Goal: Task Accomplishment & Management: Complete application form

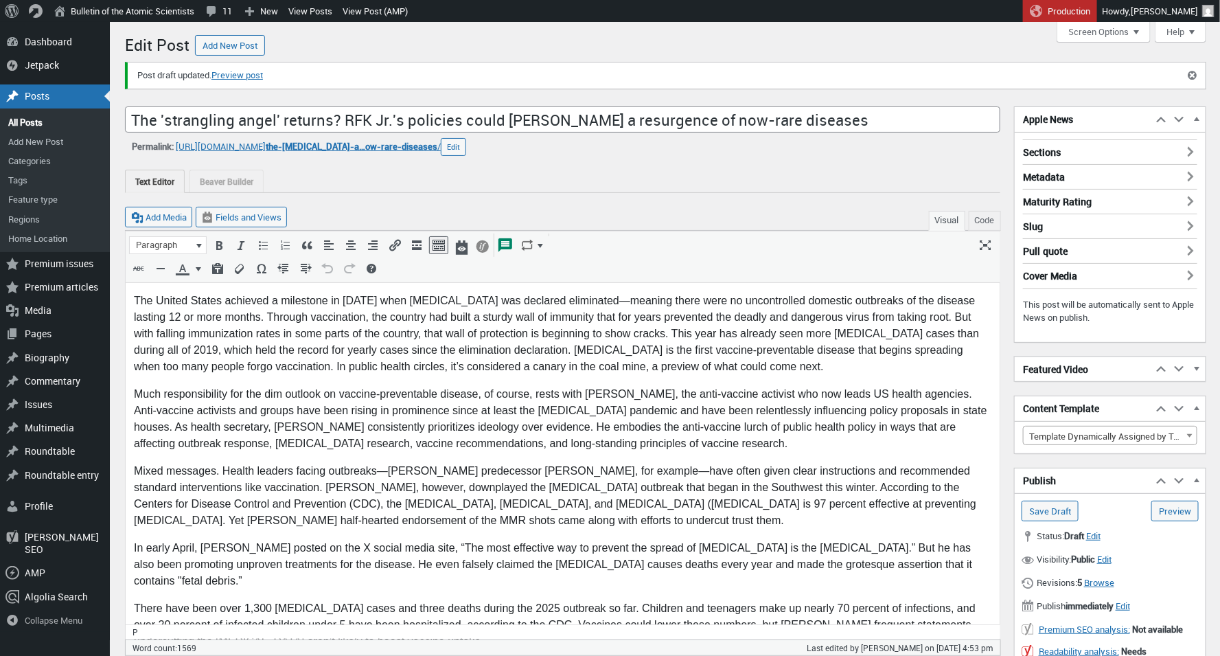
scroll to position [10, 0]
click at [721, 124] on input "The 'strangling angel' returns? RFK Jr.'s policies could [PERSON_NAME] a resurg…" at bounding box center [563, 119] width 876 height 26
drag, startPoint x: 784, startPoint y: 121, endPoint x: 114, endPoint y: 102, distance: 670.6
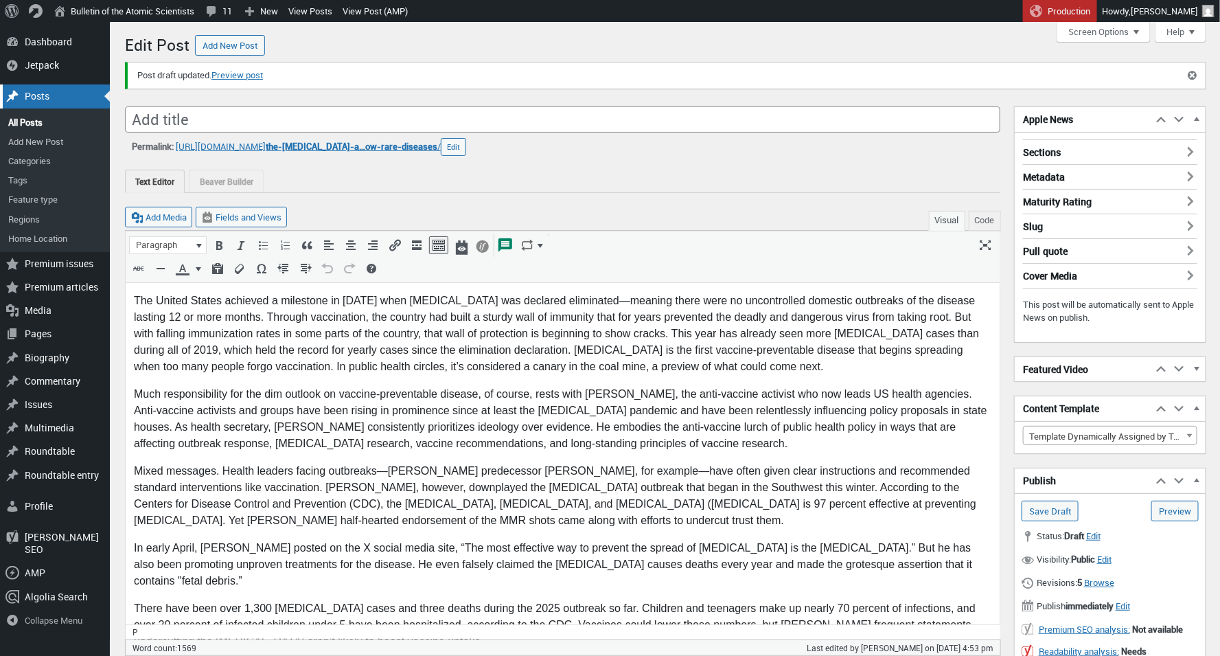
type input "The 'strangling angel' returns? RFK Jr.'s policies could [PERSON_NAME] a resurg…"
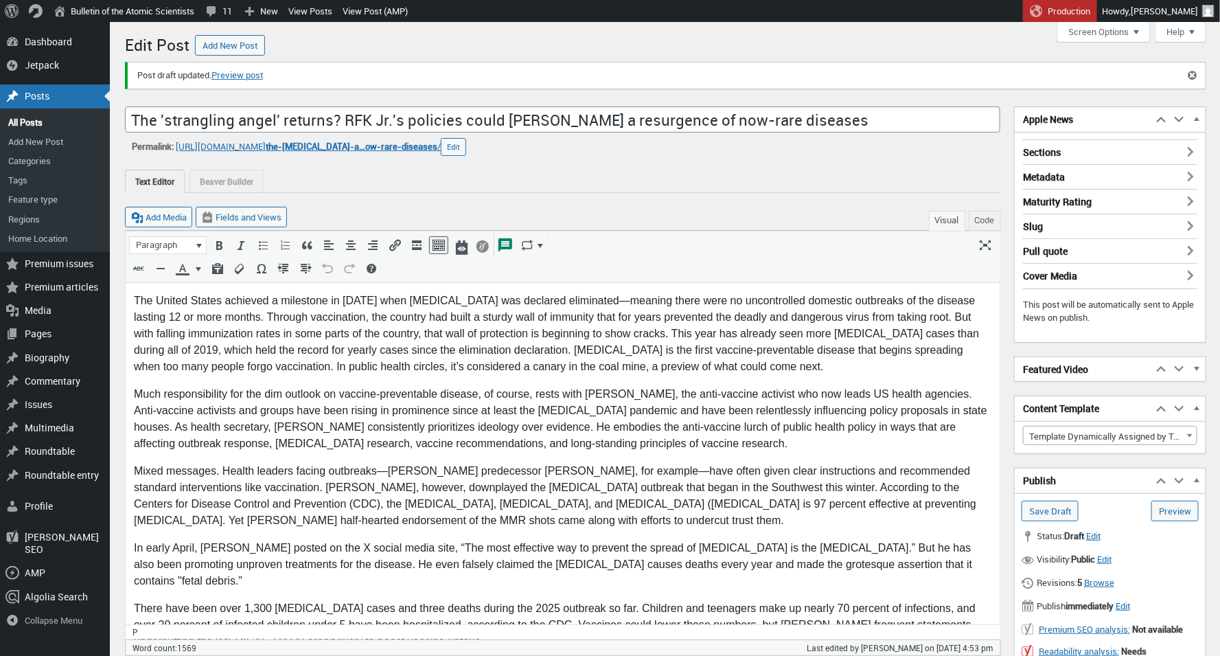
click at [296, 418] on p "Much responsibility for the dim outlook on vaccine-preventable disease, of cour…" at bounding box center [562, 418] width 858 height 66
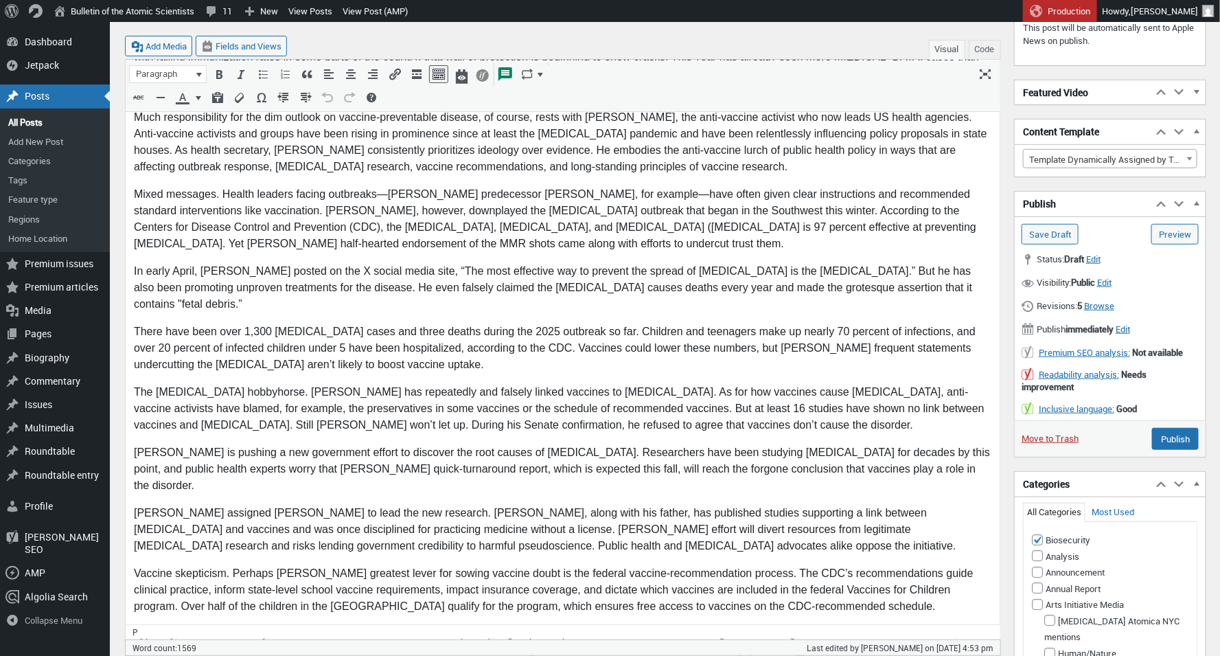
scroll to position [393, 0]
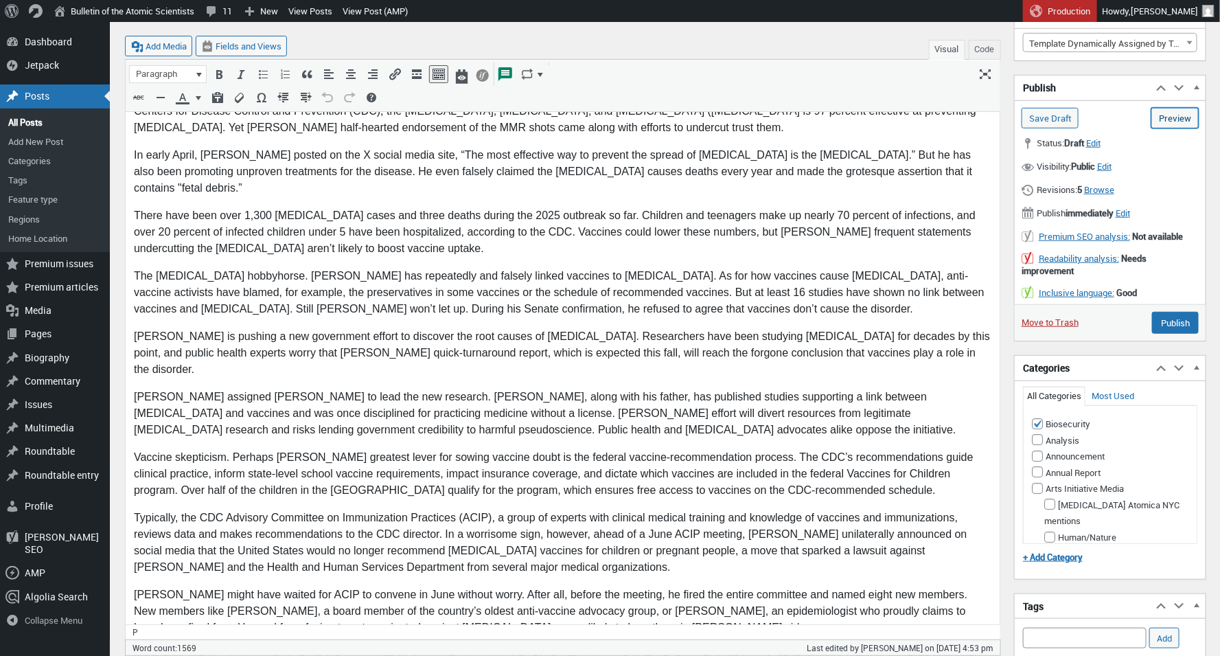
click at [1161, 121] on link "Preview (opens in a new tab)" at bounding box center [1175, 118] width 47 height 21
click at [1176, 128] on link "Preview (opens in a new tab)" at bounding box center [1175, 118] width 47 height 21
click at [53, 91] on div "Posts" at bounding box center [55, 95] width 110 height 23
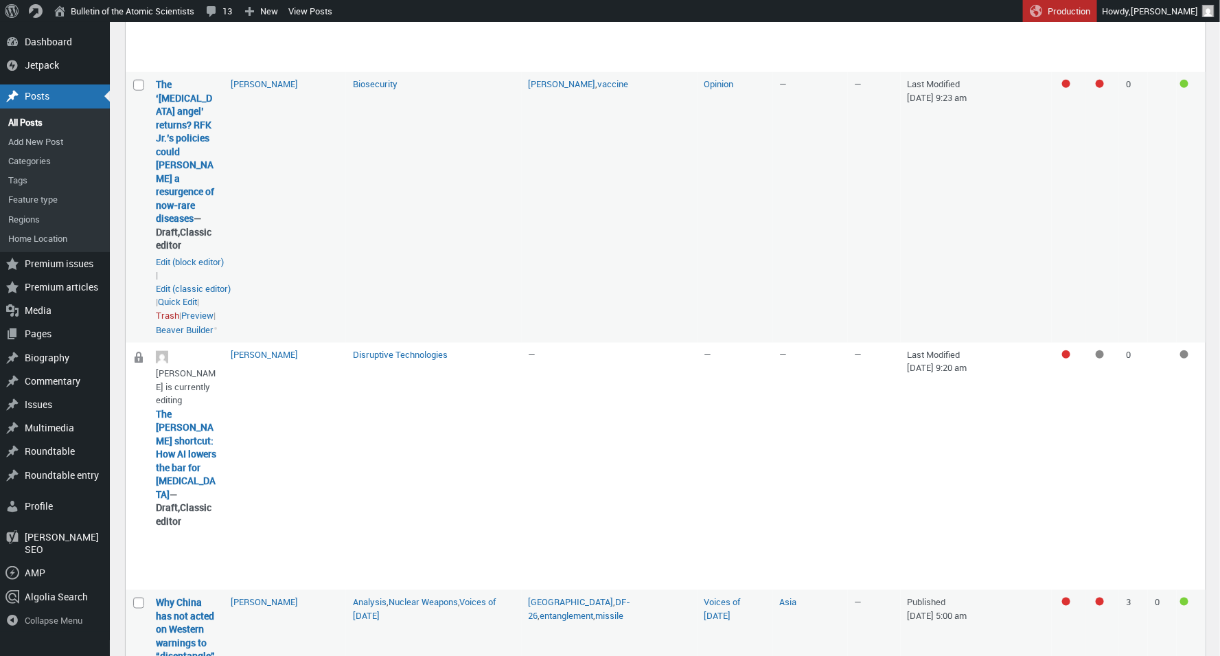
scroll to position [534, 0]
click at [181, 321] on link "Preview" at bounding box center [197, 315] width 32 height 14
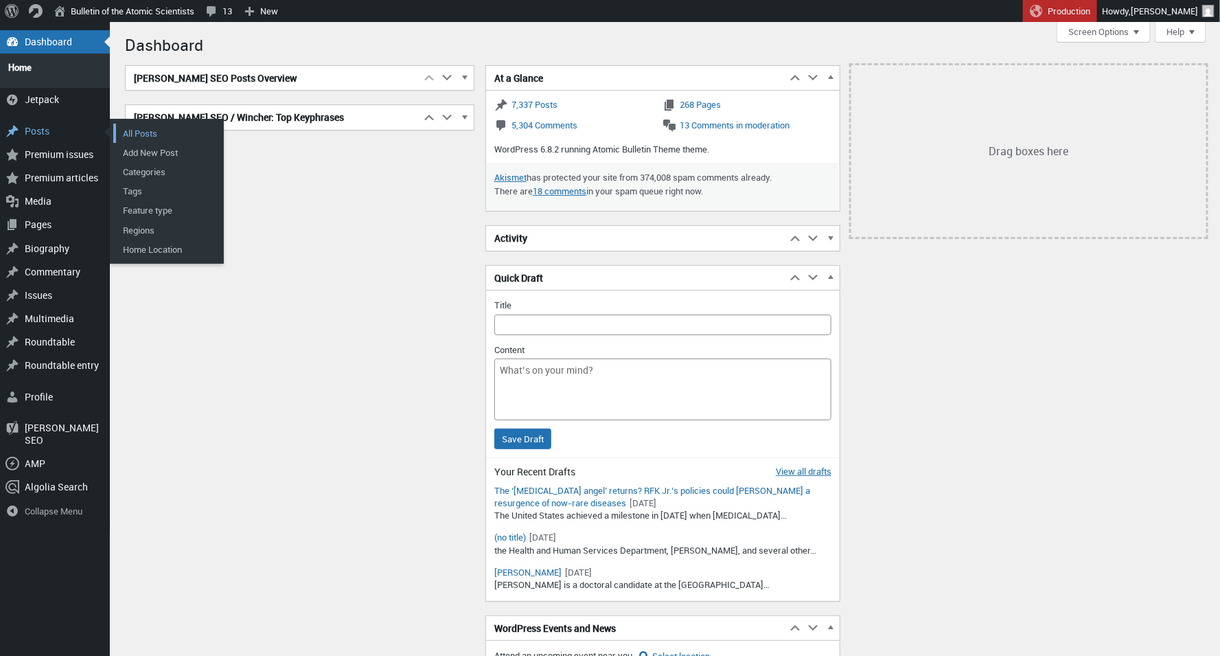
click at [142, 124] on link "All Posts" at bounding box center [168, 133] width 110 height 19
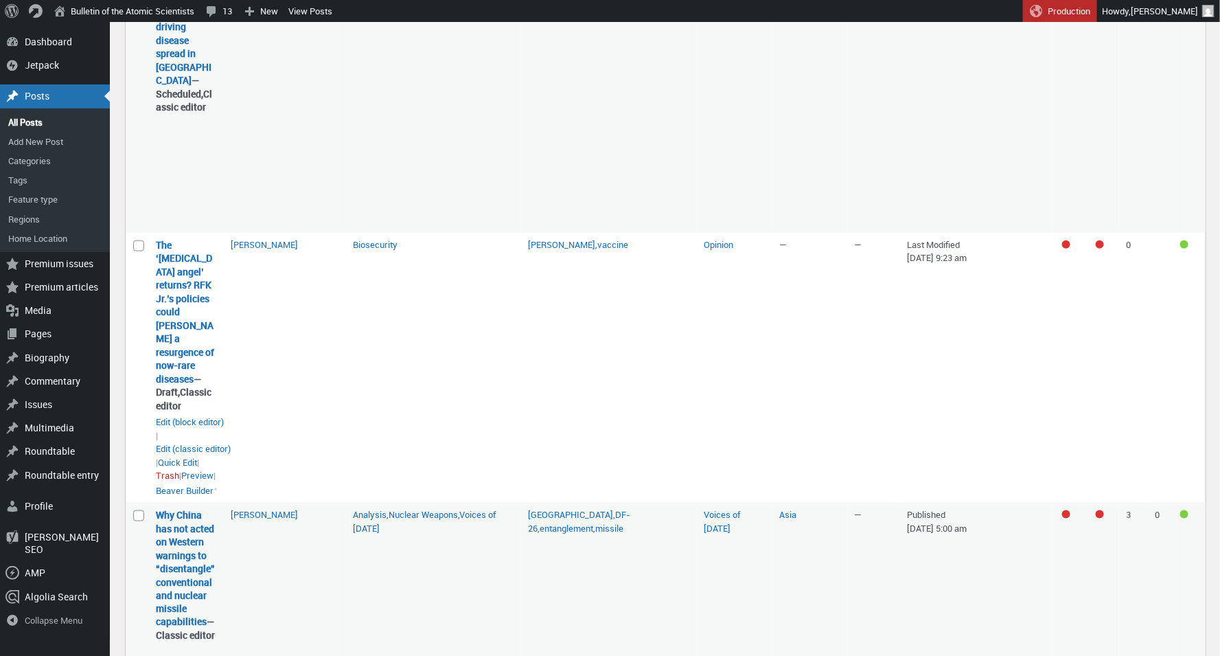
scroll to position [699, 0]
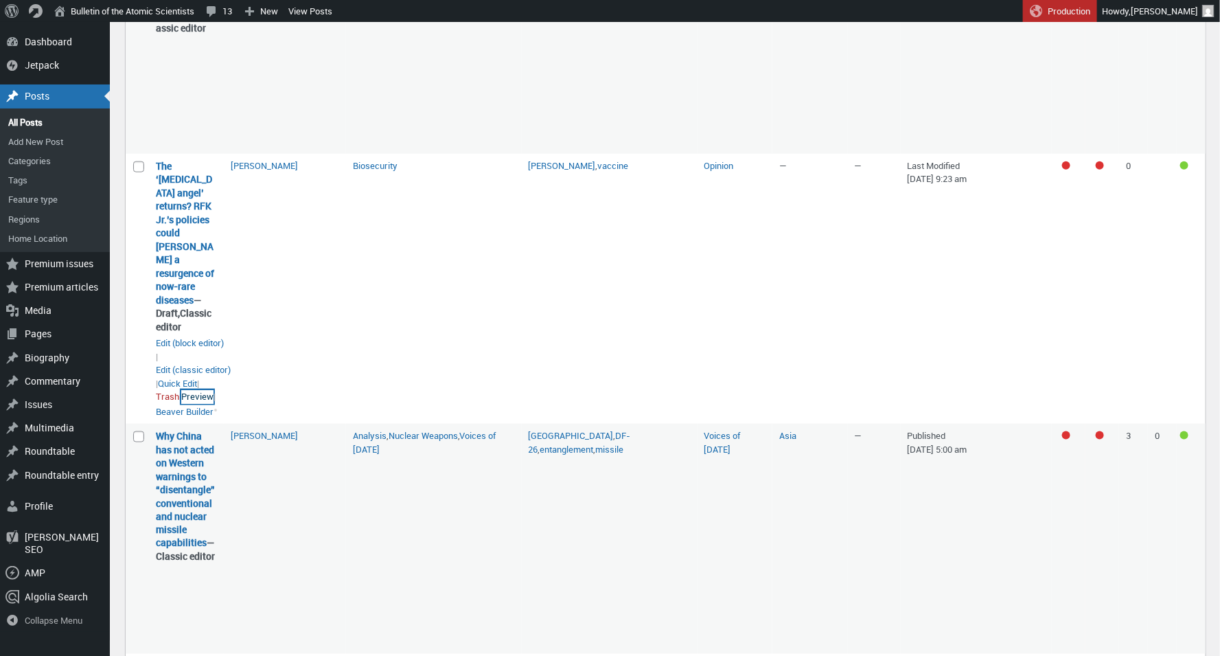
click at [181, 404] on link "Preview" at bounding box center [197, 397] width 32 height 14
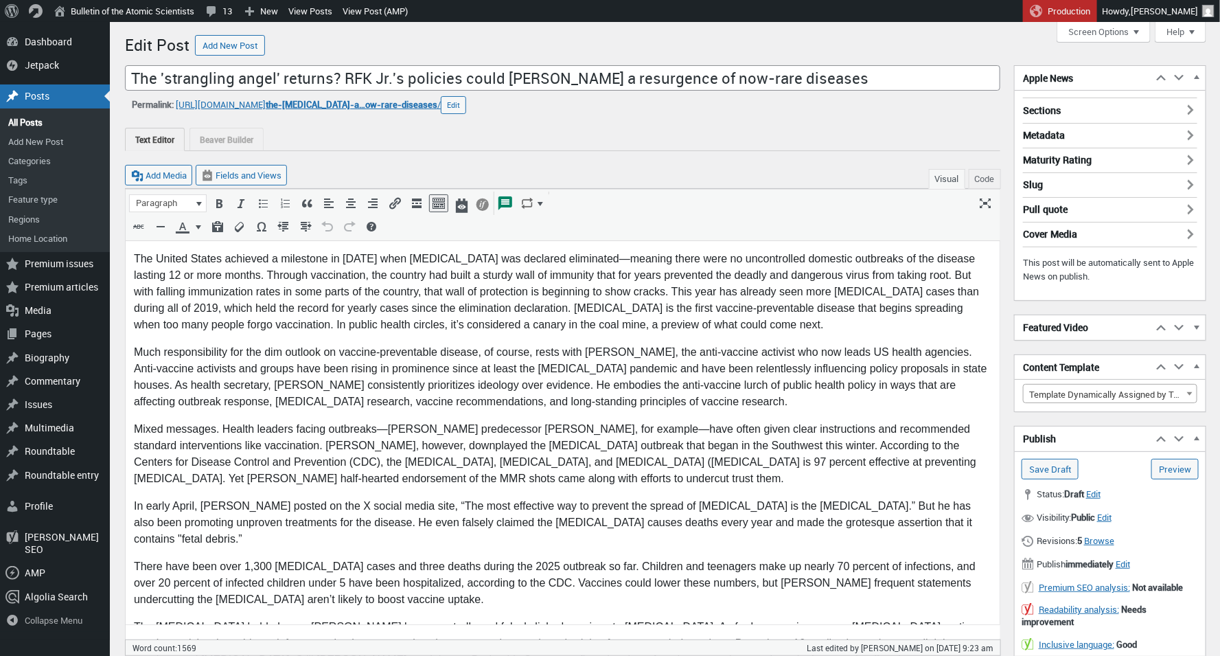
click at [154, 287] on p "The United States achieved a milestone in 2000 when measles was declared elimin…" at bounding box center [562, 292] width 858 height 82
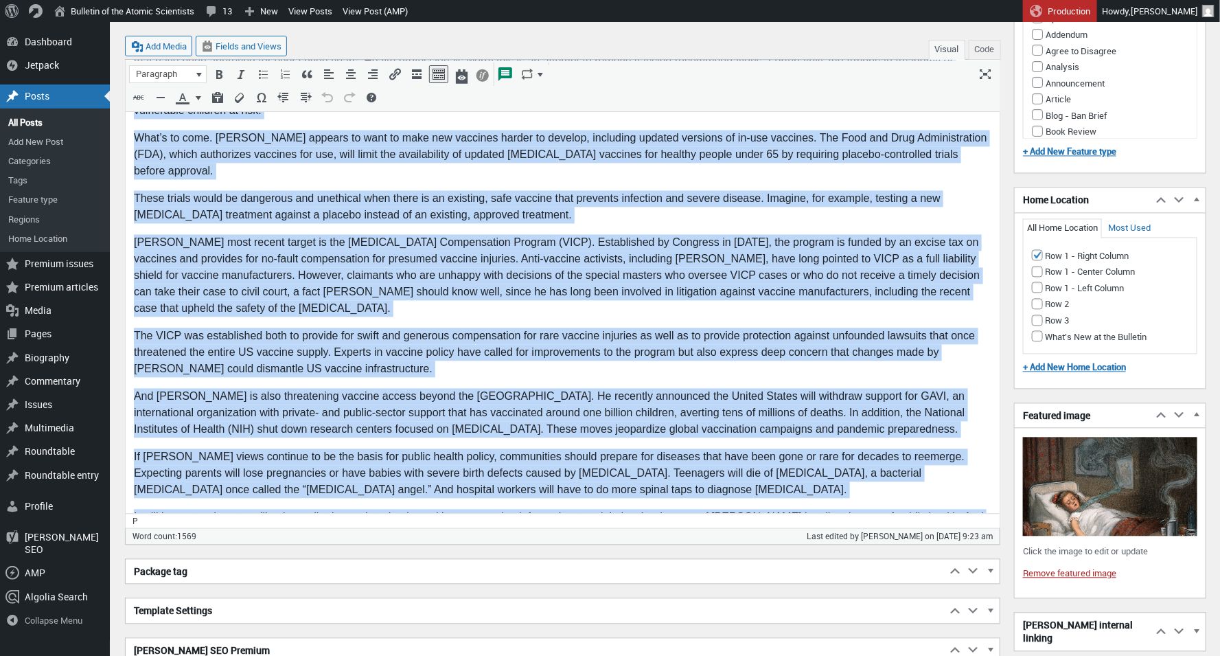
scroll to position [1207, 0]
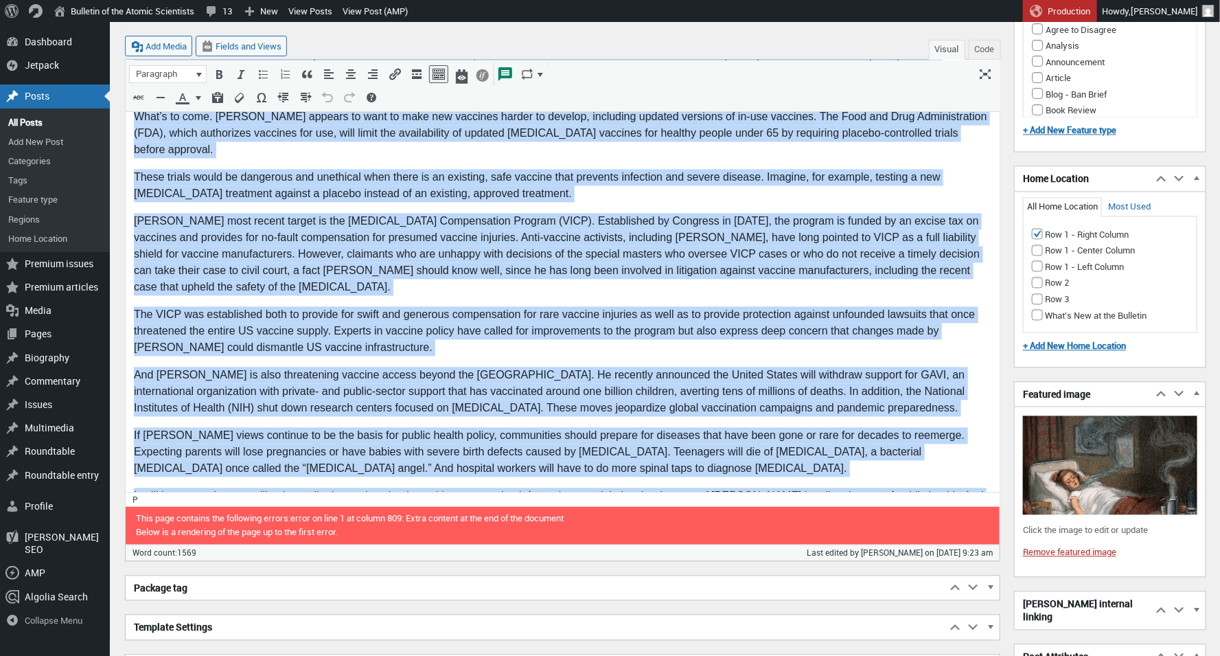
drag, startPoint x: 137, startPoint y: -953, endPoint x: 972, endPoint y: 364, distance: 1559.3
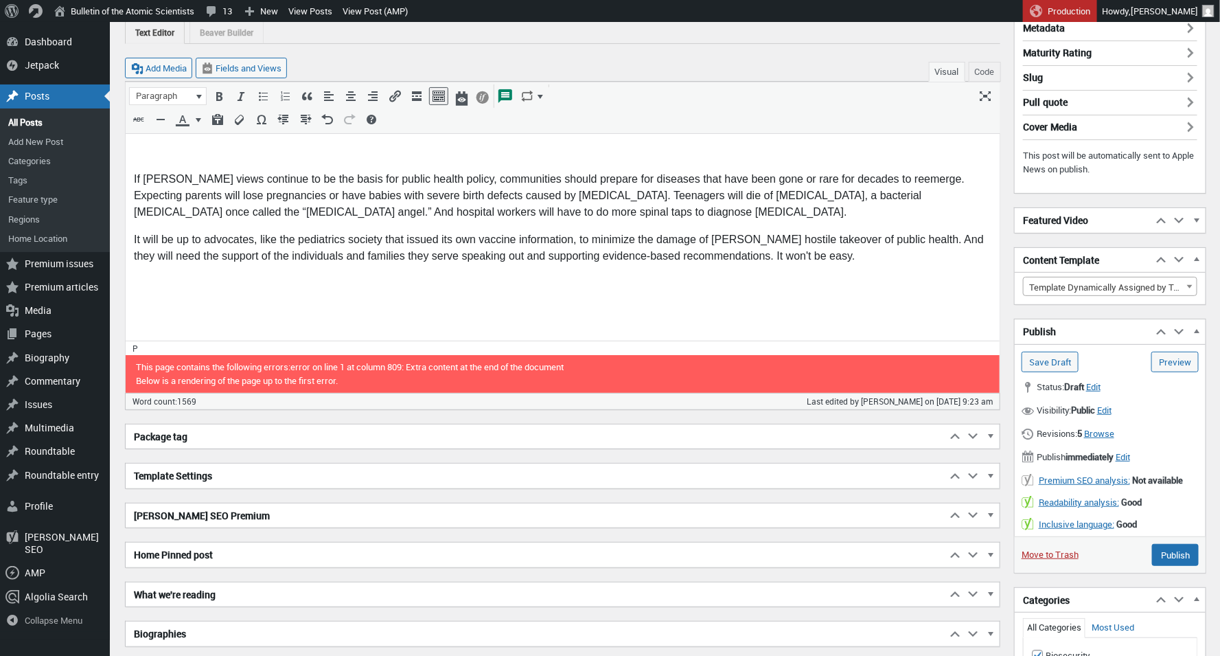
scroll to position [105, 0]
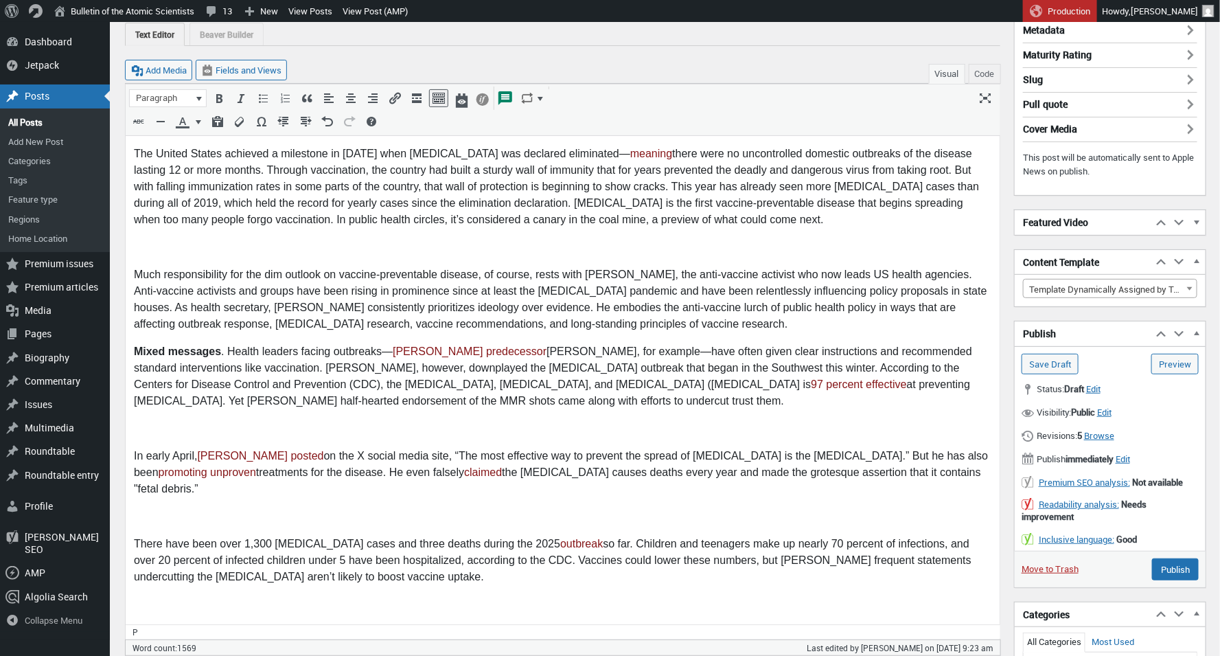
click at [160, 250] on p at bounding box center [562, 247] width 858 height 16
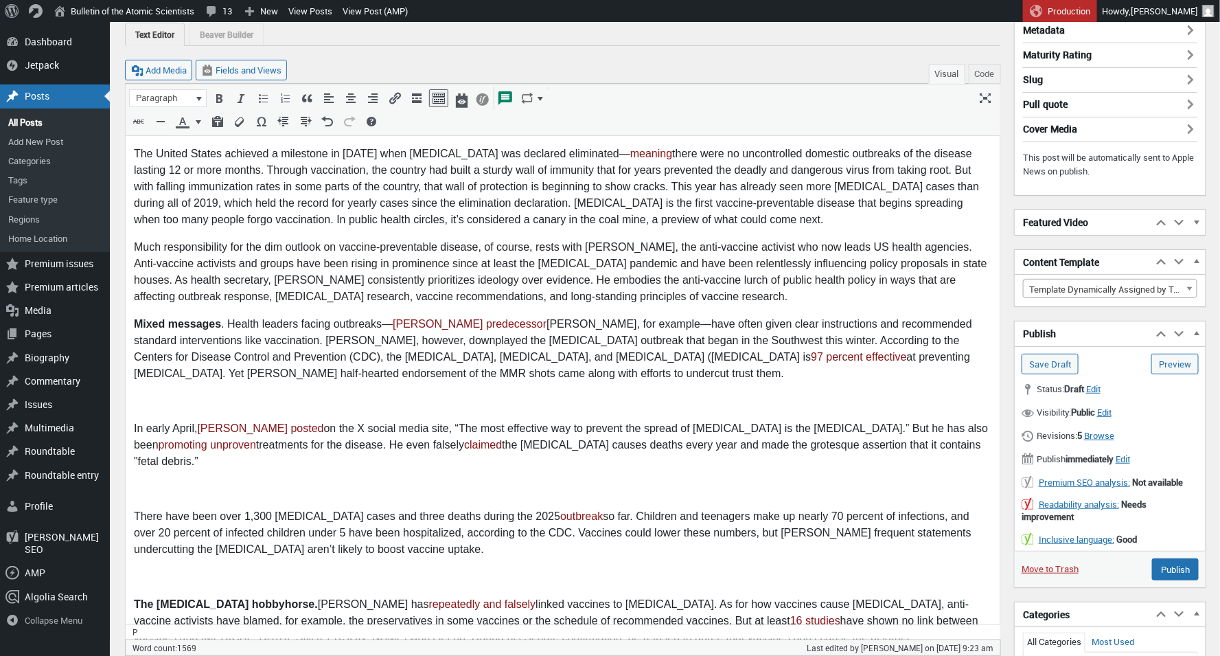
click at [148, 408] on p at bounding box center [562, 401] width 858 height 16
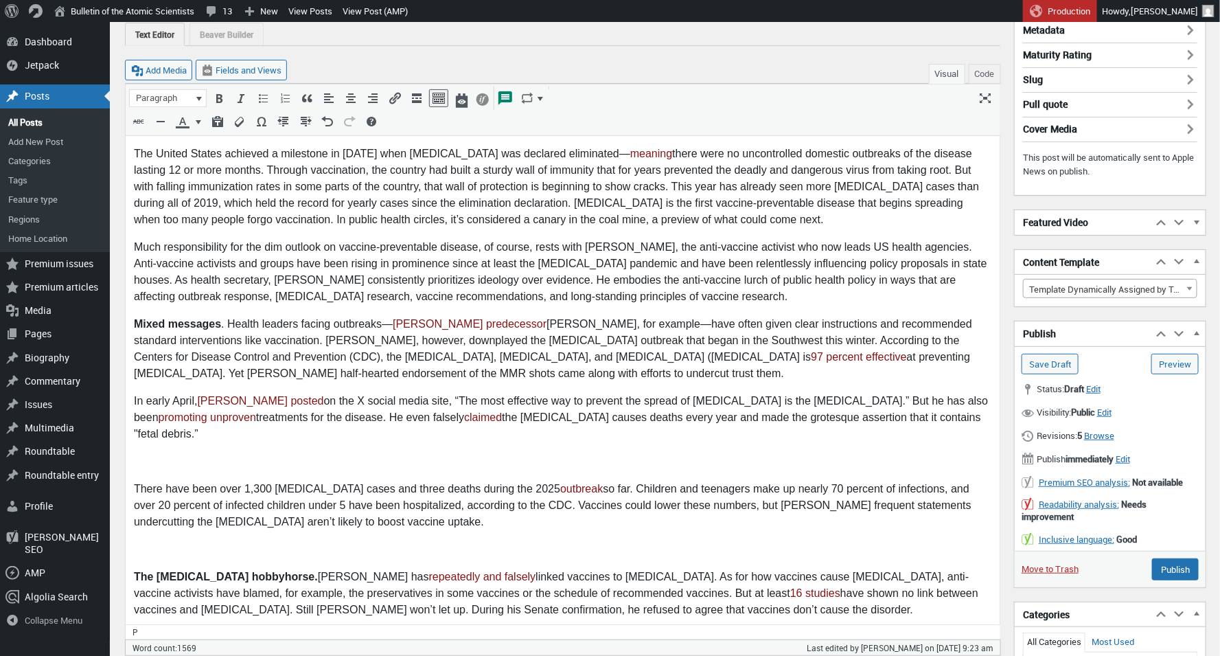
click at [150, 453] on p at bounding box center [562, 461] width 858 height 16
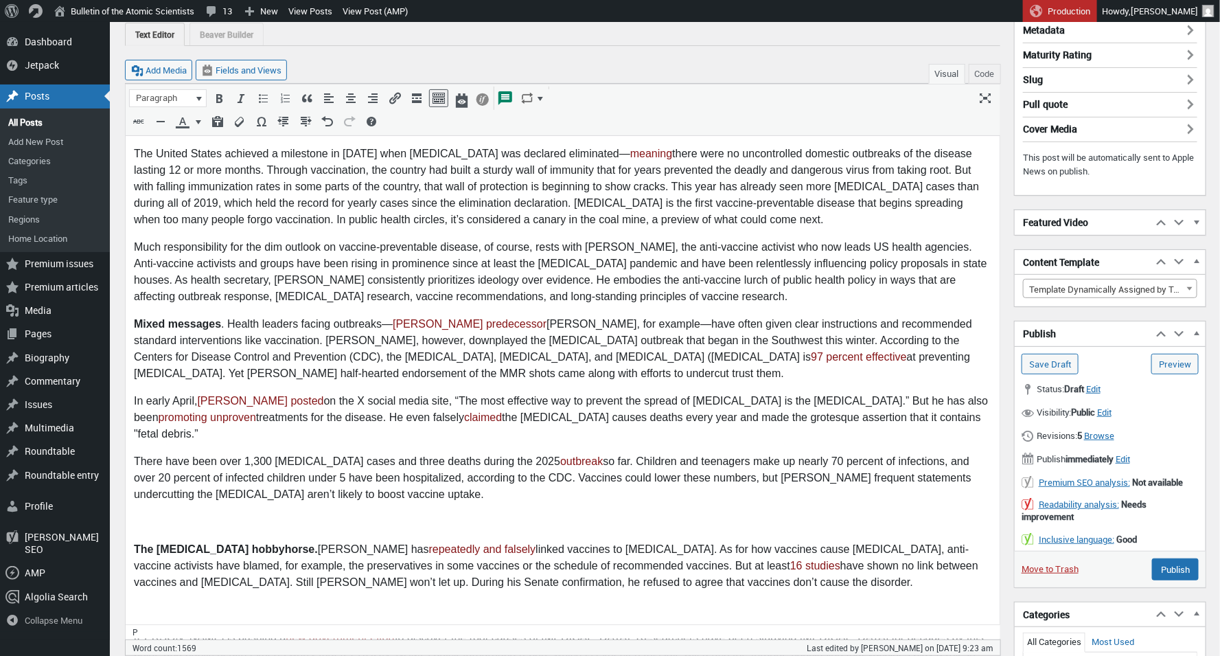
click at [136, 514] on p at bounding box center [562, 522] width 858 height 16
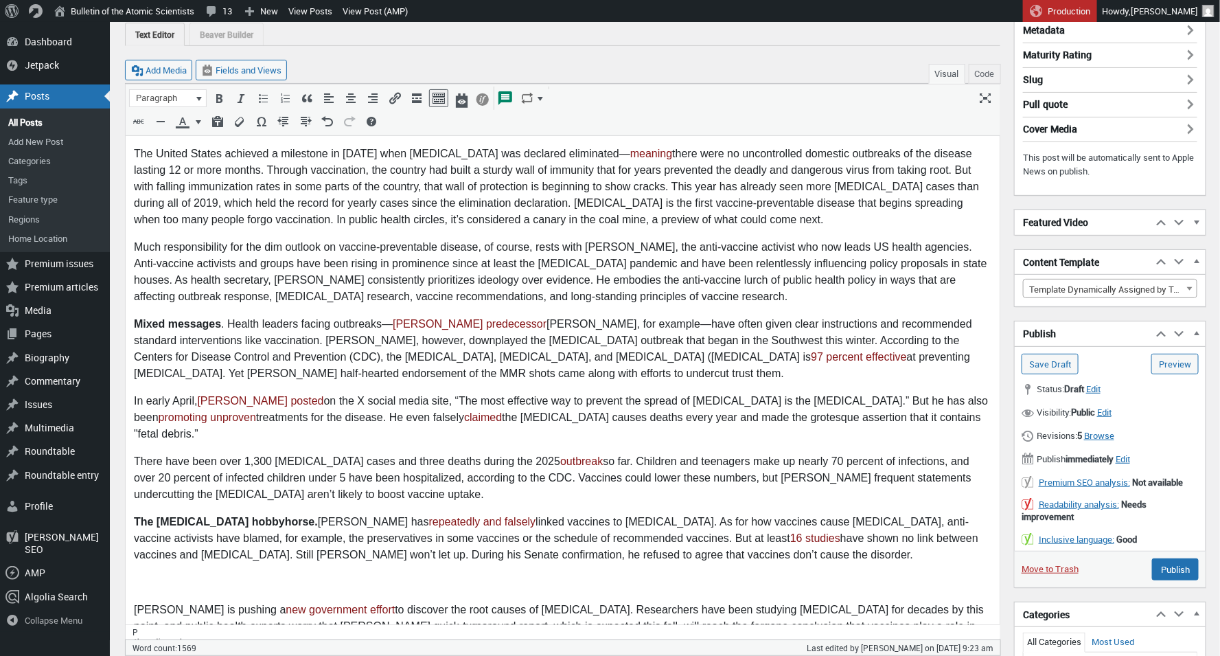
click at [154, 574] on p at bounding box center [562, 582] width 858 height 16
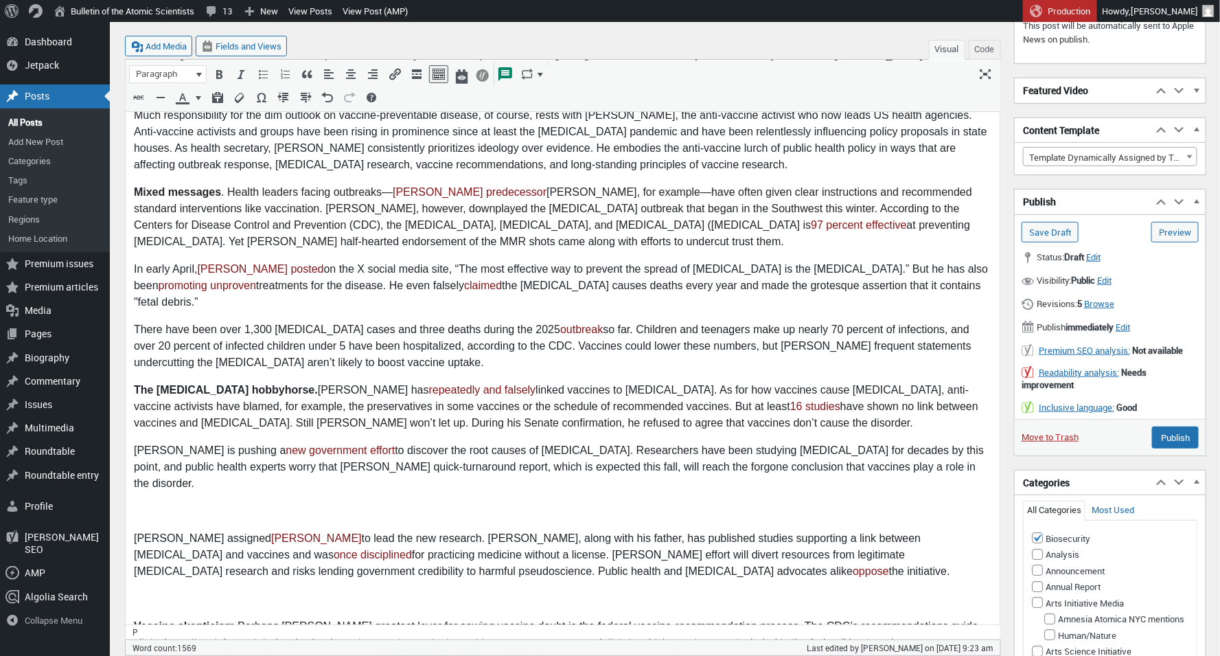
scroll to position [317, 0]
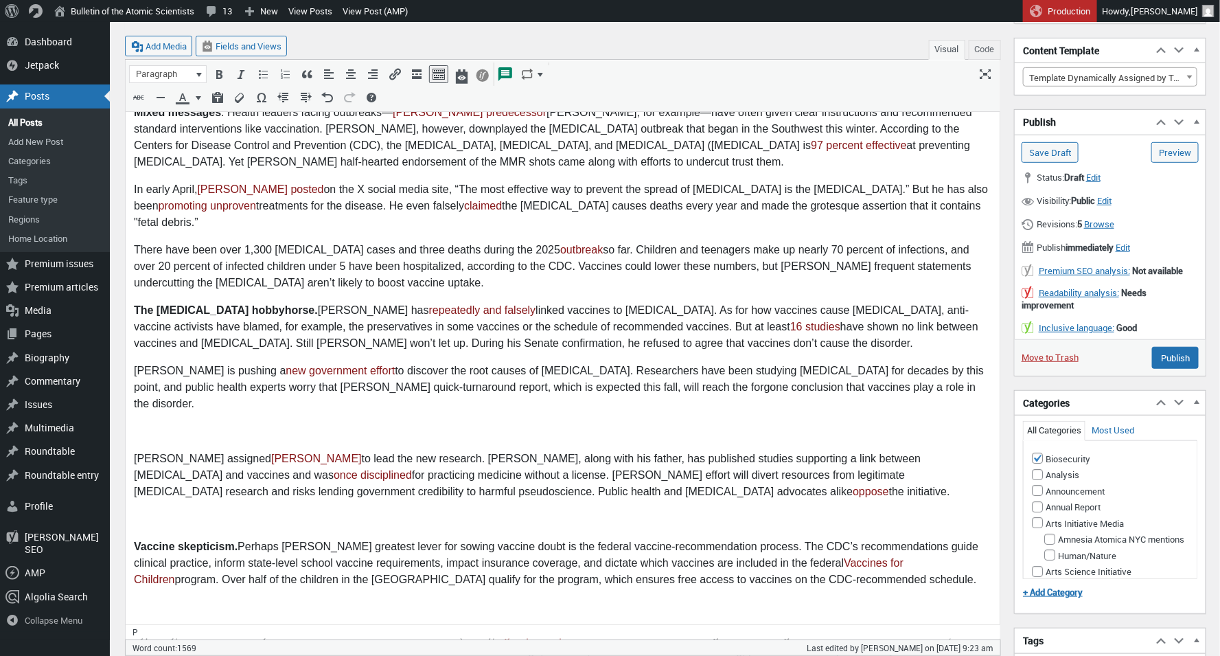
click at [232, 461] on p "Kennedy assigned David Geier to lead the new research. Geier, along with his fa…" at bounding box center [562, 475] width 858 height 49
click at [176, 424] on p at bounding box center [562, 432] width 858 height 16
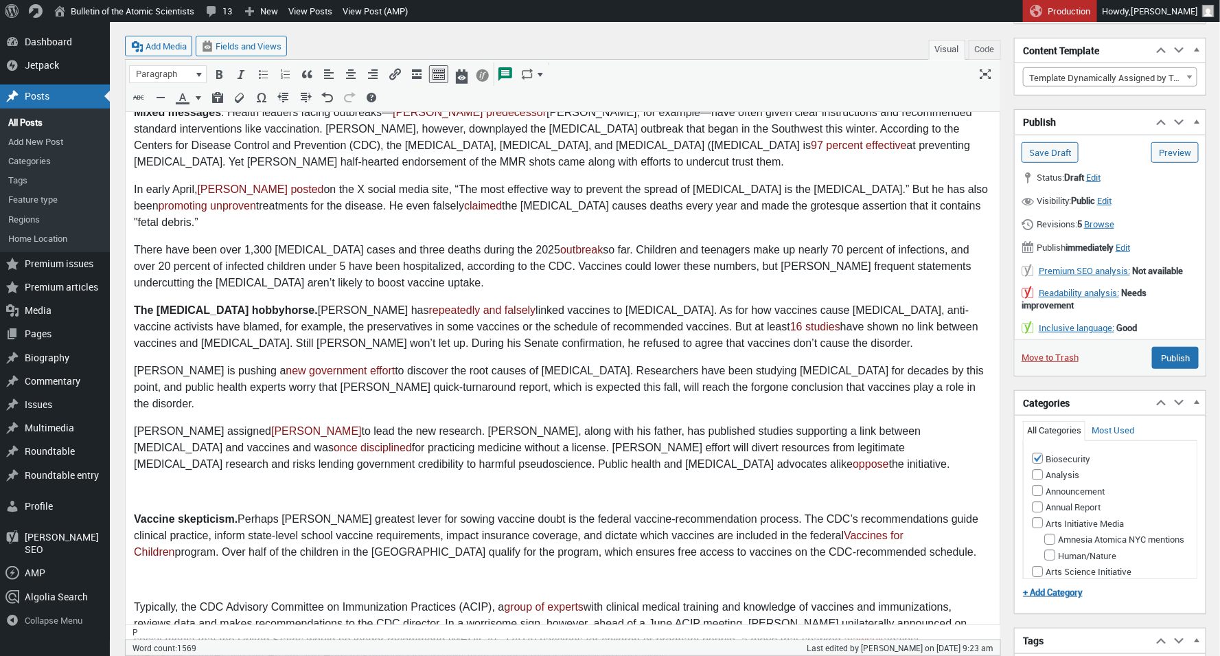
click at [156, 484] on p at bounding box center [562, 492] width 858 height 16
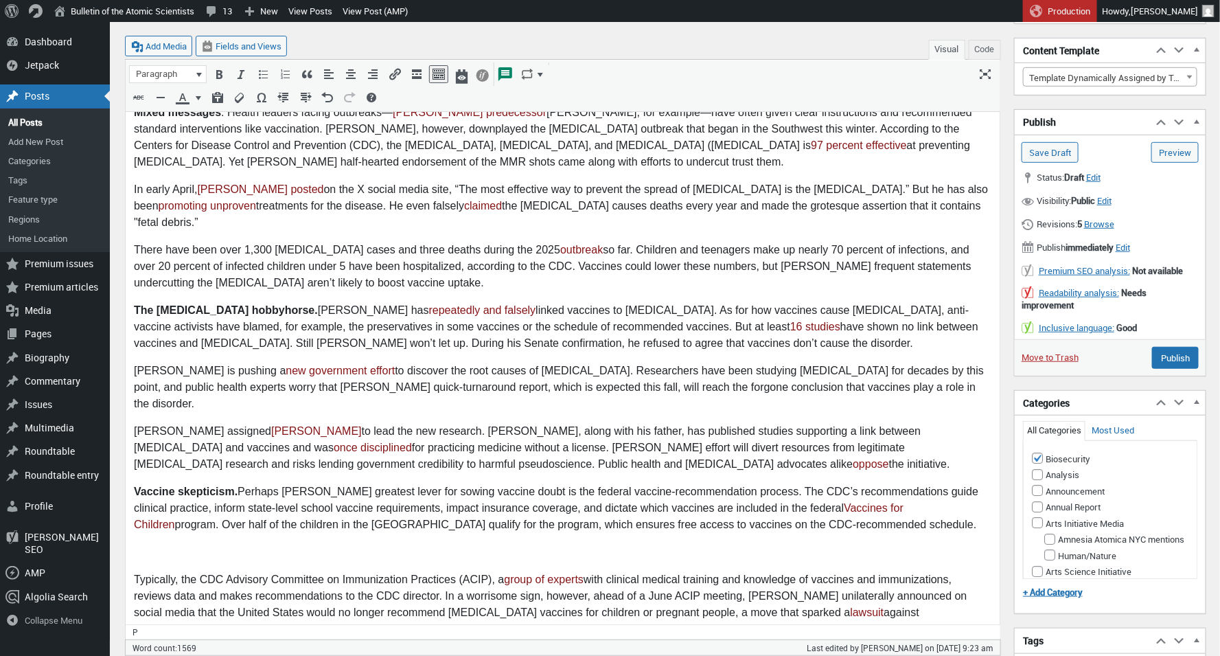
click at [152, 545] on p at bounding box center [562, 553] width 858 height 16
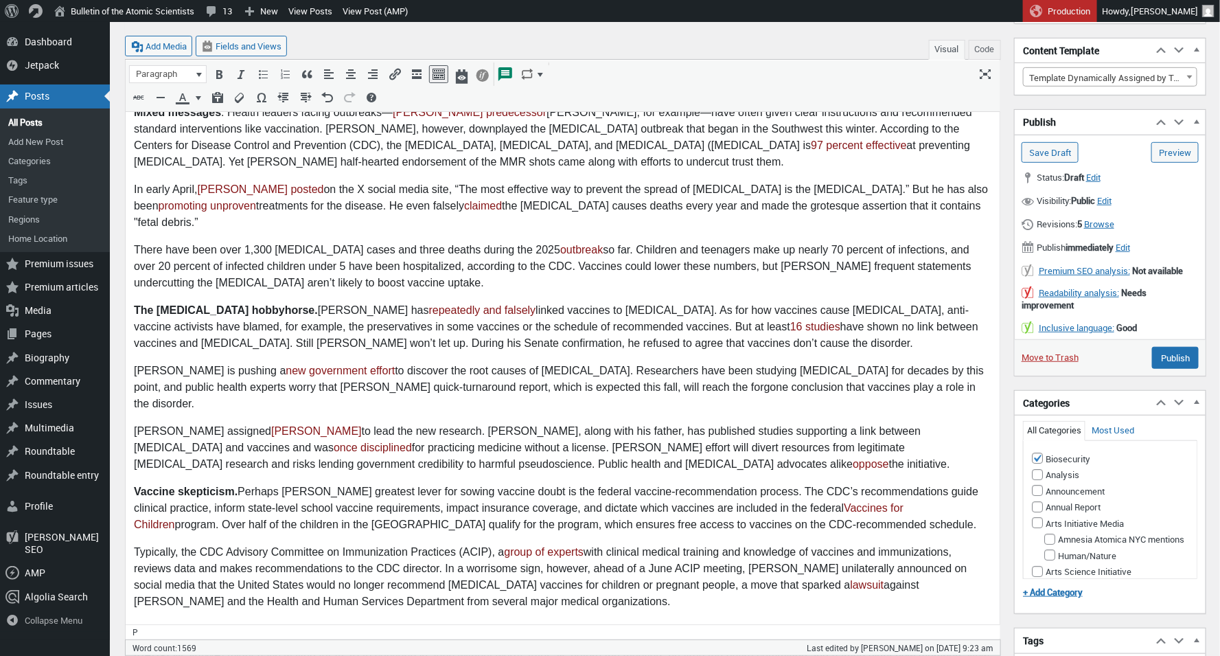
scroll to position [476, 0]
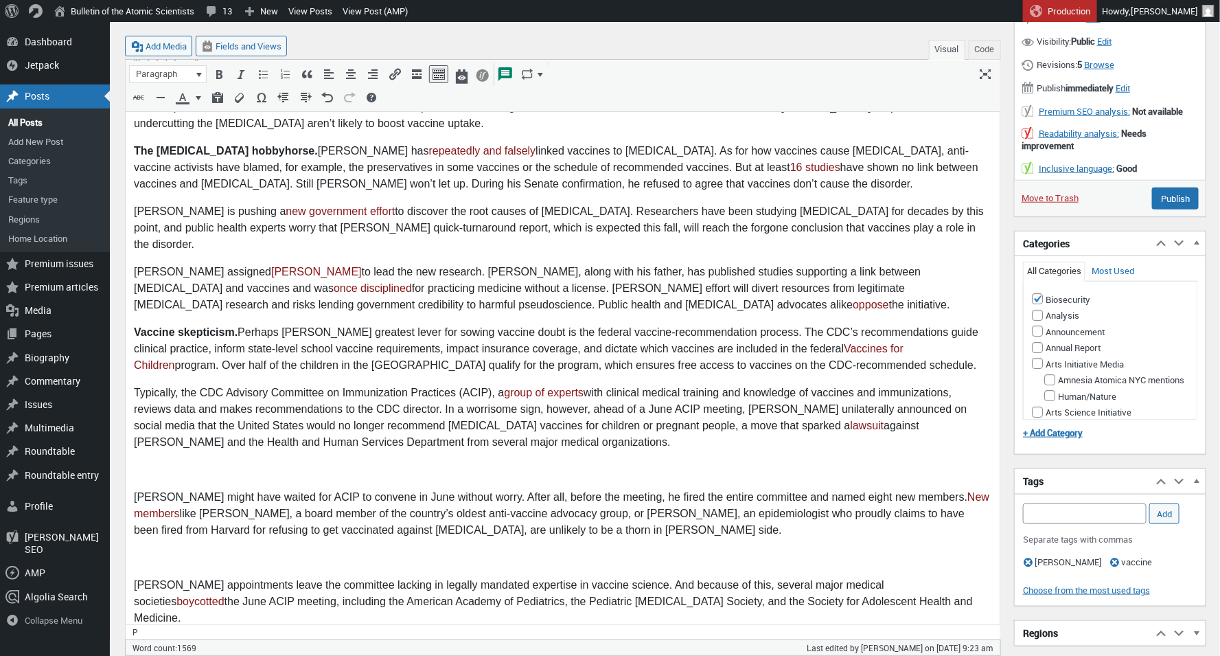
click at [177, 462] on p at bounding box center [562, 470] width 858 height 16
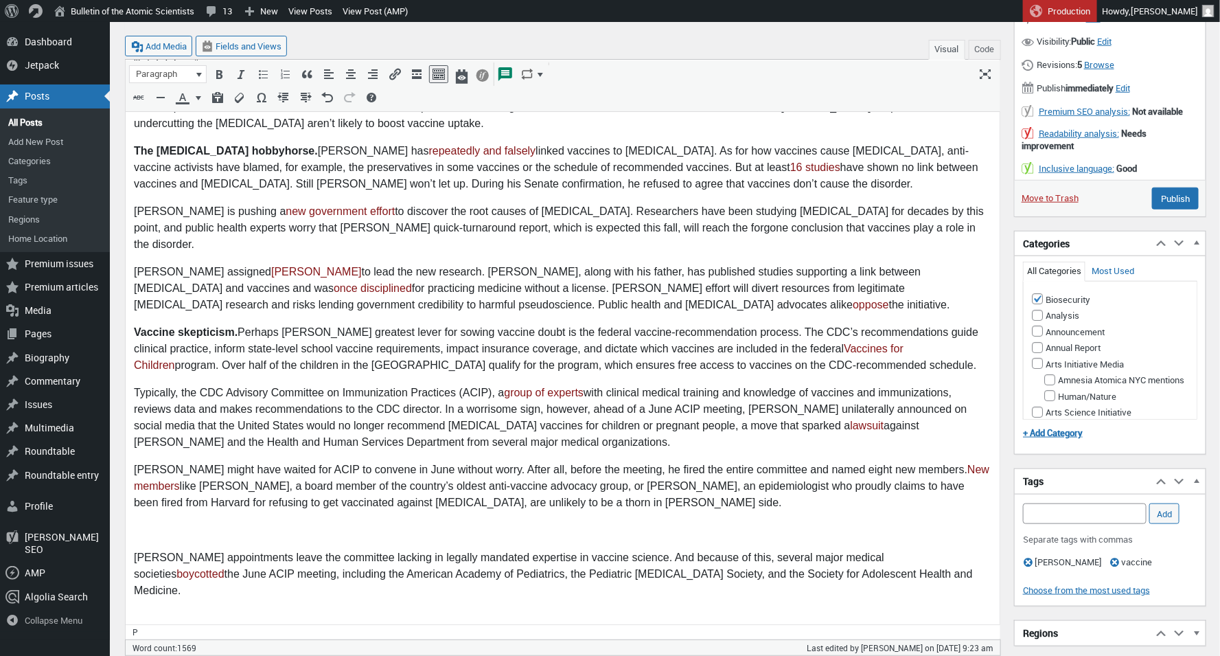
click at [159, 523] on p at bounding box center [562, 531] width 858 height 16
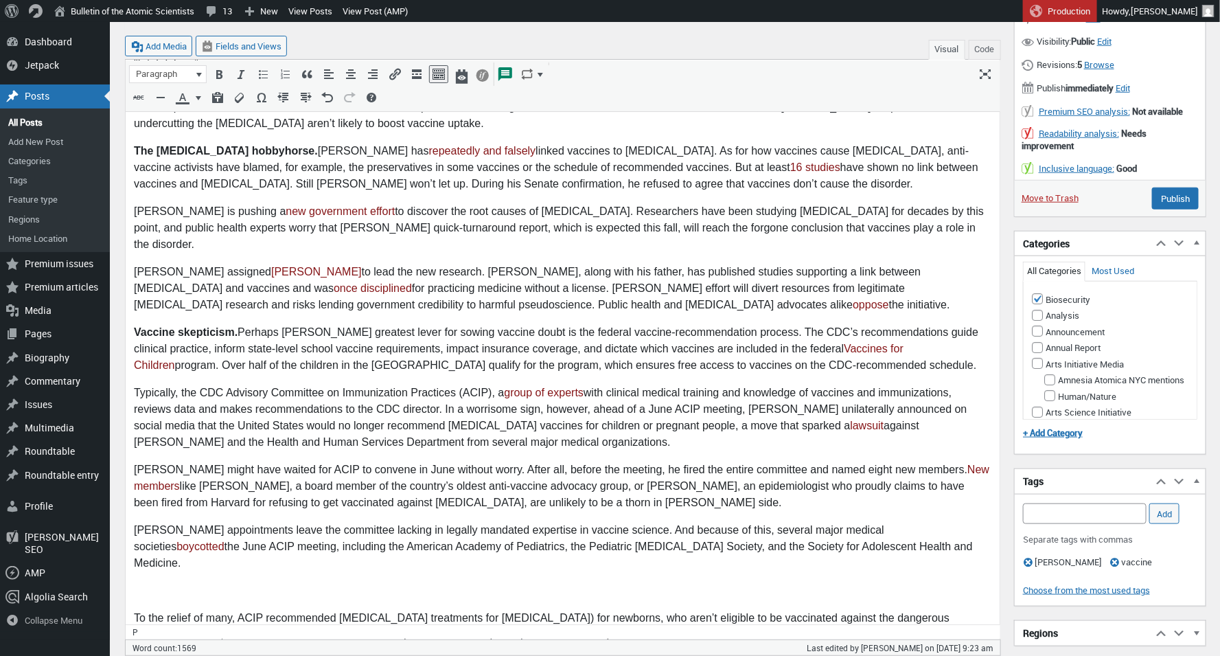
click at [143, 583] on p at bounding box center [562, 591] width 858 height 16
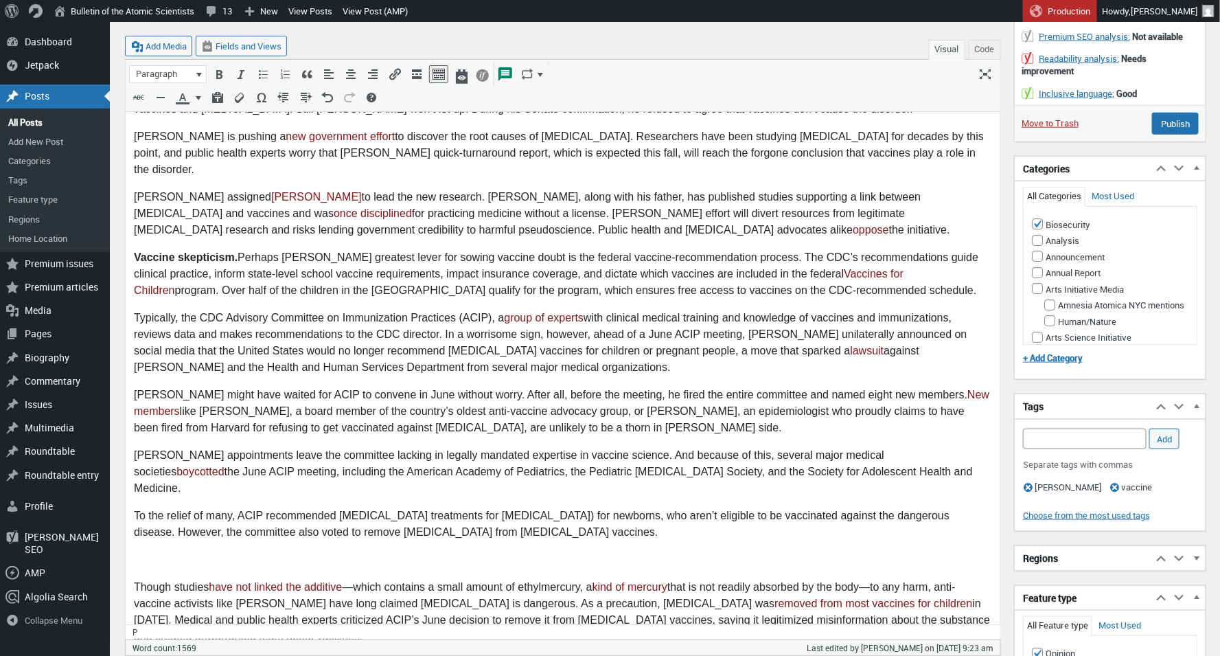
scroll to position [627, 0]
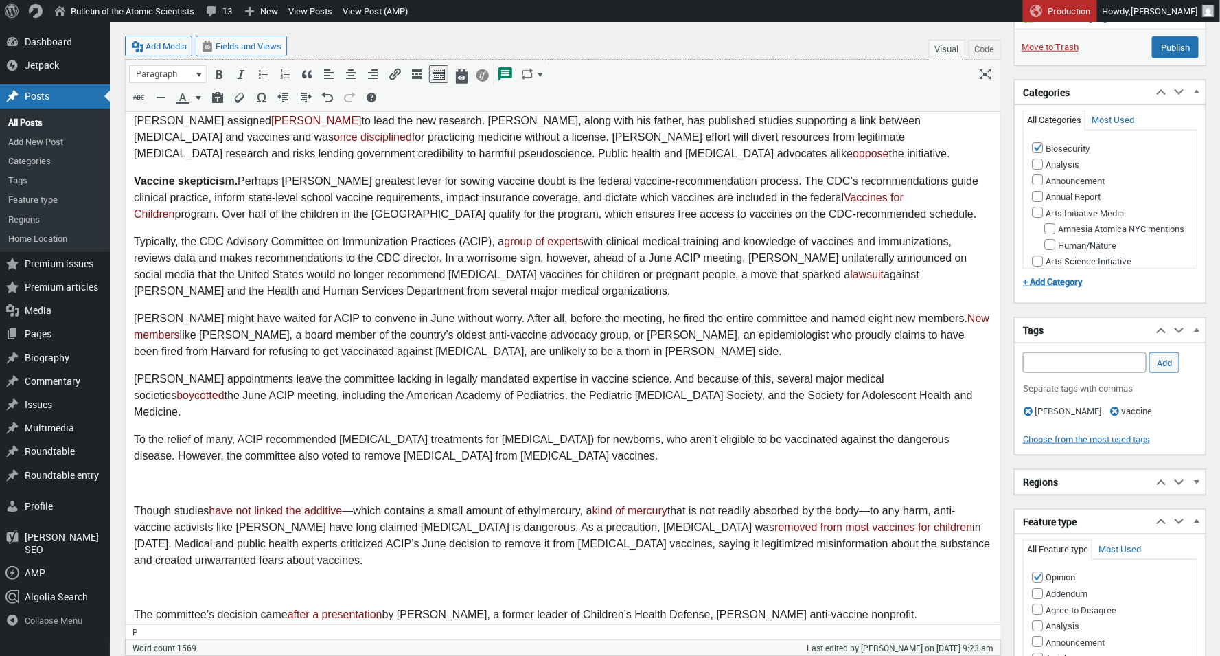
click at [155, 476] on p at bounding box center [562, 484] width 858 height 16
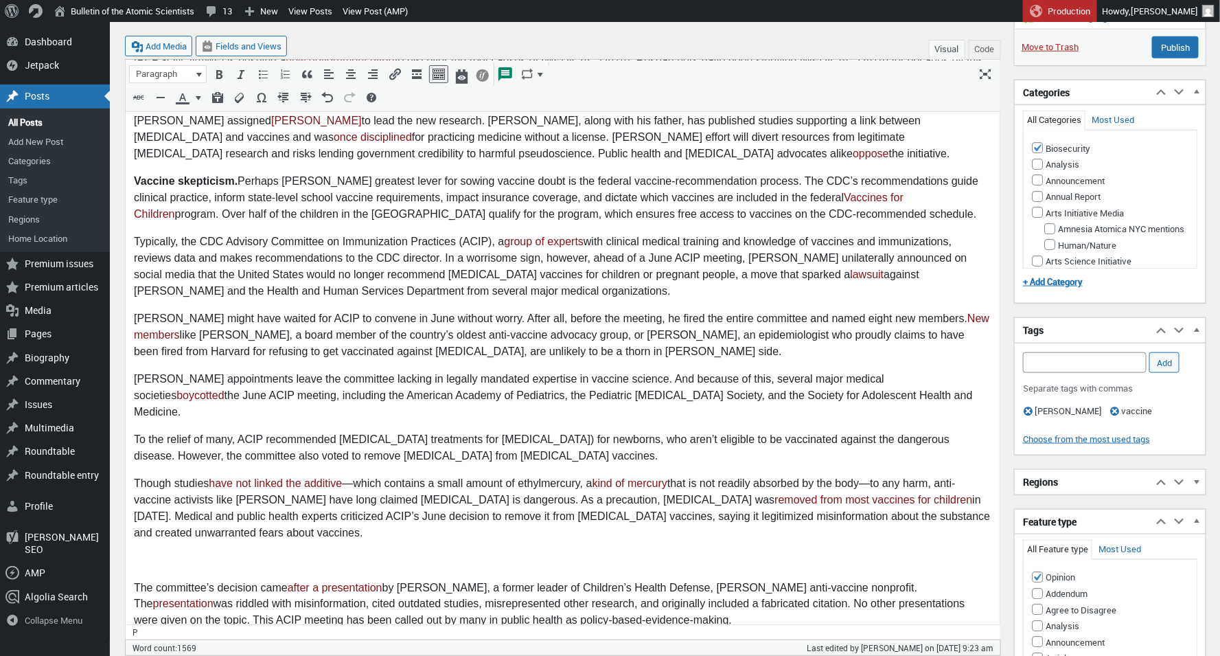
click at [157, 553] on p at bounding box center [562, 561] width 858 height 16
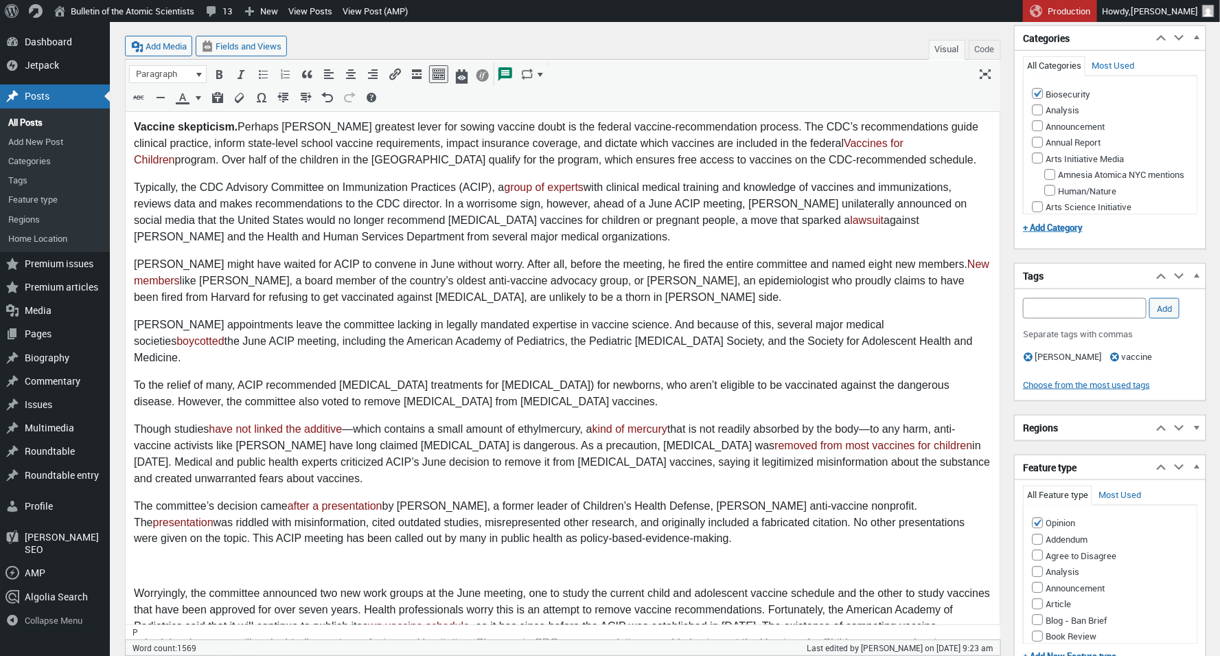
scroll to position [691, 0]
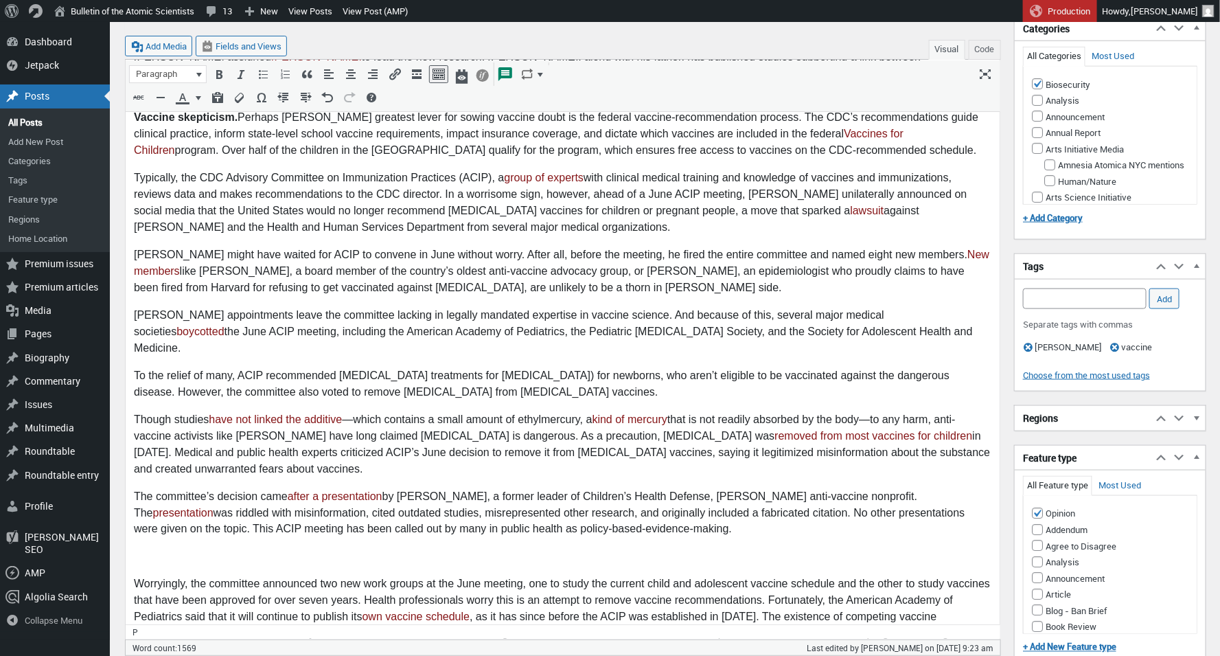
click at [144, 494] on body "The United States achieved a milestone in 2000 when measles was declared elimin…" at bounding box center [562, 409] width 858 height 1699
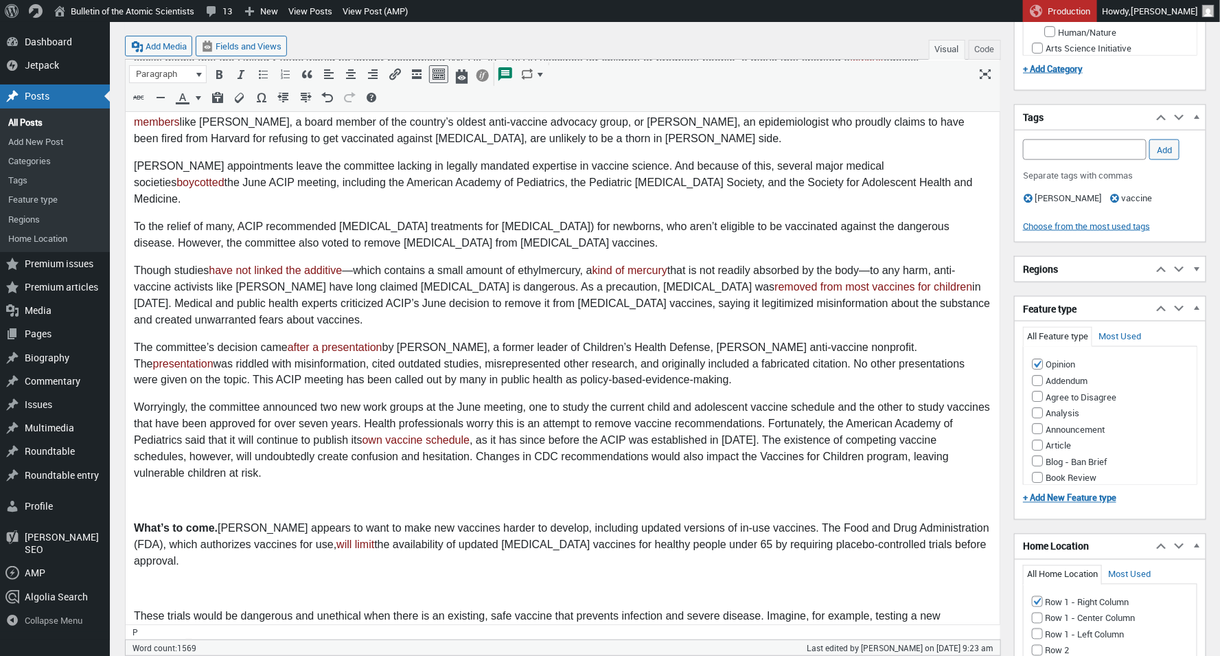
scroll to position [842, 0]
click at [151, 492] on p at bounding box center [562, 500] width 858 height 16
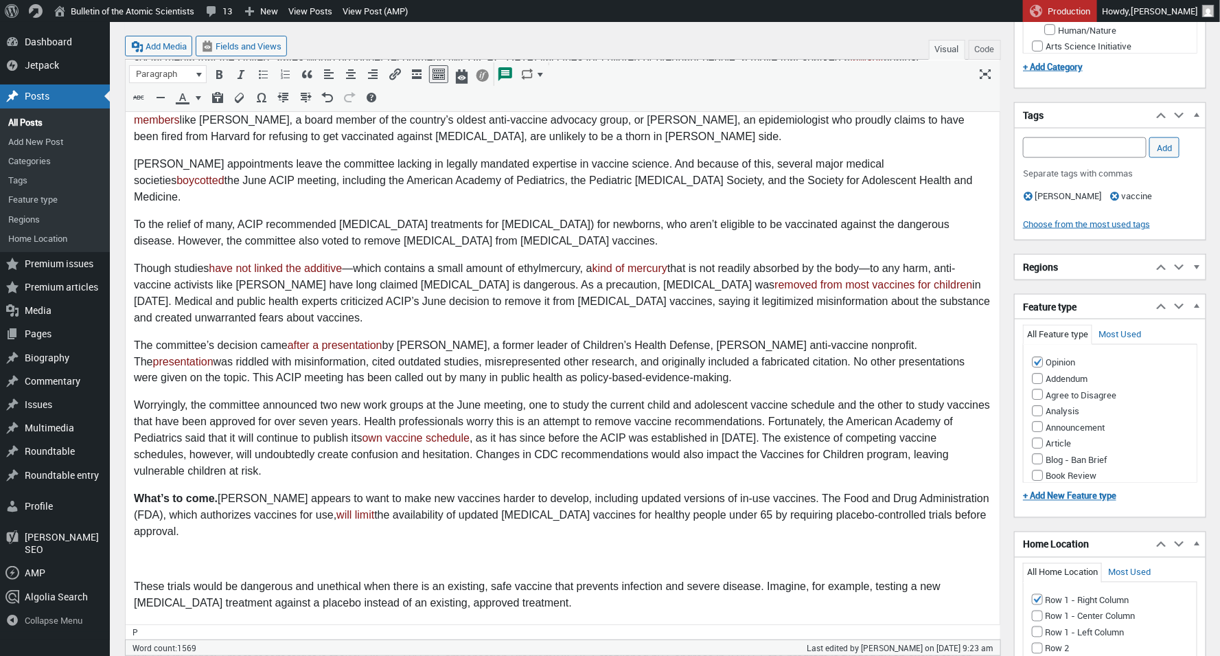
click at [148, 552] on p at bounding box center [562, 560] width 858 height 16
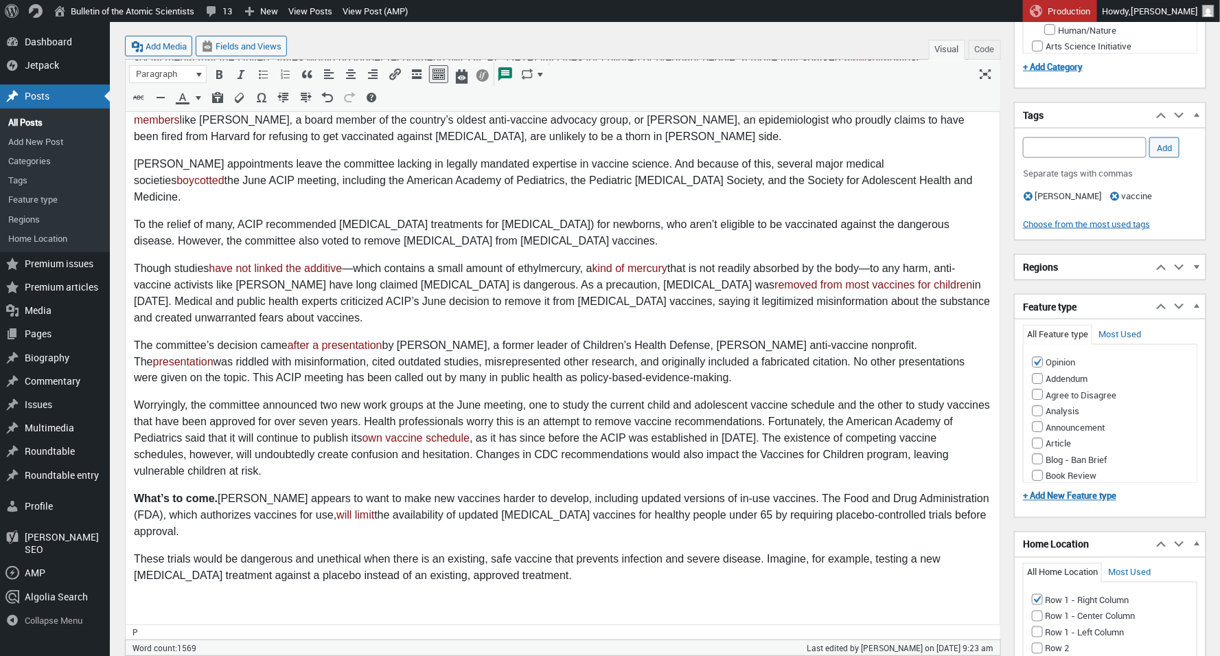
click at [187, 548] on body "The United States achieved a milestone in 2000 when measles was declared elimin…" at bounding box center [562, 217] width 858 height 1617
drag, startPoint x: 157, startPoint y: 516, endPoint x: 155, endPoint y: 534, distance: 17.4
click at [157, 552] on p "These trials would be dangerous and unethical when there is an existing, safe v…" at bounding box center [562, 568] width 858 height 33
click at [154, 551] on body "The United States achieved a milestone in 2000 when measles was declared elimin…" at bounding box center [562, 217] width 858 height 1617
click at [150, 596] on p at bounding box center [562, 604] width 858 height 16
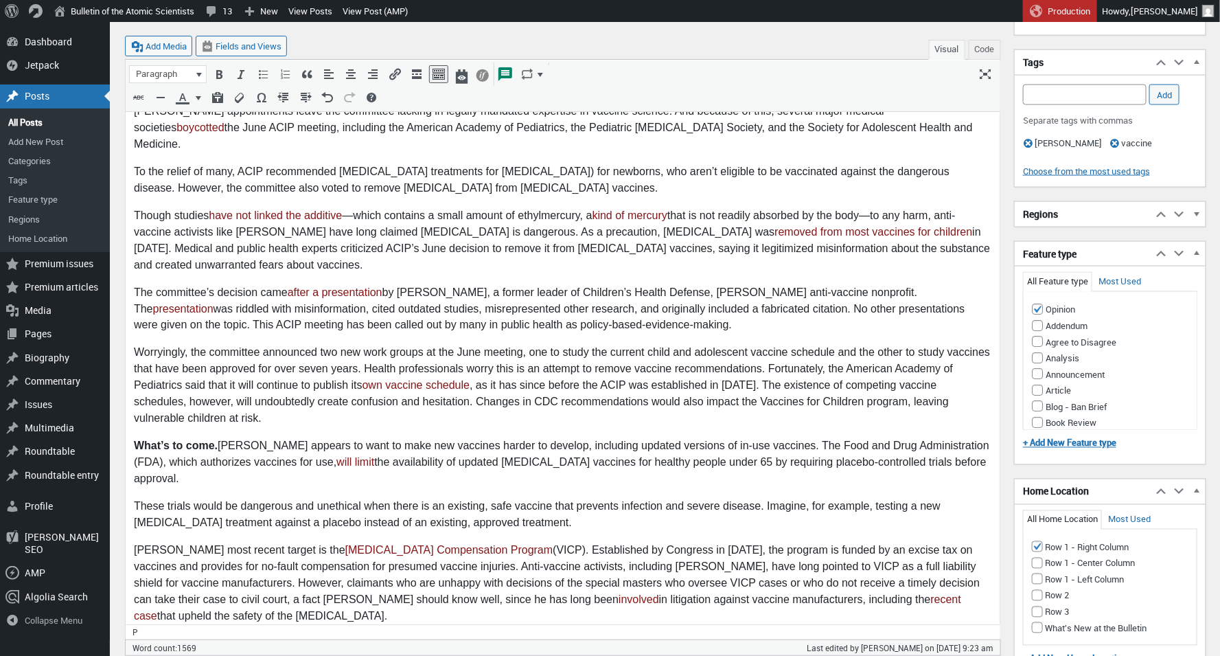
scroll to position [905, 0]
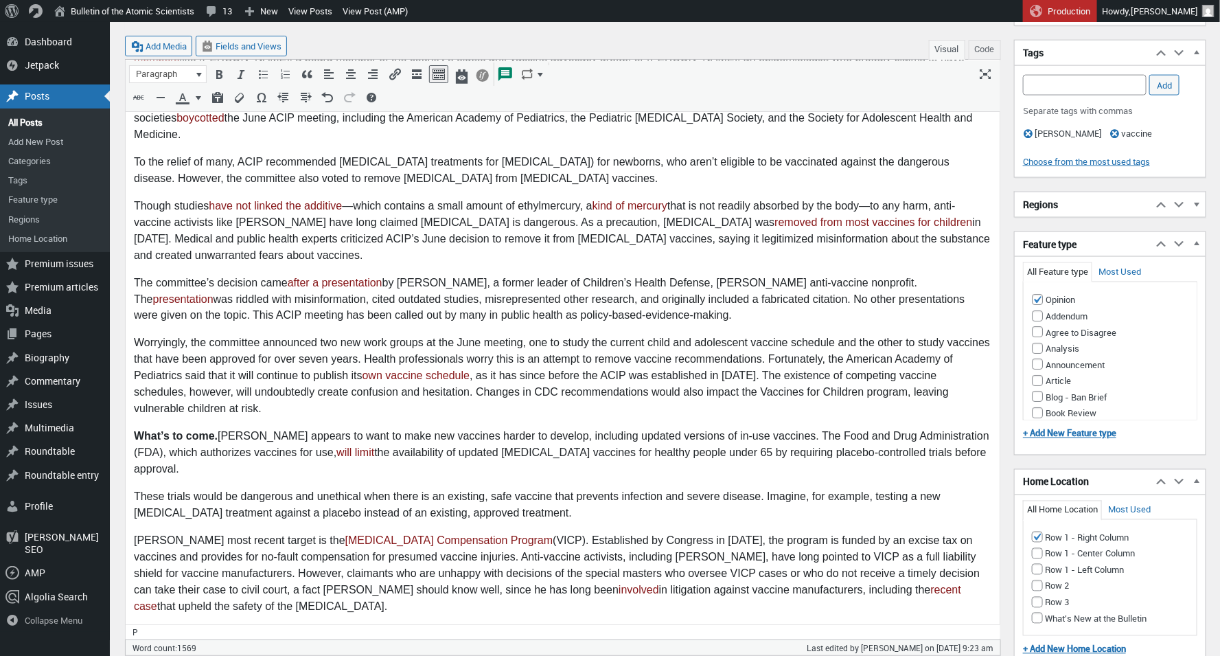
click at [179, 627] on p at bounding box center [562, 635] width 858 height 16
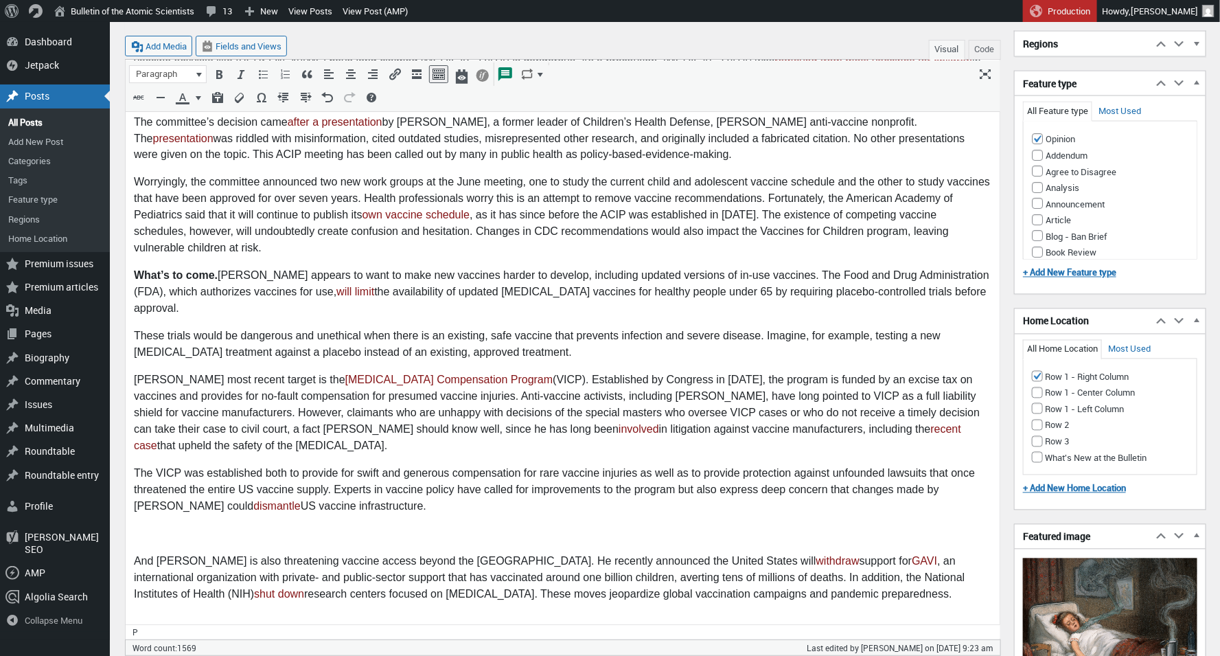
click at [190, 527] on p at bounding box center [562, 535] width 858 height 16
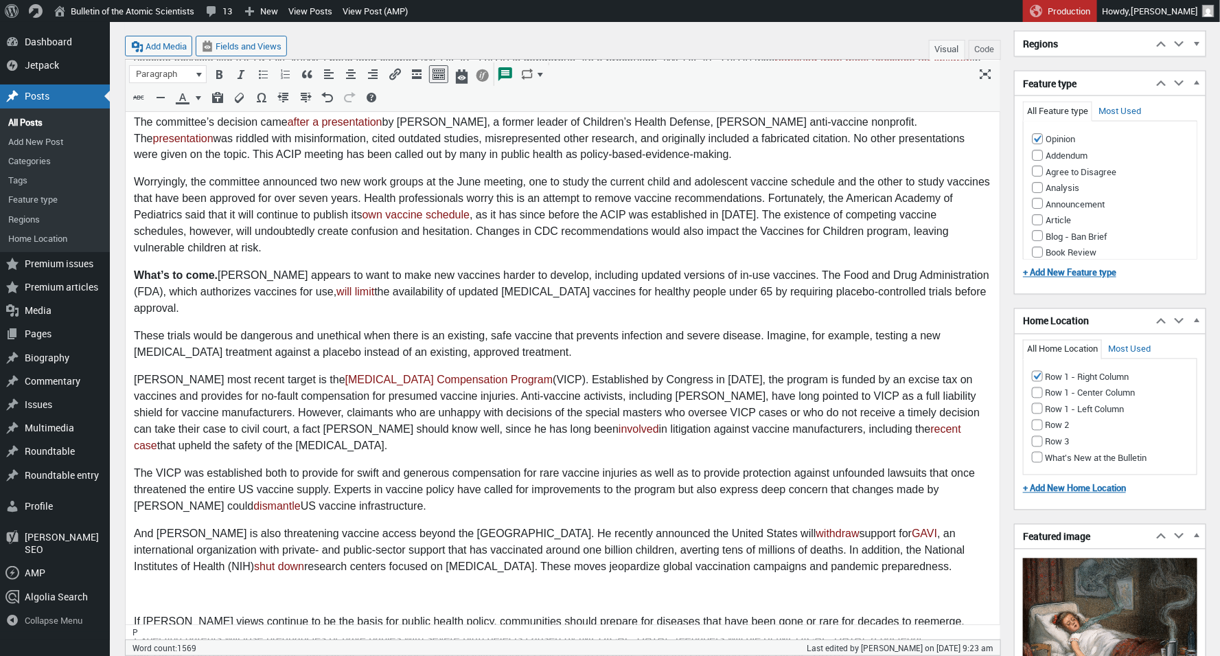
click at [171, 587] on p at bounding box center [562, 595] width 858 height 16
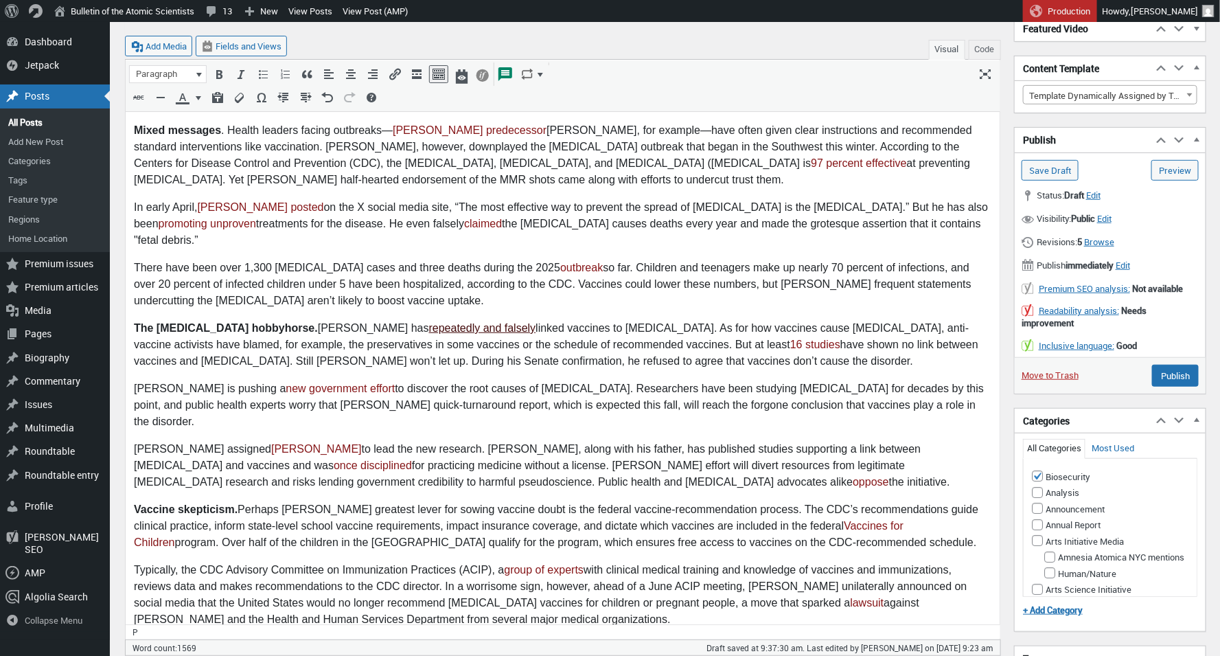
scroll to position [332, 0]
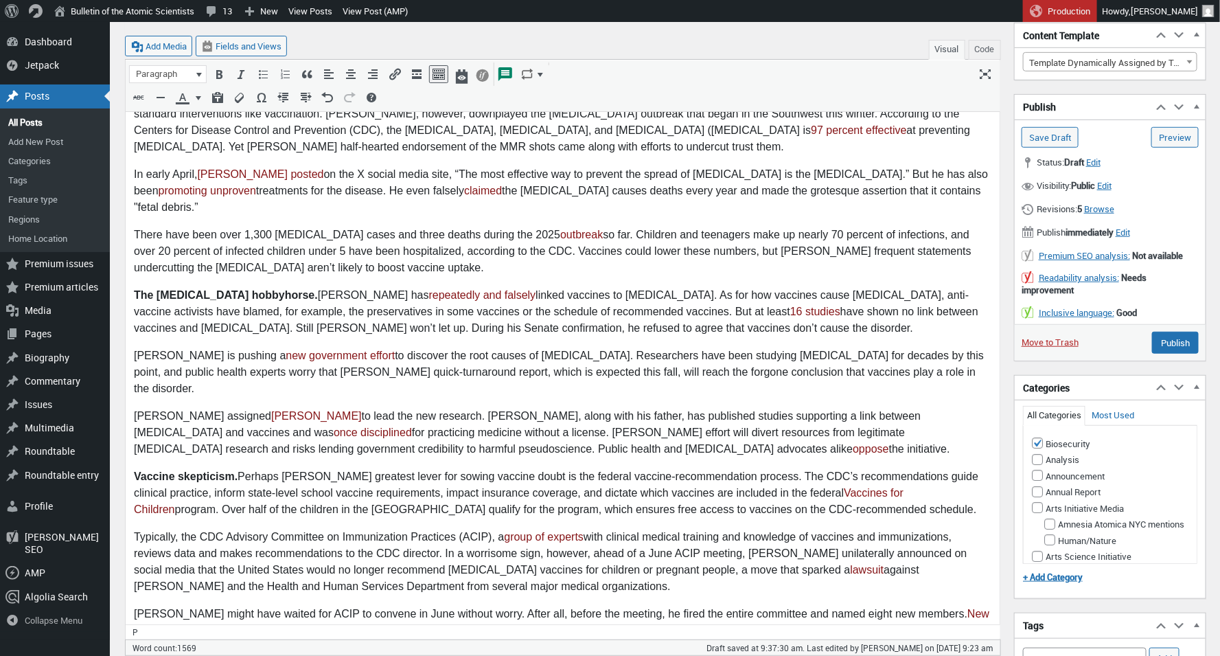
click at [333, 146] on p "Mixed messages . Health leaders facing outbreaks— Kennedy’s predecessor Alex Az…" at bounding box center [562, 123] width 858 height 66
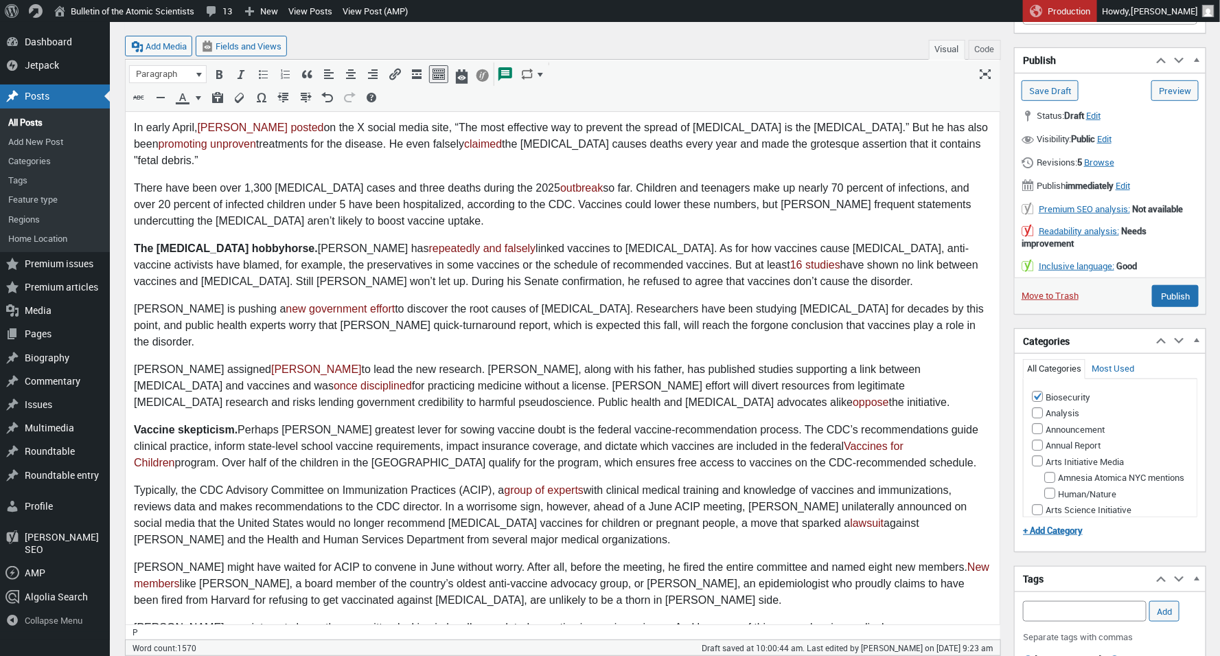
scroll to position [409, 0]
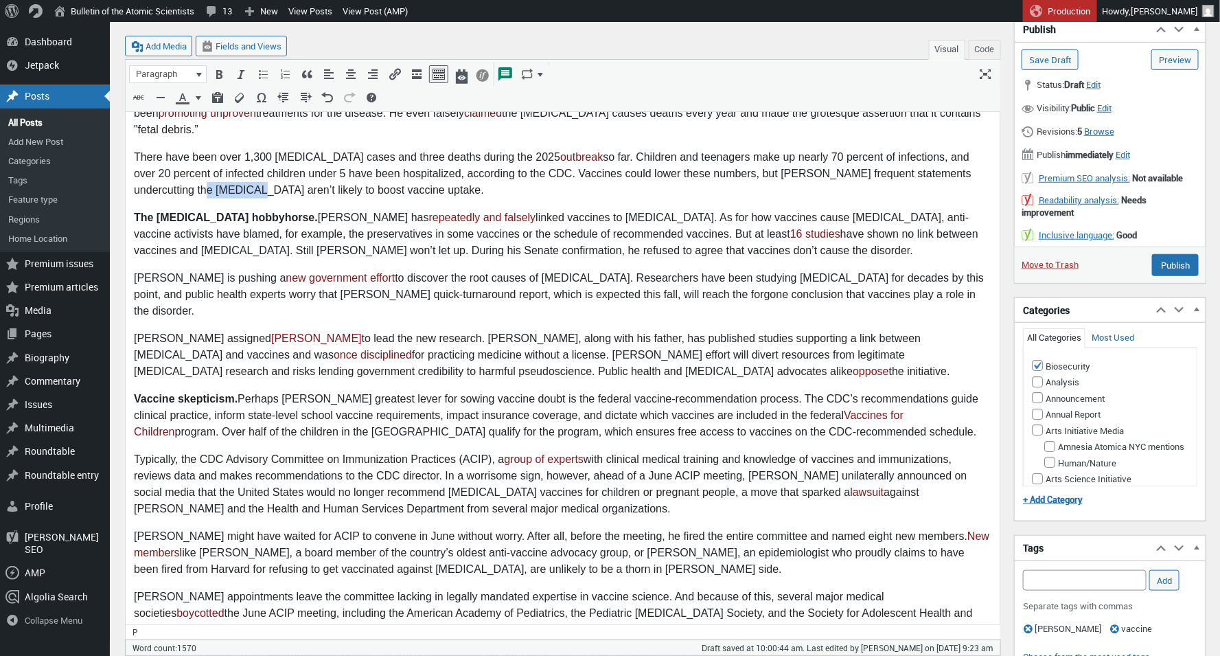
drag, startPoint x: 196, startPoint y: 173, endPoint x: 145, endPoint y: 172, distance: 50.8
click at [145, 172] on p "There have been over 1,300 measles cases and three deaths during the 2025 outbr…" at bounding box center [562, 174] width 858 height 49
drag, startPoint x: 271, startPoint y: 177, endPoint x: 244, endPoint y: 177, distance: 26.1
click at [242, 175] on p "There have been over 1,300 measles cases and three deaths during the 2025 outbr…" at bounding box center [562, 174] width 858 height 49
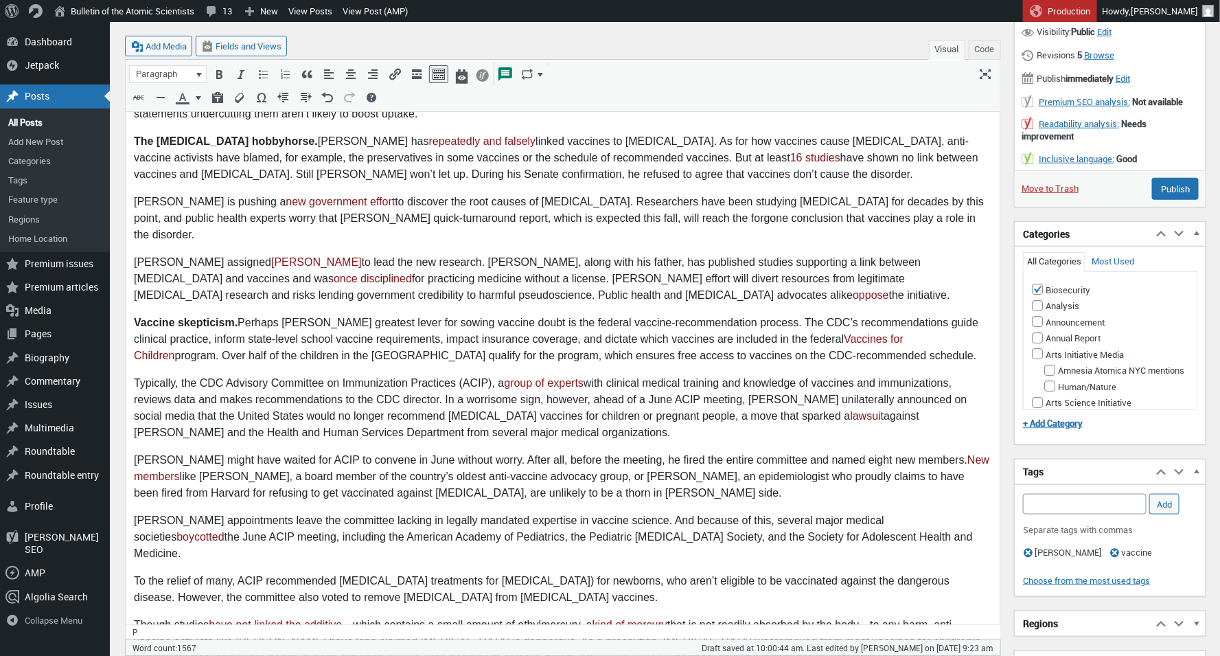
scroll to position [486, 0]
click at [451, 194] on p "Kennedy is pushing a new government effort to discover the root causes of autis…" at bounding box center [562, 218] width 858 height 49
click at [595, 194] on p "Kennedy is pushing a new government effort to discover the root autism's root c…" at bounding box center [562, 218] width 858 height 49
drag, startPoint x: 188, startPoint y: 183, endPoint x: 193, endPoint y: 189, distance: 7.3
click at [190, 194] on p "Kennedy is pushing a new government effort to discover the root autism's root c…" at bounding box center [562, 218] width 858 height 49
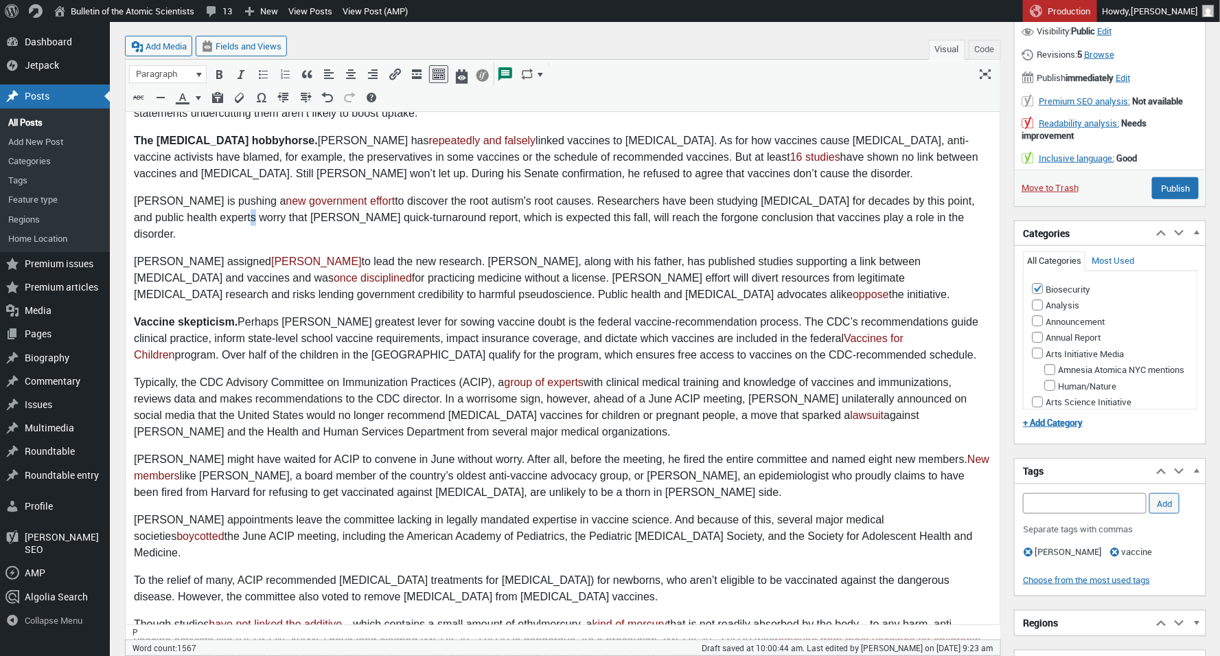
click at [201, 206] on p "Kennedy is pushing a new government effort to discover the root autism's root c…" at bounding box center [562, 218] width 858 height 49
click at [424, 194] on p "Kennedy is pushing a new government effort to discover the root autism's root c…" at bounding box center [562, 218] width 858 height 49
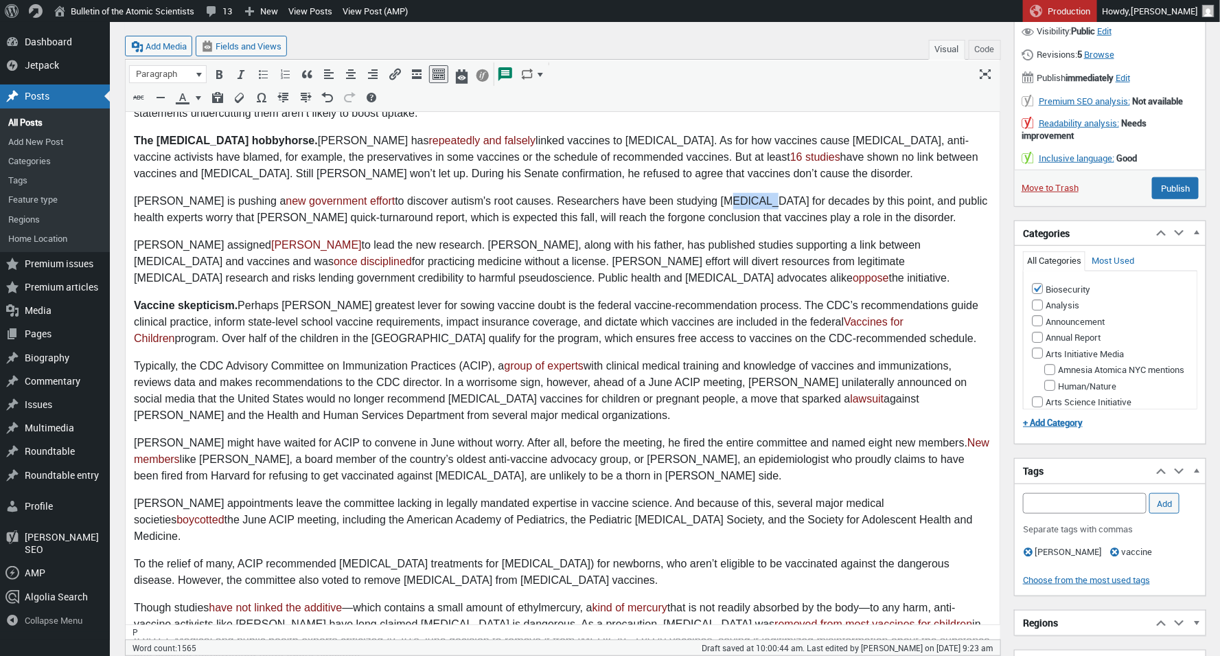
drag, startPoint x: 710, startPoint y: 183, endPoint x: 679, endPoint y: 190, distance: 31.8
click at [681, 194] on p "Kennedy is pushing a new government effort to discover autism's root causes. Re…" at bounding box center [562, 210] width 858 height 33
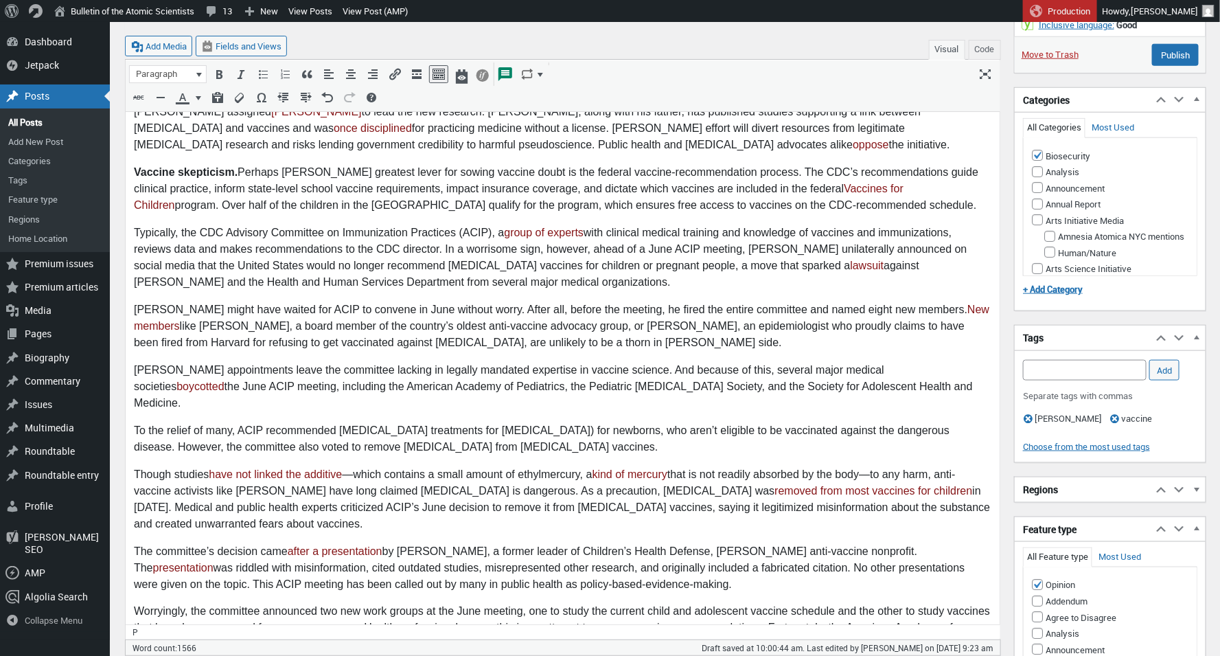
scroll to position [639, 0]
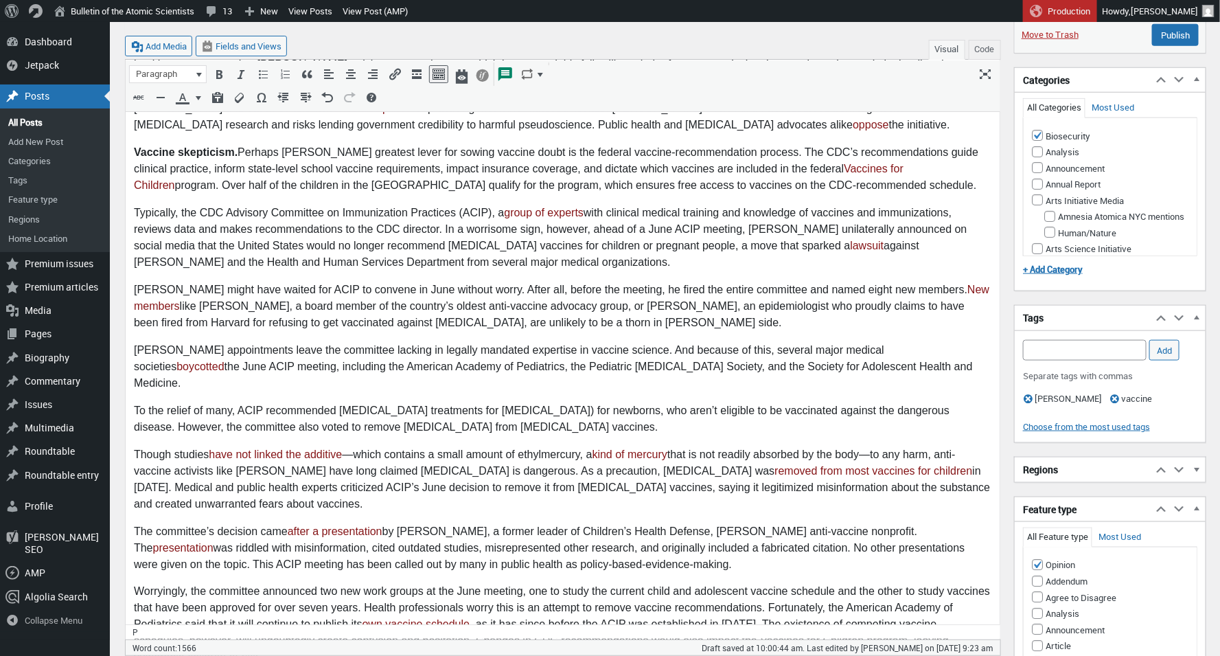
drag, startPoint x: 970, startPoint y: 290, endPoint x: 201, endPoint y: 308, distance: 770.1
click at [201, 308] on p "Kennedy might have waited for ACIP to convene in June without worry. After all,…" at bounding box center [562, 306] width 858 height 49
drag, startPoint x: 970, startPoint y: 287, endPoint x: 401, endPoint y: 319, distance: 570.3
click at [227, 321] on body "The United States achieved a milestone in 2000 when measles was declared elimin…" at bounding box center [562, 356] width 858 height 1490
drag, startPoint x: 970, startPoint y: 288, endPoint x: 196, endPoint y: 311, distance: 775.0
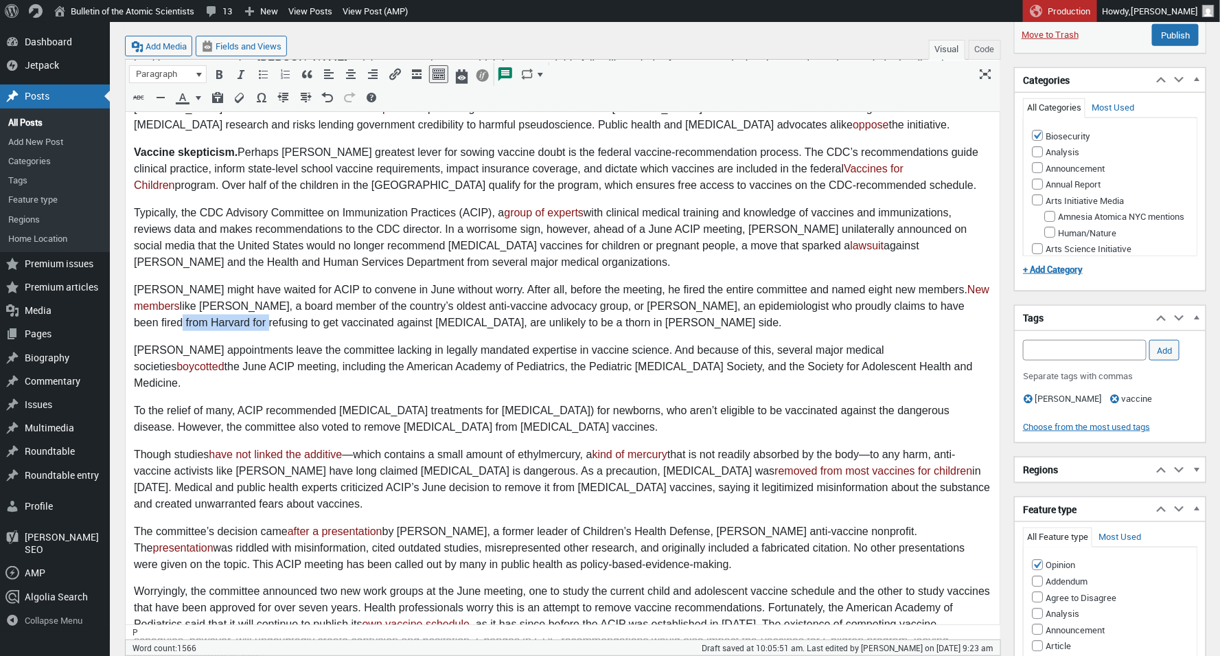
click at [196, 311] on p "Kennedy might have waited for ACIP to convene in June without worry. After all,…" at bounding box center [562, 306] width 858 height 49
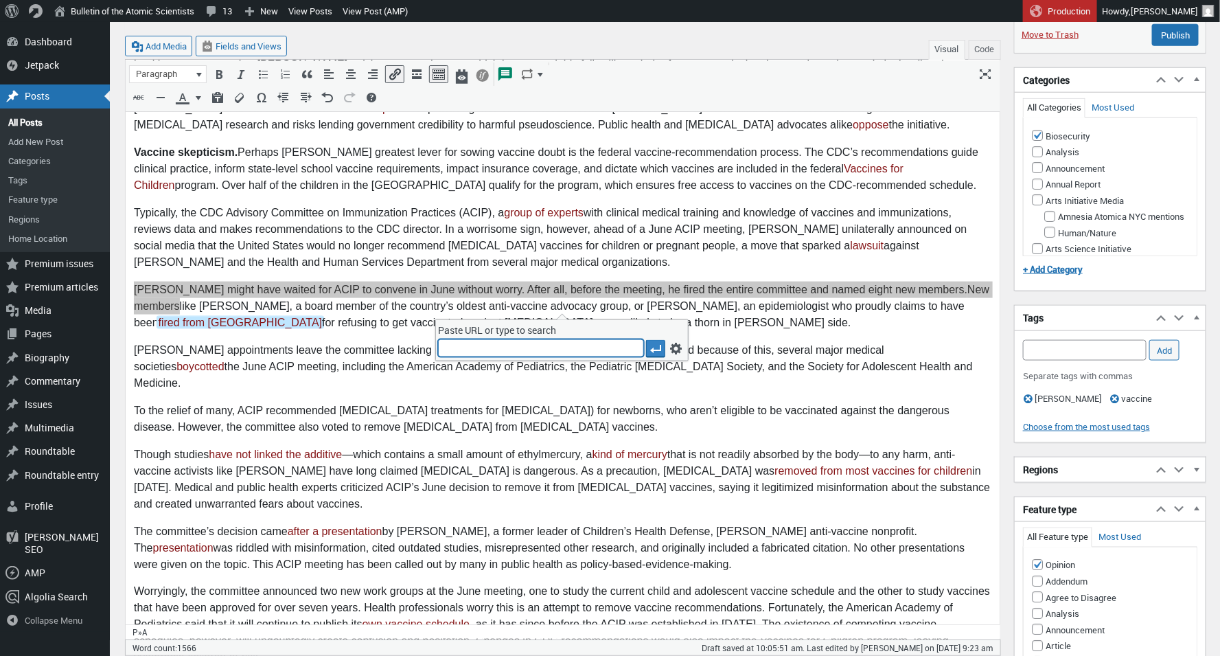
type input "https://www.thecrimson.com/article/2025/6/14/kulldorff-rfk-cdc-vaccines/"
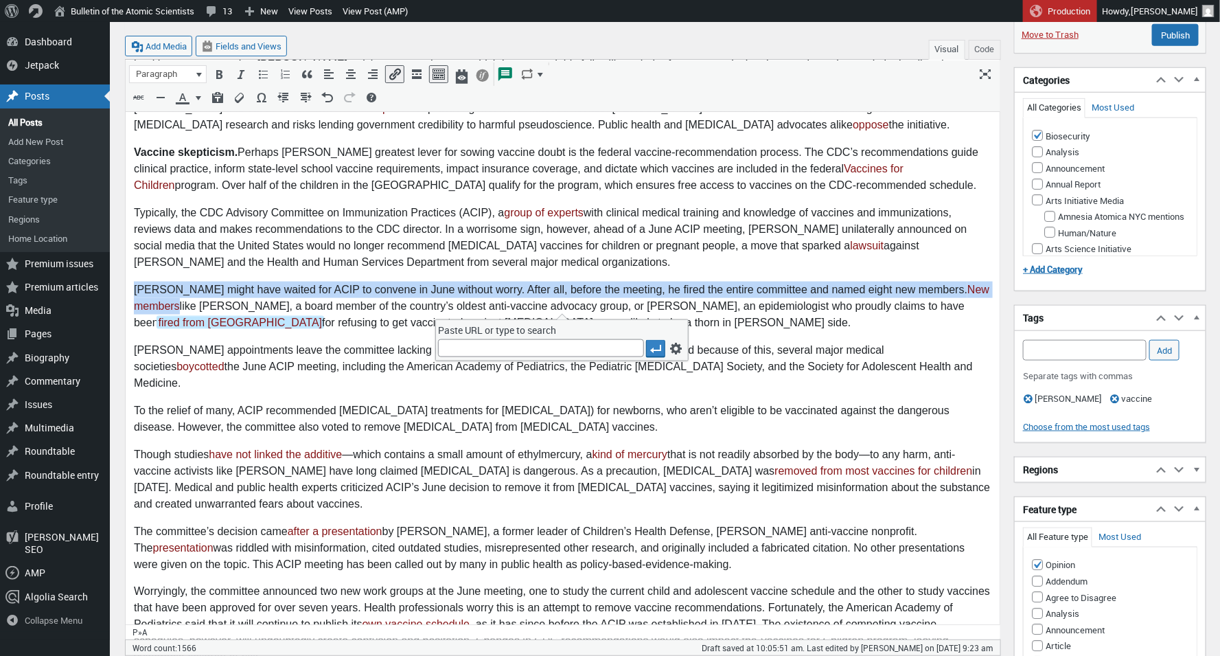
scroll to position [0, 0]
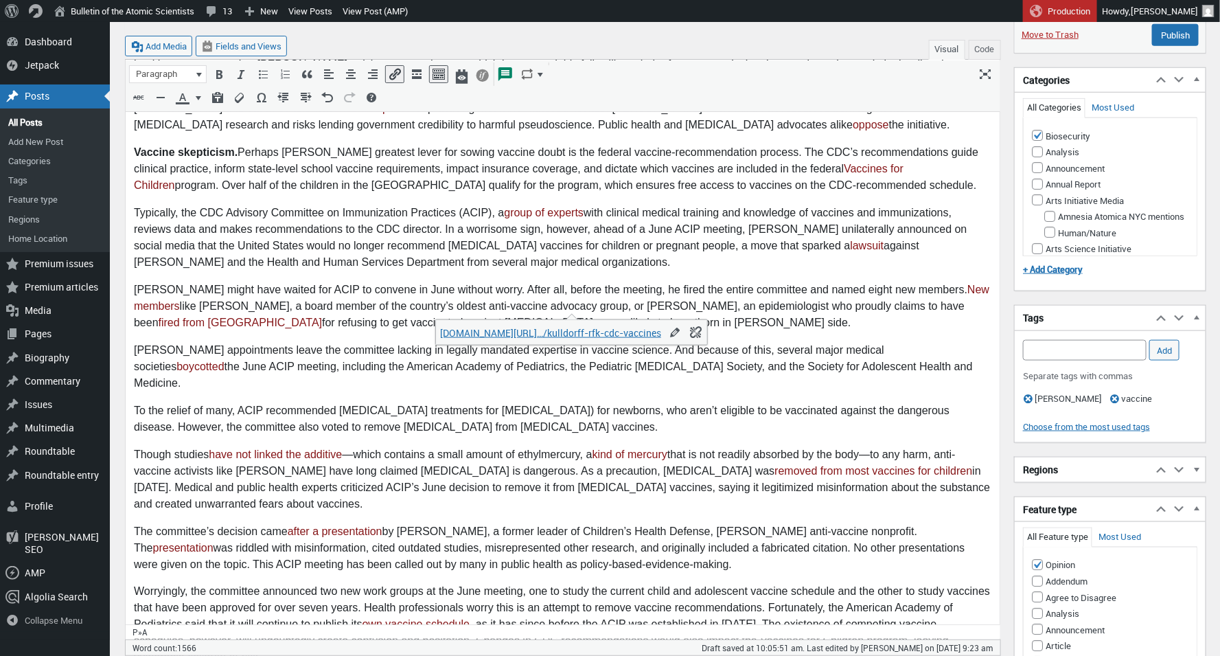
click at [415, 403] on p "To the relief of many, ACIP recommended monoclonal antibody treatments for resp…" at bounding box center [562, 419] width 858 height 33
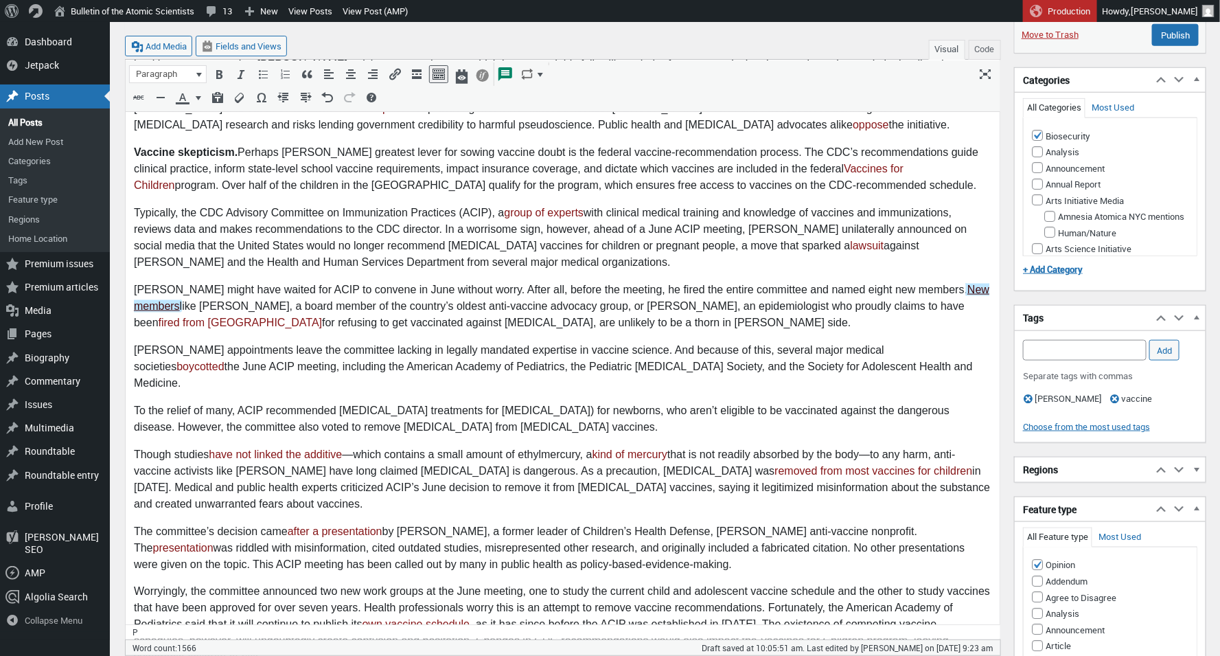
click at [159, 290] on link "New members" at bounding box center [561, 298] width 856 height 28
click at [159, 343] on p "Kennedy’s appointments leave the committee lacking in legally mandated expertis…" at bounding box center [562, 367] width 858 height 49
click at [165, 292] on link "New members" at bounding box center [561, 298] width 856 height 28
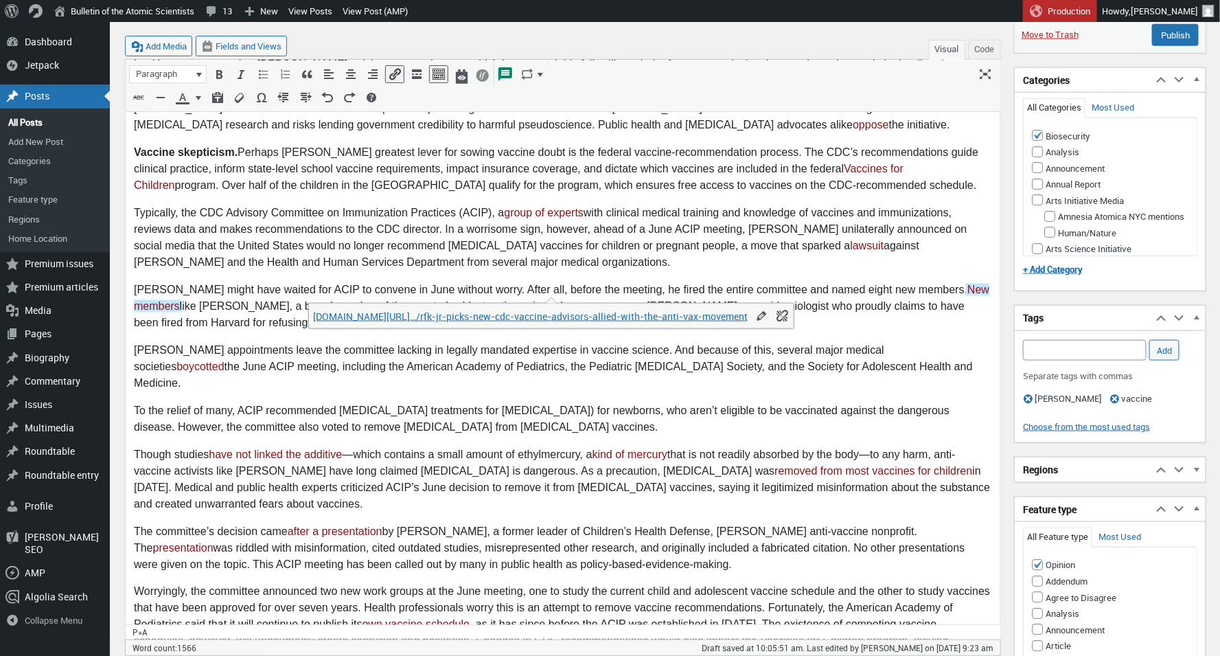
click at [416, 363] on body "The United States achieved a milestone in 2000 when measles was declared elimin…" at bounding box center [562, 356] width 858 height 1490
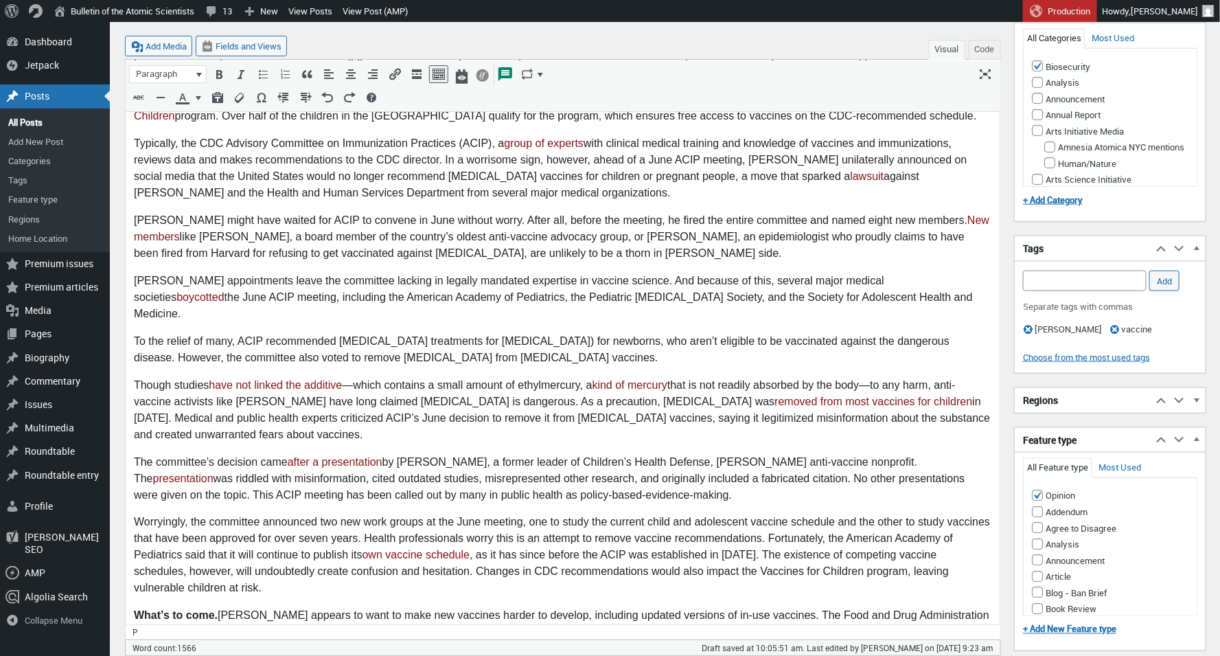
scroll to position [740, 0]
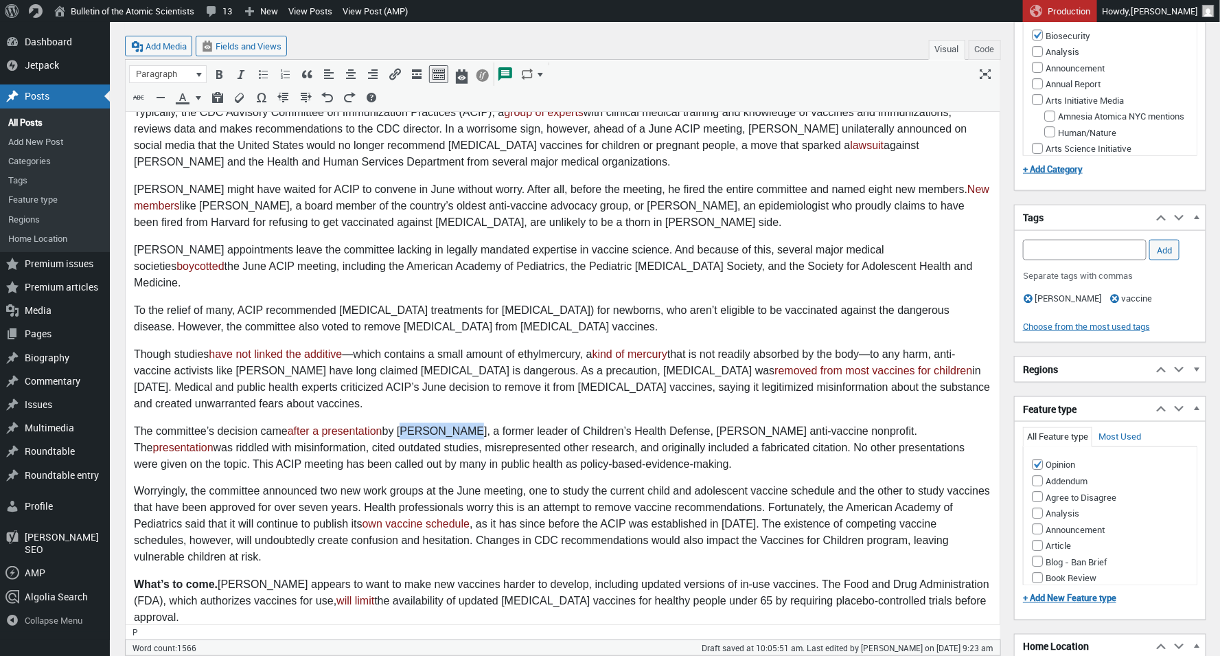
drag, startPoint x: 466, startPoint y: 396, endPoint x: 402, endPoint y: 398, distance: 63.2
click at [402, 424] on p "The committee’s decision came after a presentation by Lyn Redwood, a former lea…" at bounding box center [562, 448] width 858 height 49
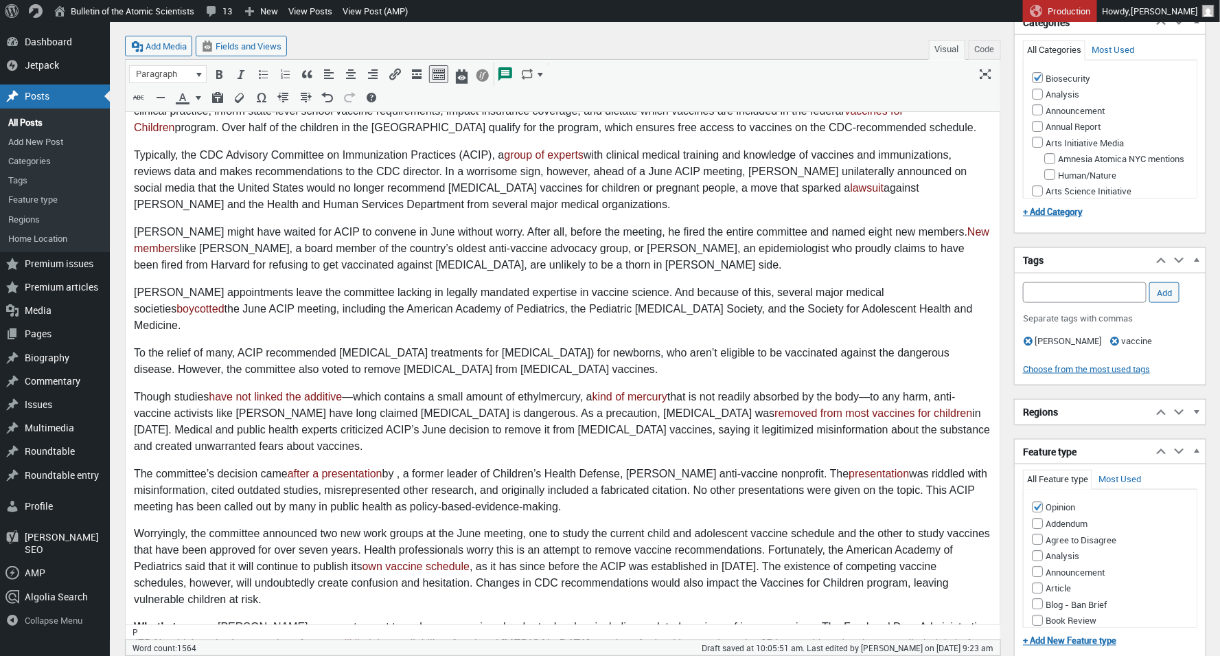
scroll to position [671, 0]
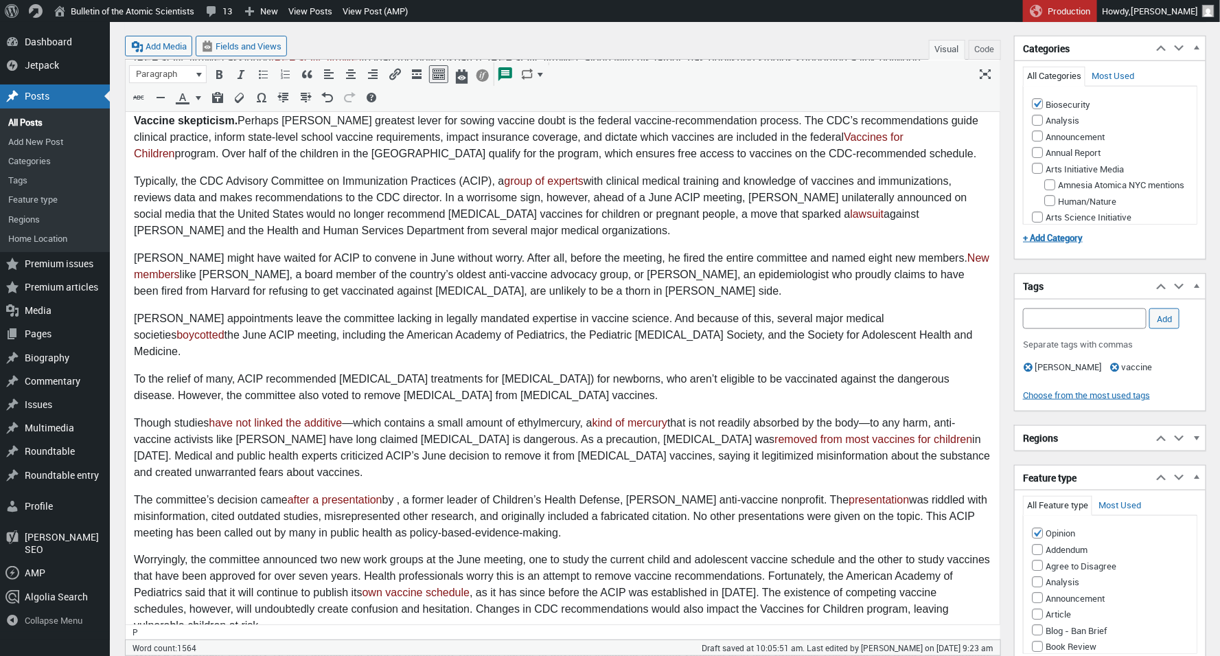
click at [712, 258] on p "Kennedy might have waited for ACIP to convene in June without worry. After all,…" at bounding box center [562, 275] width 858 height 49
click at [687, 257] on p "Kennedy might have waited for ACIP to convene in June without worry. After all,…" at bounding box center [562, 275] width 858 height 49
click at [718, 291] on body "The United States achieved a milestone in 2000 when measles was declared elimin…" at bounding box center [562, 325] width 858 height 1490
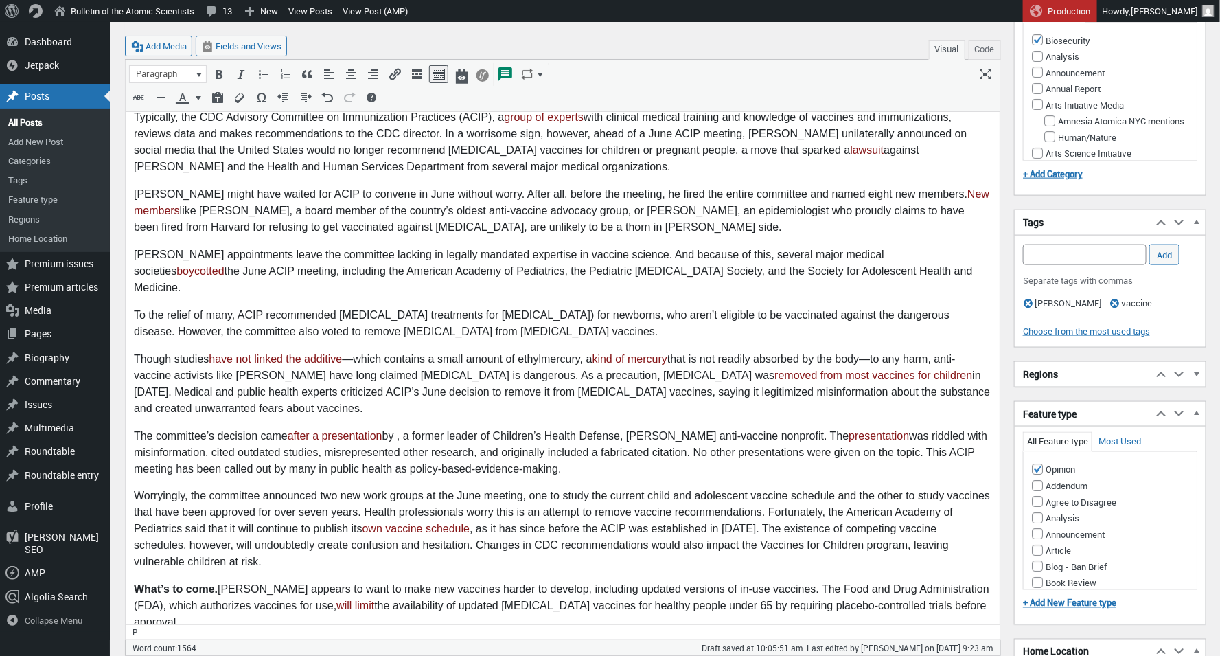
scroll to position [738, 0]
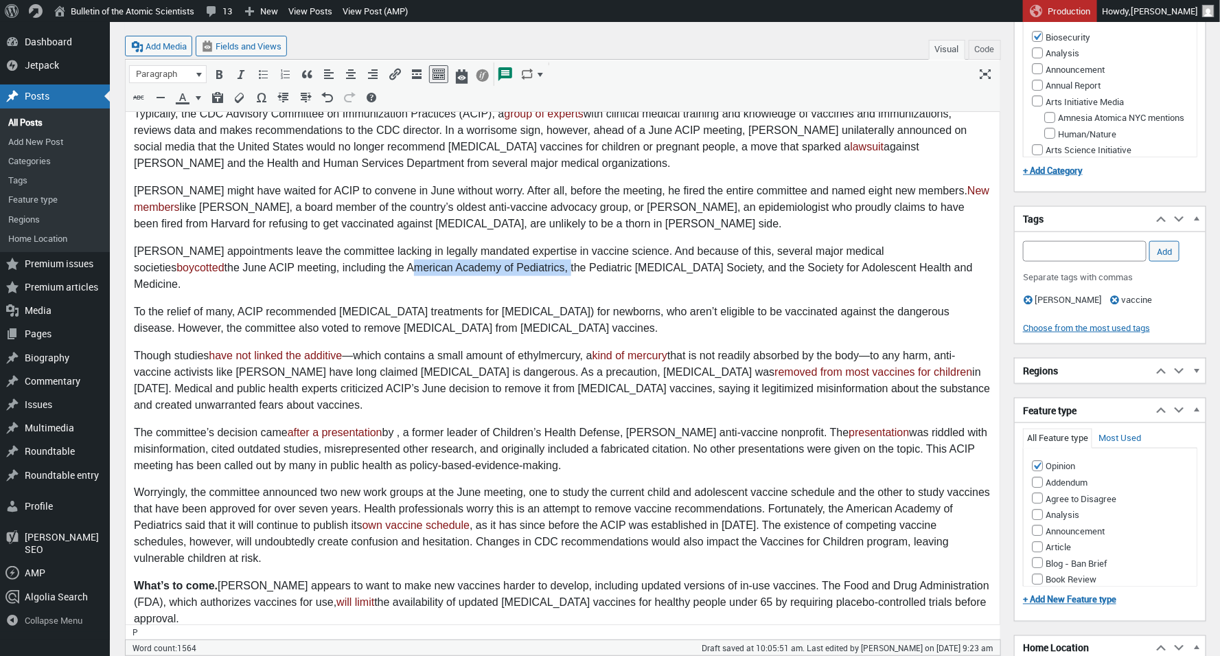
drag, startPoint x: 271, startPoint y: 252, endPoint x: 431, endPoint y: 250, distance: 160.0
click at [431, 250] on p "Kennedy’s appointments leave the committee lacking in legally mandated expertis…" at bounding box center [562, 268] width 858 height 49
copy p "American Academy of Pediatrics,"
drag, startPoint x: 487, startPoint y: 292, endPoint x: 519, endPoint y: 286, distance: 32.1
click at [487, 304] on p "To the relief of many, ACIP recommended monoclonal antibody treatments for resp…" at bounding box center [562, 320] width 858 height 33
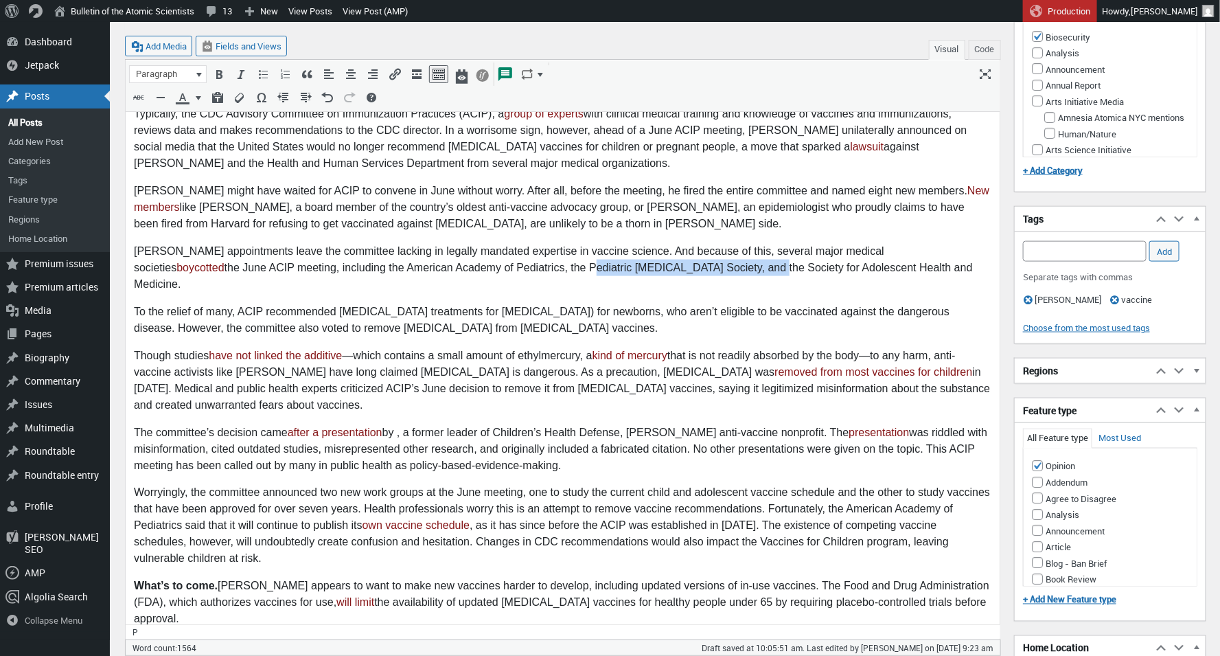
drag, startPoint x: 630, startPoint y: 252, endPoint x: 452, endPoint y: 248, distance: 177.9
click at [452, 248] on p "Kennedy’s appointments leave the committee lacking in legally mandated expertis…" at bounding box center [562, 268] width 858 height 49
copy p "Pediatric Infectious Diseases Society"
click at [580, 304] on p "To the relief of many, ACIP recommended monoclonal antibody treatments for resp…" at bounding box center [562, 320] width 858 height 33
drag, startPoint x: 889, startPoint y: 251, endPoint x: 681, endPoint y: 248, distance: 207.4
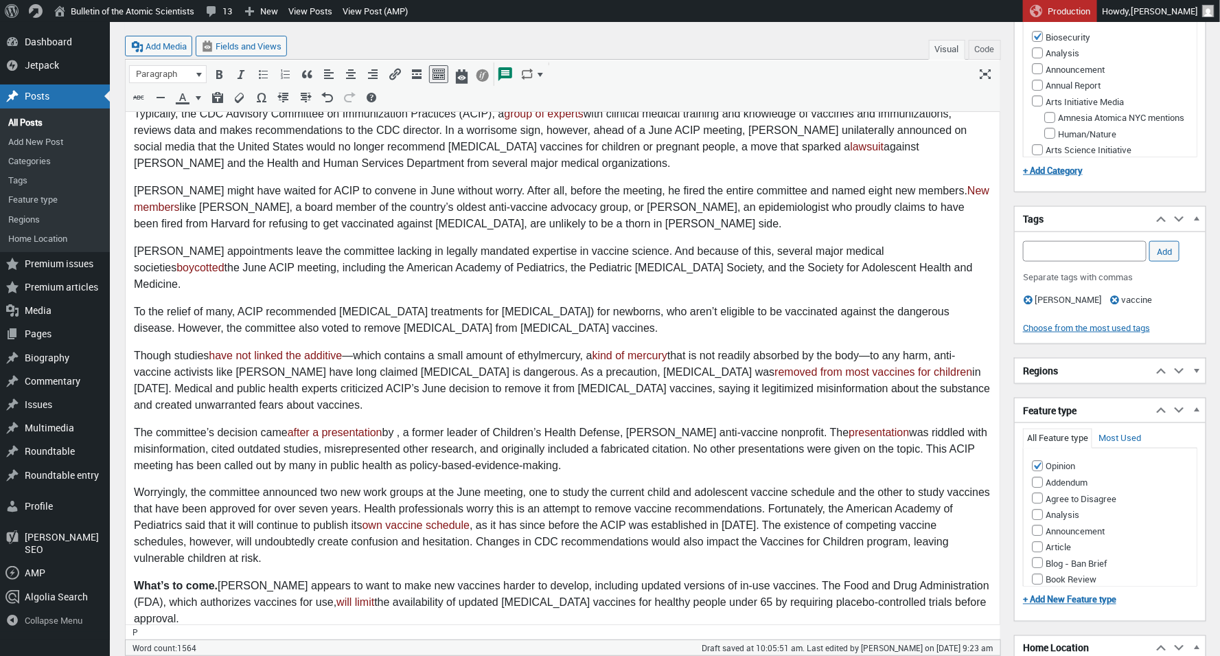
click at [681, 248] on p "Kennedy’s appointments leave the committee lacking in legally mandated expertis…" at bounding box center [562, 268] width 858 height 49
copy p "Society for Adolescent Health and Medicine"
click at [650, 304] on p "To the relief of many, ACIP recommended monoclonal antibody treatments for resp…" at bounding box center [562, 320] width 858 height 33
drag, startPoint x: 583, startPoint y: 319, endPoint x: 519, endPoint y: 321, distance: 63.9
click at [519, 348] on p "Though studies have not linked the additive —which contains a small amount of e…" at bounding box center [562, 381] width 858 height 66
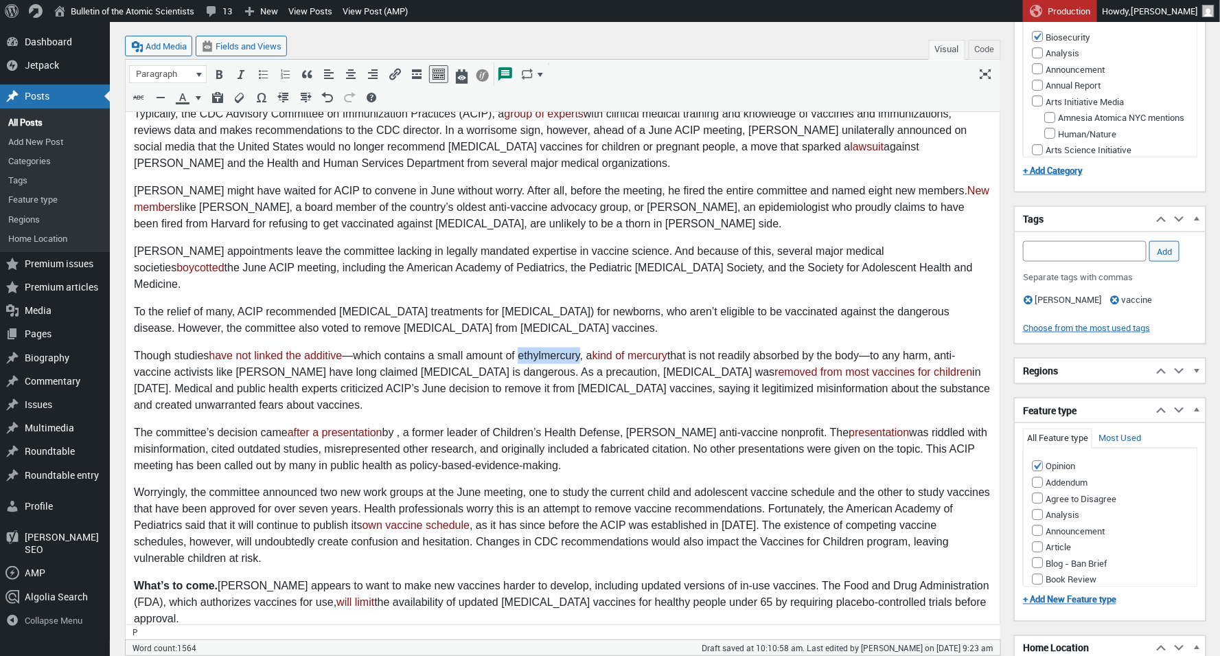
copy p "ethylmercury"
click at [444, 378] on p "Though studies have not linked the additive —which contains a small amount of e…" at bounding box center [562, 381] width 858 height 66
click at [402, 425] on p "The committee’s decision came after a presentation by , a former leader of Chil…" at bounding box center [562, 449] width 858 height 49
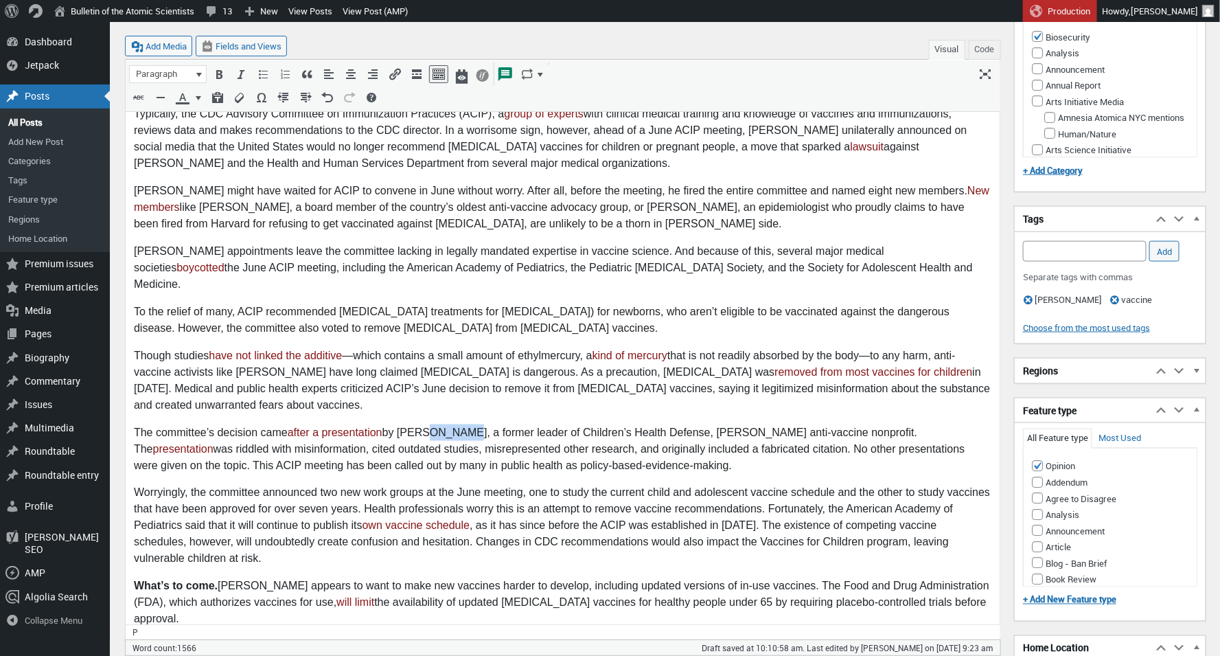
drag, startPoint x: 468, startPoint y: 398, endPoint x: 424, endPoint y: 406, distance: 45.4
click at [424, 425] on p "The committee’s decision came after a presentation by Lyn Redwood, a former lea…" at bounding box center [562, 449] width 858 height 49
click at [365, 427] on link "after a presentation" at bounding box center [334, 433] width 95 height 12
click at [372, 427] on link "usatoday.com/…merosal-vaccine/84368450007" at bounding box center [330, 426] width 240 height 13
click at [465, 348] on p "Though studies have not linked the additive —which contains a small amount of e…" at bounding box center [562, 381] width 858 height 66
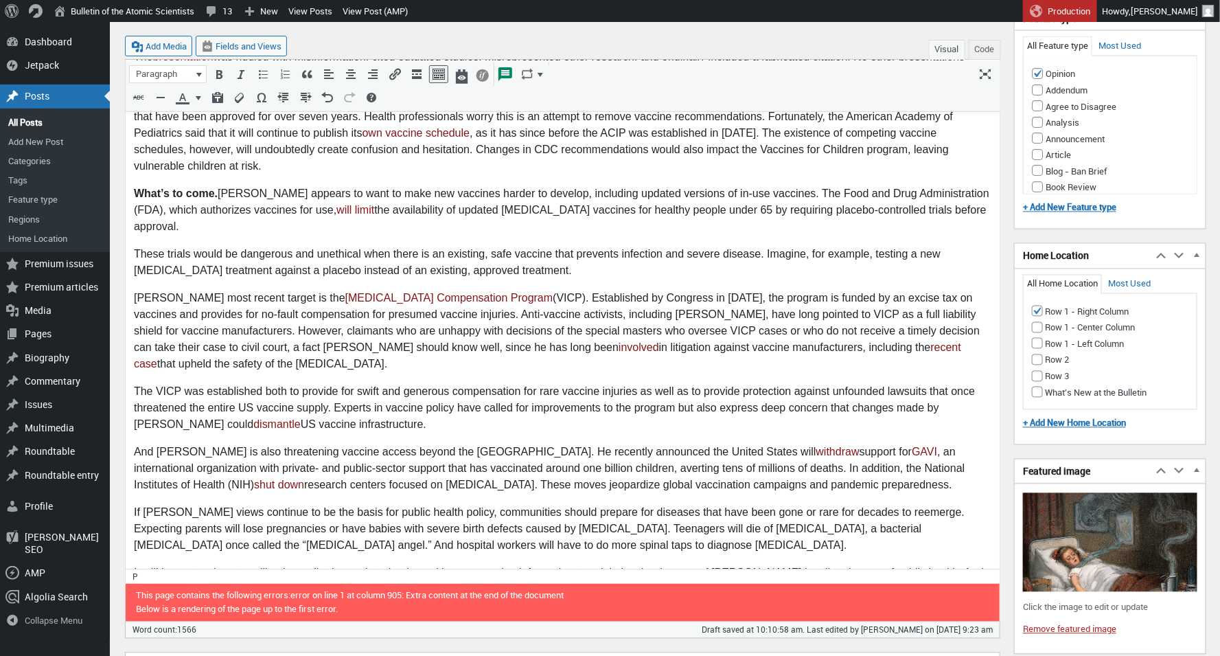
scroll to position [1128, 0]
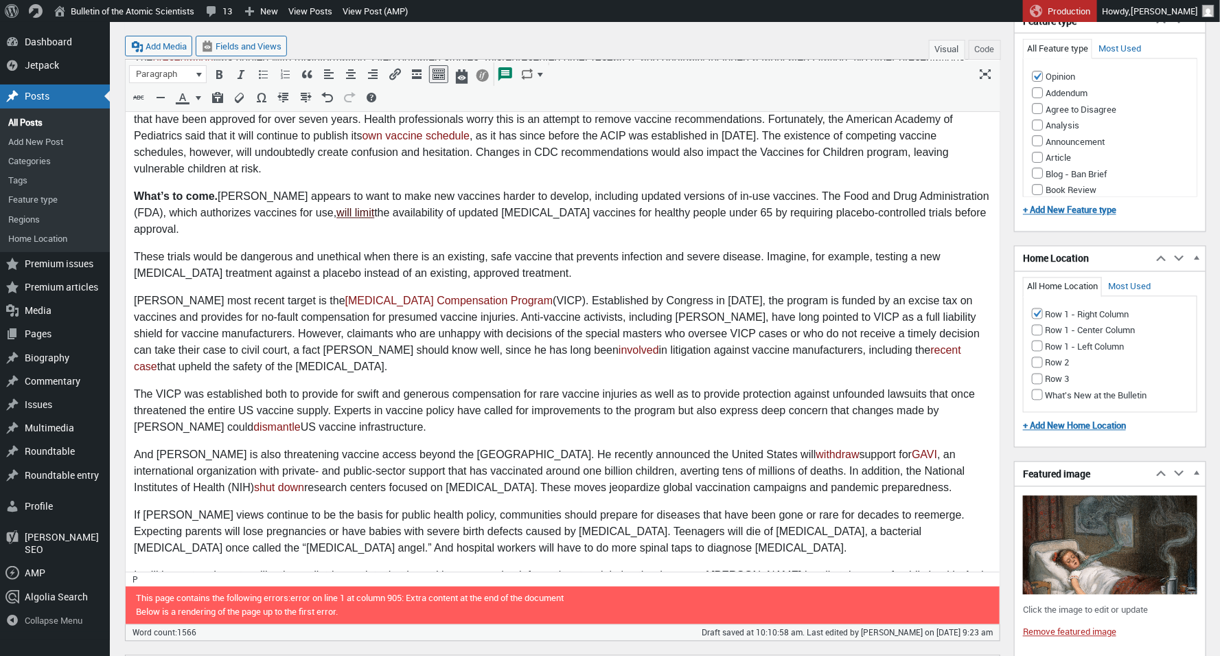
click at [336, 208] on link "will limit" at bounding box center [355, 214] width 38 height 12
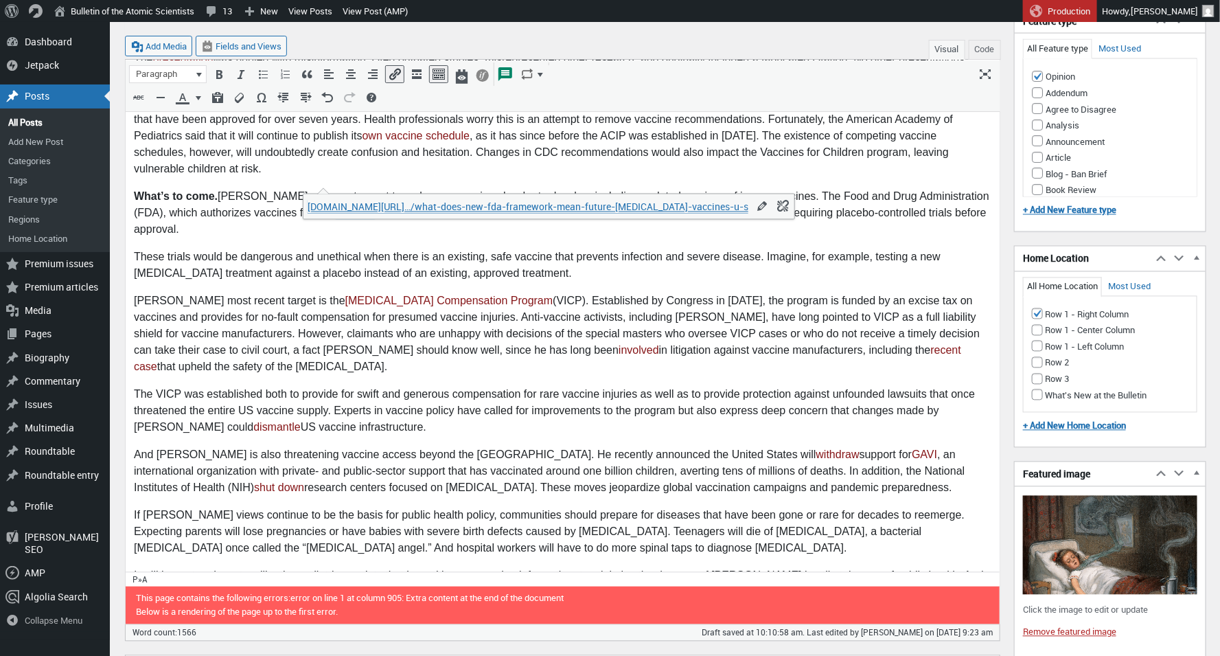
click at [369, 208] on link "science.org/…/what-does-new-fda-framework-mean-future-covid-19-vaccines-u-s" at bounding box center [528, 207] width 441 height 13
click at [475, 301] on p "Kennedy’s most recent target is the Vaccine Injury Compensation Program (VICP).…" at bounding box center [562, 335] width 858 height 82
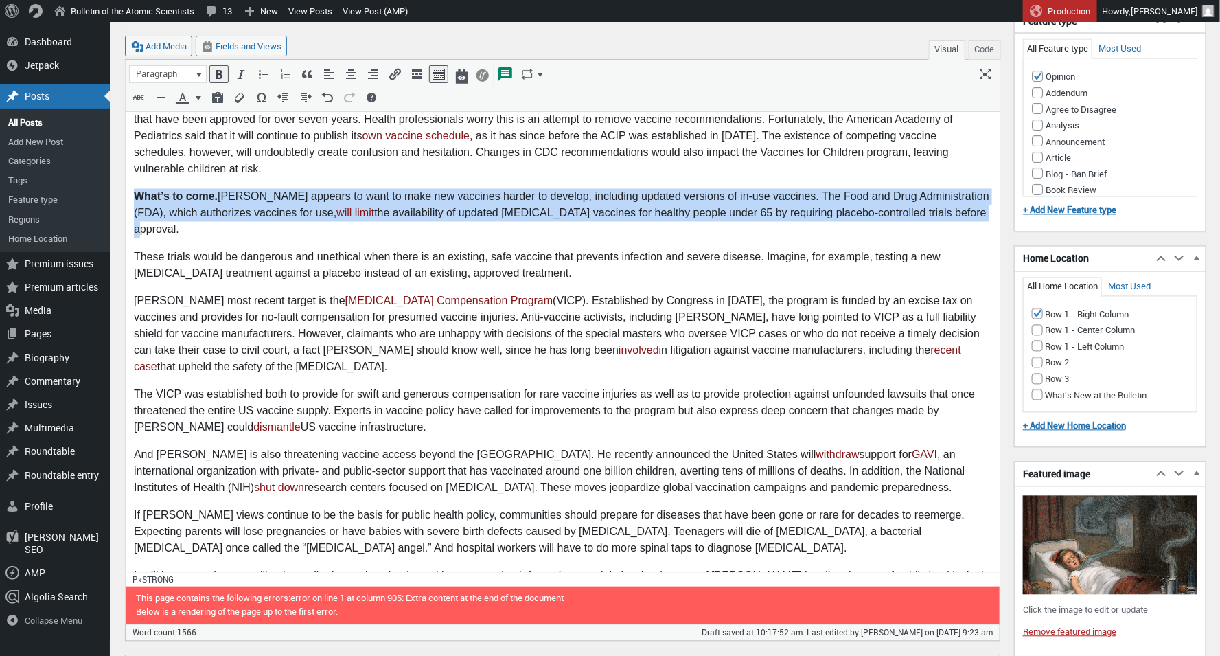
drag, startPoint x: 960, startPoint y: 187, endPoint x: 135, endPoint y: 165, distance: 825.8
click at [135, 190] on p "What’s to come. Kennedy appears to want to make new vaccines harder to develop,…" at bounding box center [562, 214] width 858 height 49
copy p "What’s to come. Kennedy appears to want to make new vaccines harder to develop,…"
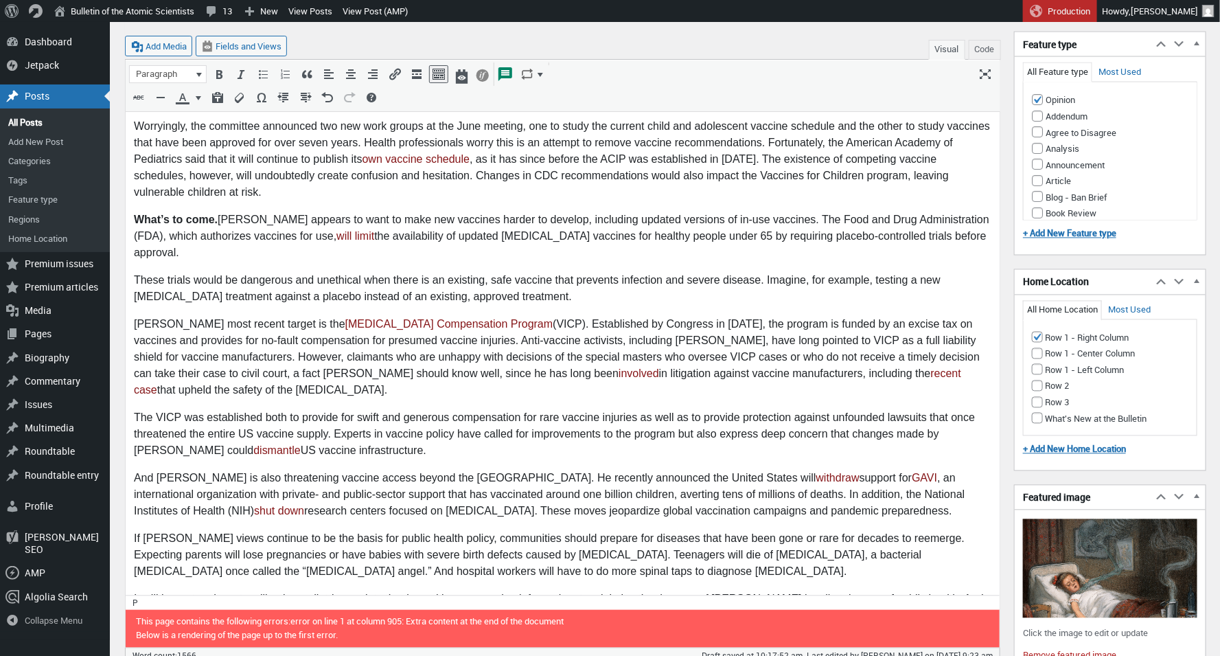
scroll to position [1096, 0]
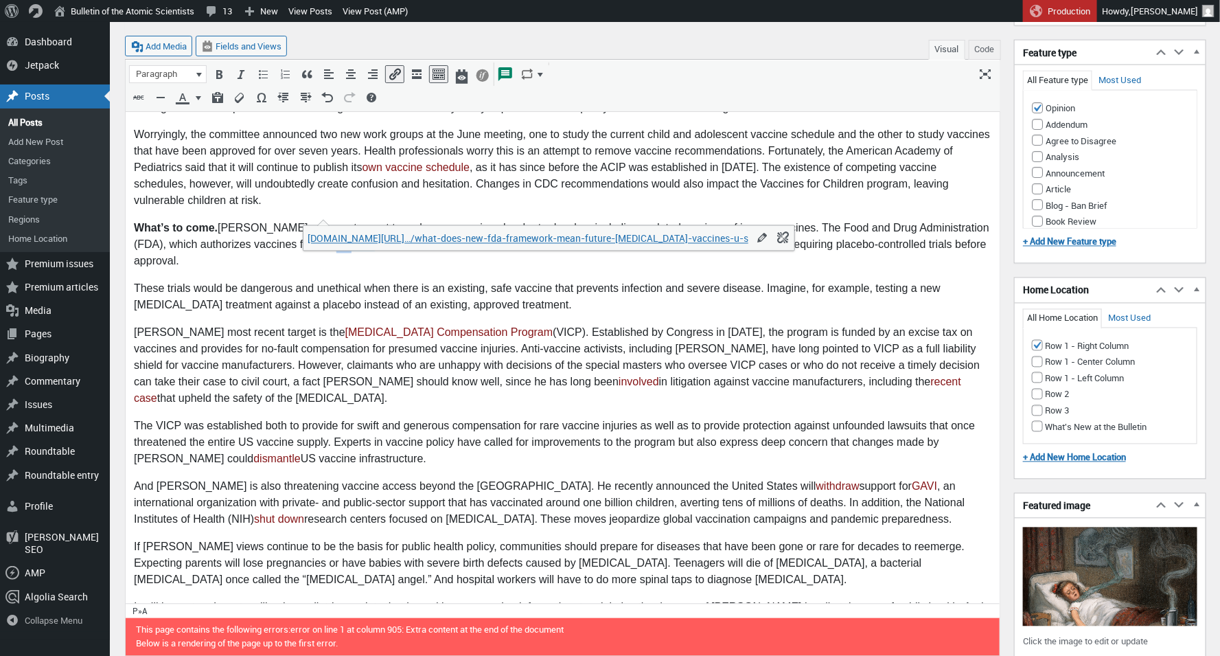
drag, startPoint x: 319, startPoint y: 213, endPoint x: 305, endPoint y: 212, distance: 14.5
click at [334, 240] on link "will limit" at bounding box center [354, 246] width 41 height 12
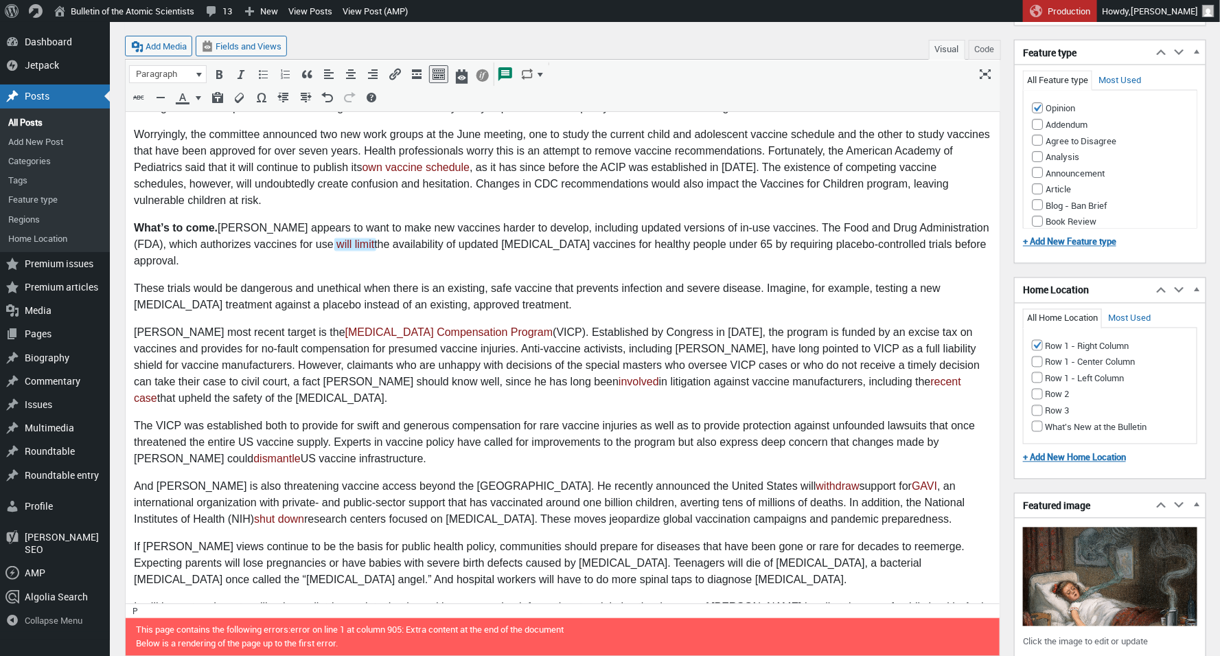
click at [249, 282] on p "These trials would be dangerous and unethical when there is an existing, safe v…" at bounding box center [562, 298] width 858 height 33
click at [343, 479] on p "And Kennedy is also threatening vaccine access beyond the United States. He rec…" at bounding box center [562, 503] width 858 height 49
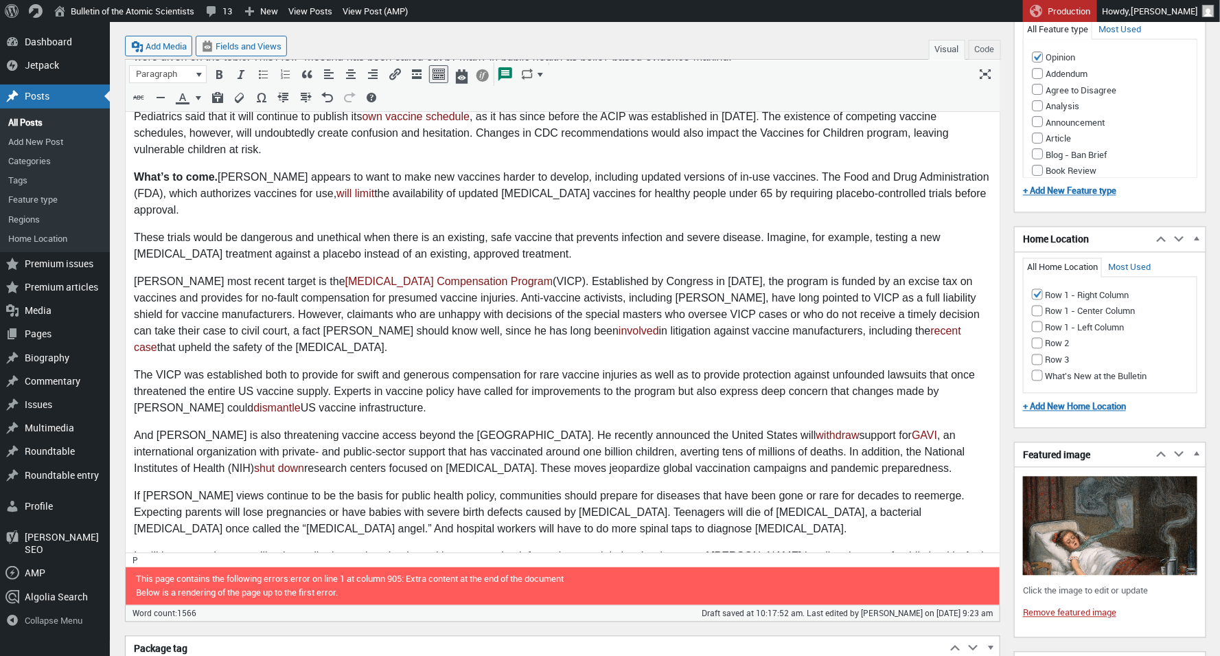
scroll to position [1073, 0]
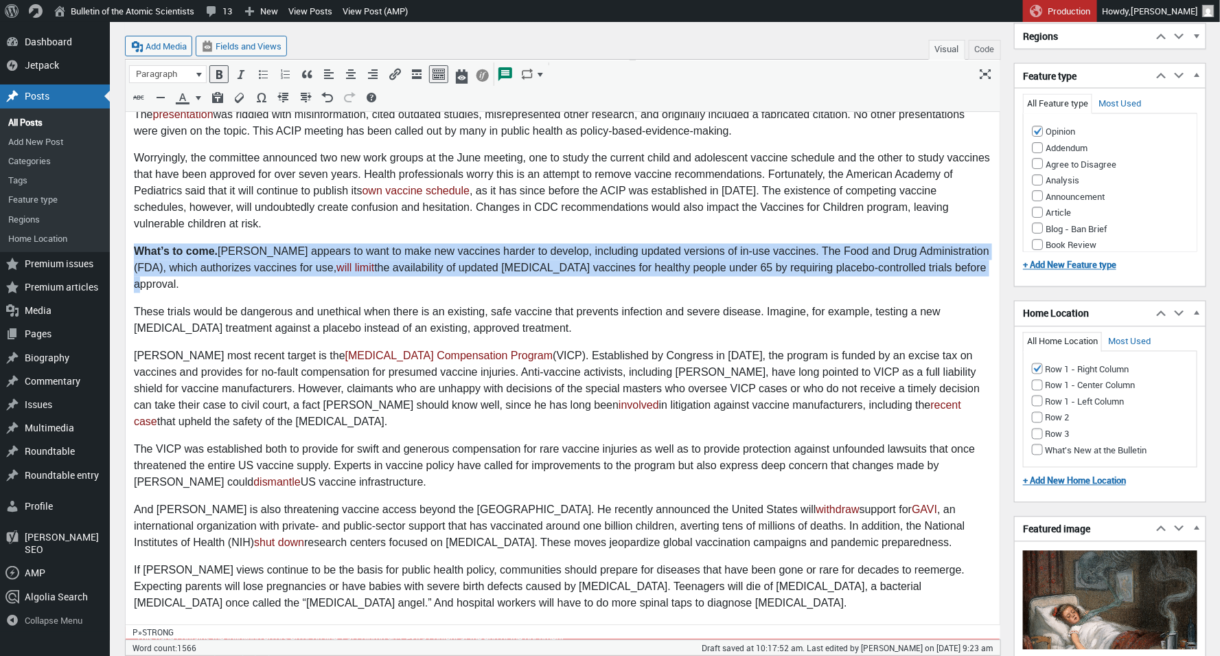
drag, startPoint x: 955, startPoint y: 240, endPoint x: 245, endPoint y: -607, distance: 1105.2
drag, startPoint x: 793, startPoint y: 356, endPoint x: 777, endPoint y: 357, distance: 16.5
click at [777, 357] on p "Kennedy’s most recent target is the Vaccine Injury Compensation Program (VICP).…" at bounding box center [562, 390] width 858 height 82
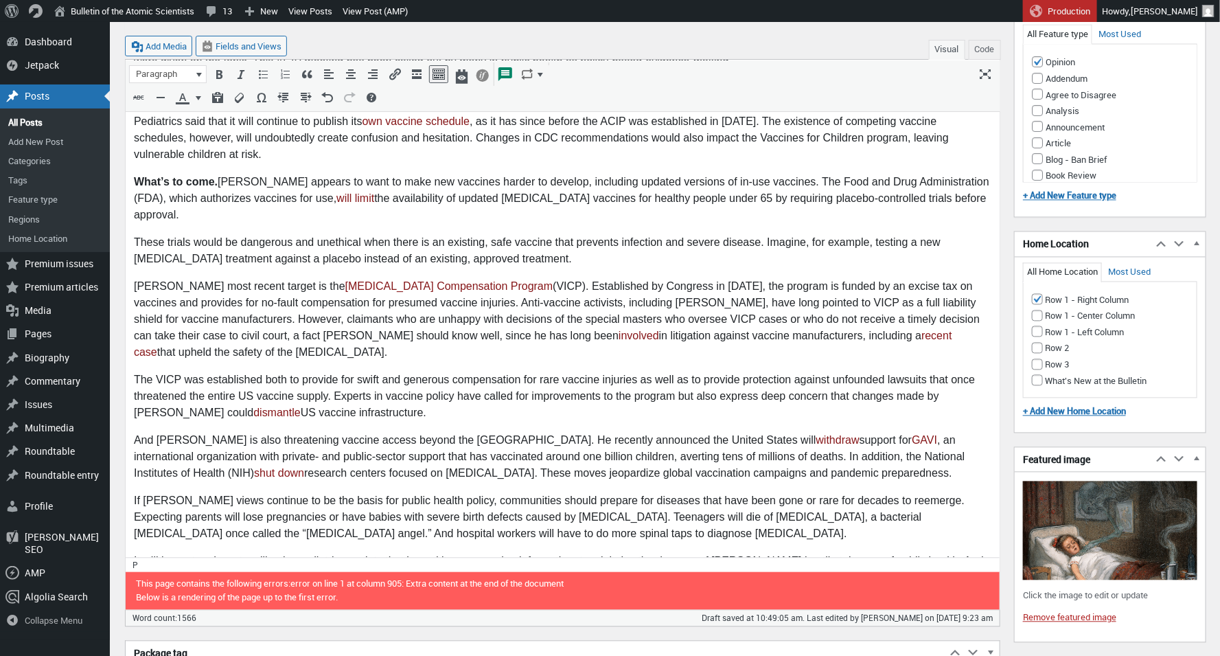
scroll to position [1209, 0]
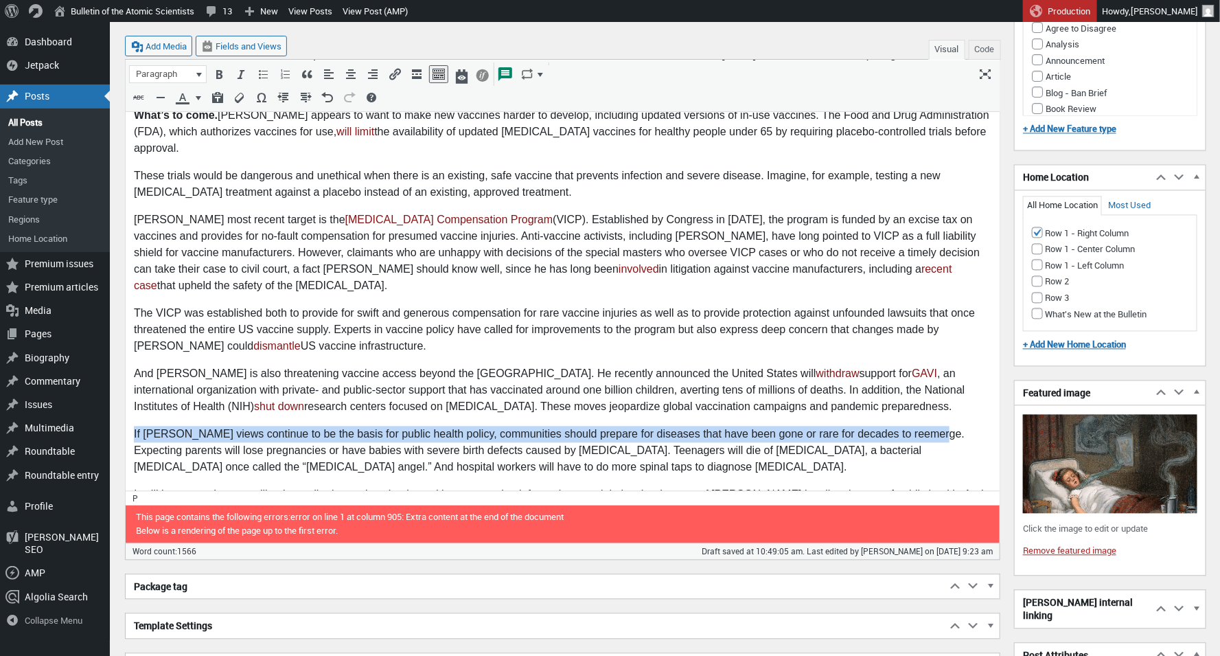
drag, startPoint x: 926, startPoint y: 387, endPoint x: 131, endPoint y: 384, distance: 794.6
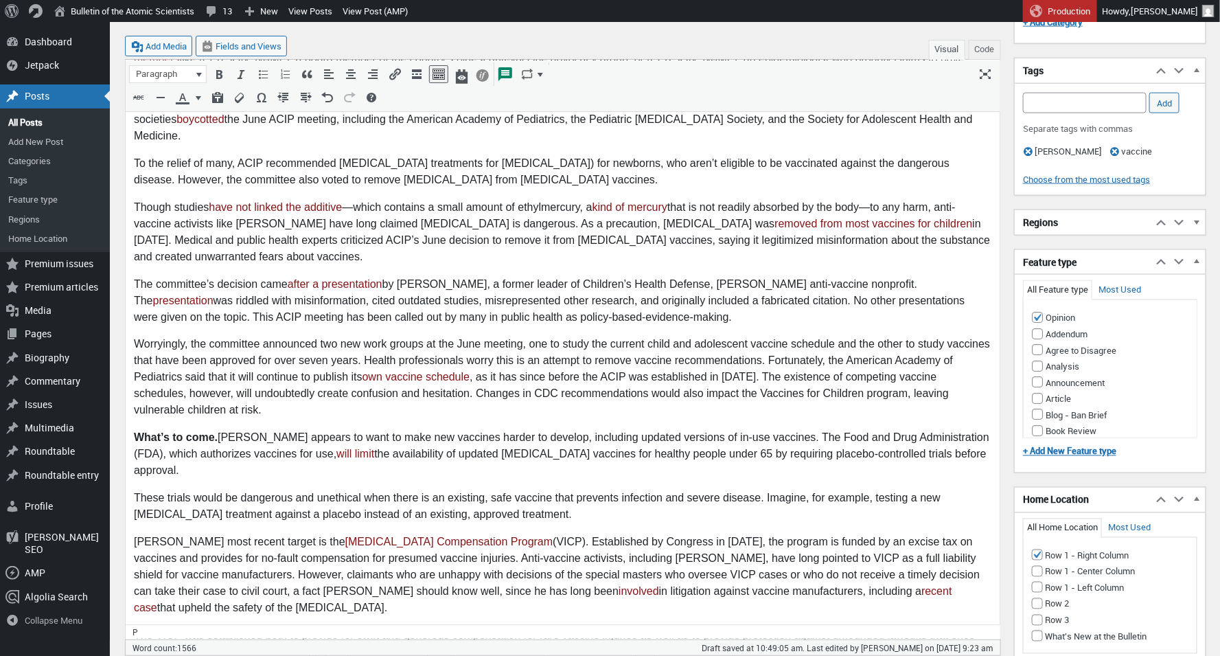
scroll to position [890, 0]
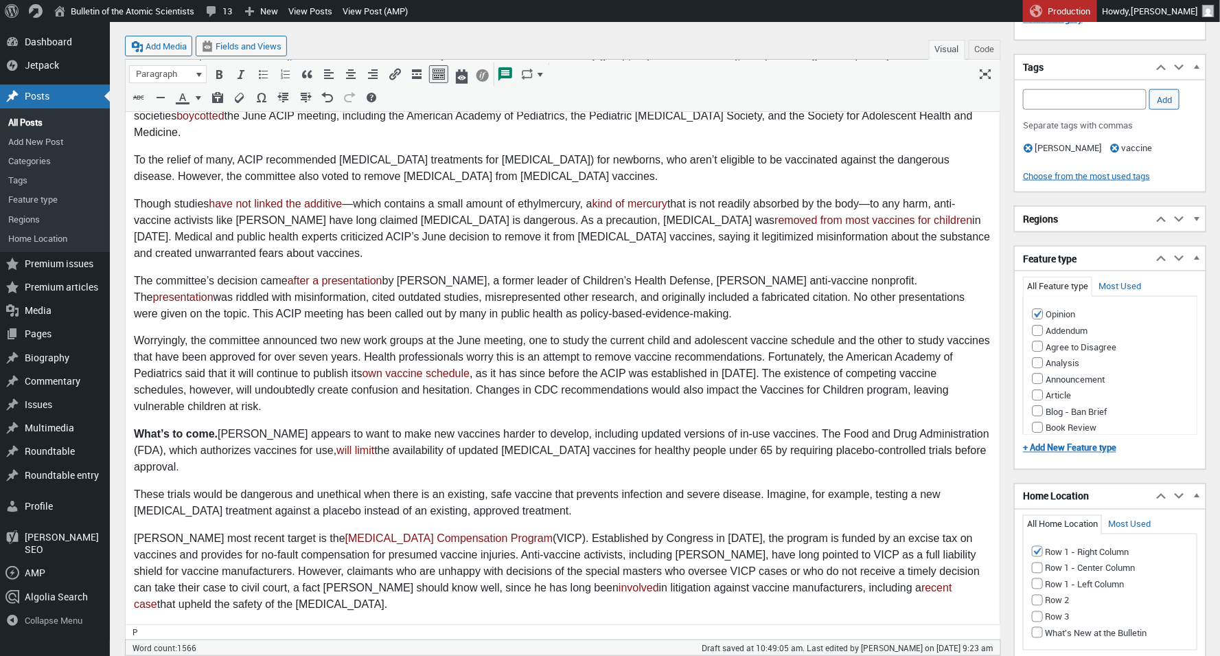
click at [302, 427] on p "What’s to come. Kennedy appears to want to make new vaccines harder to develop,…" at bounding box center [562, 451] width 858 height 49
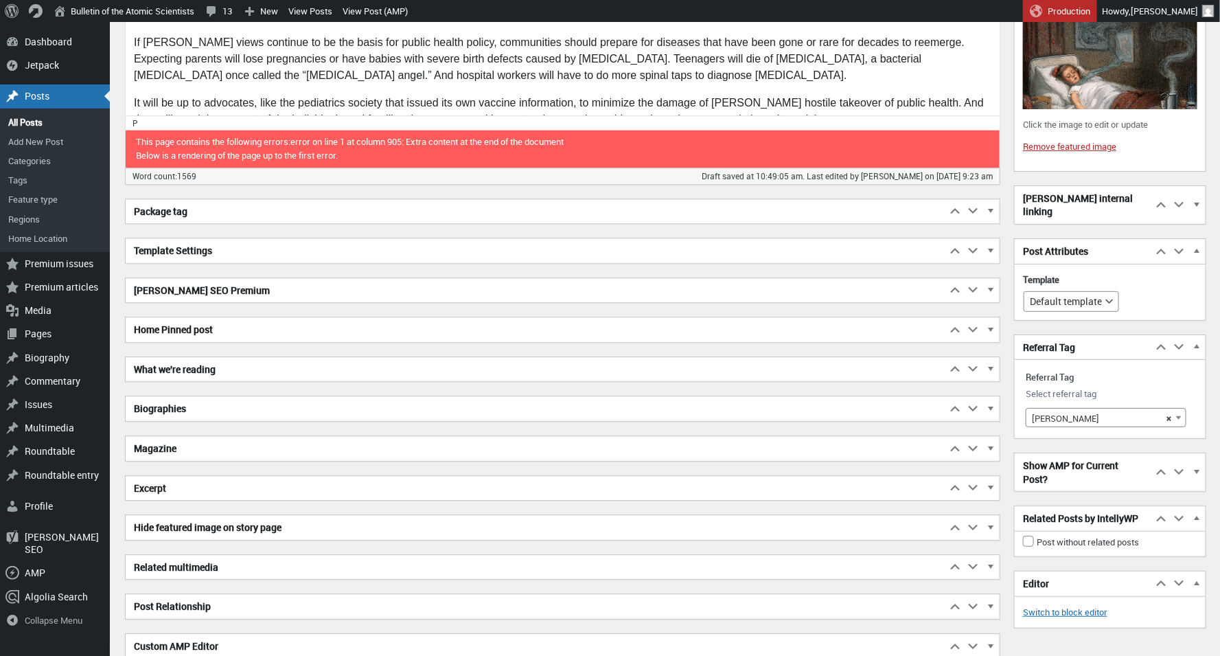
scroll to position [1707, 0]
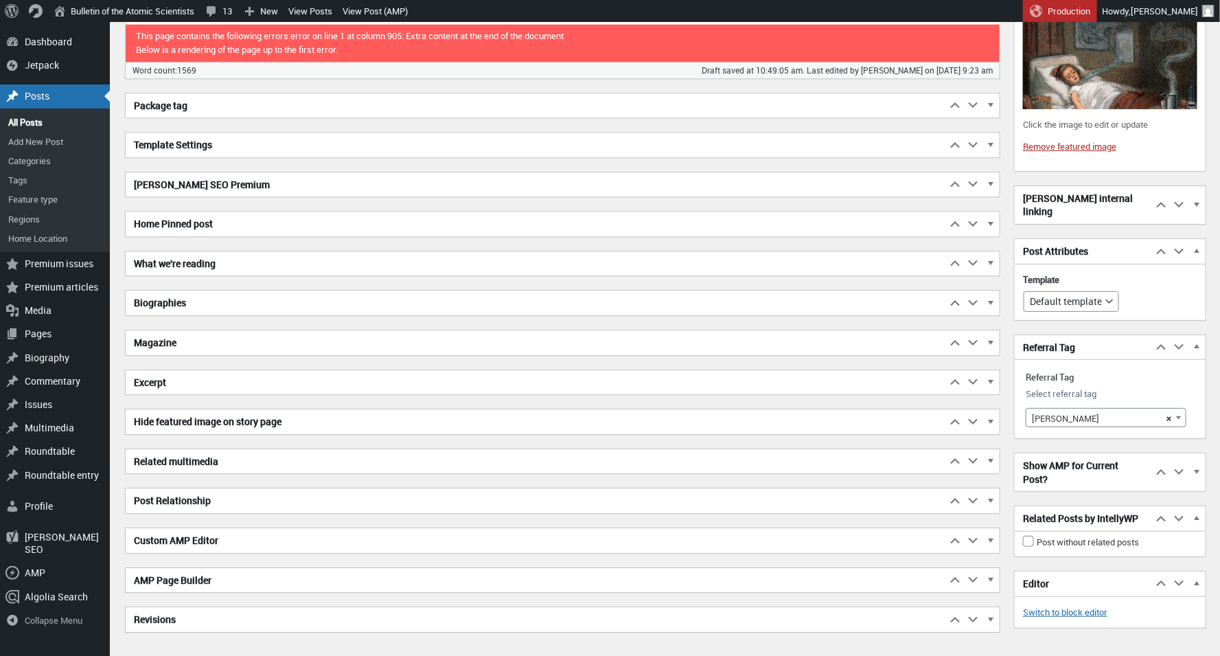
click at [295, 389] on h2 "Excerpt" at bounding box center [536, 382] width 821 height 25
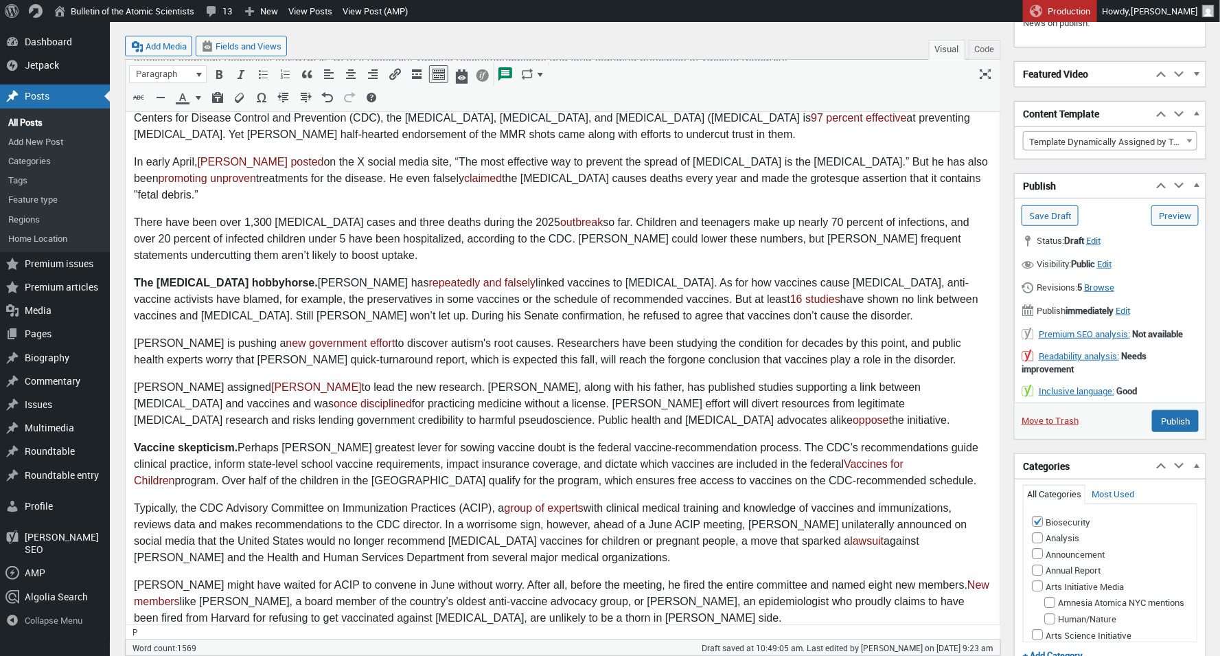
scroll to position [307, 0]
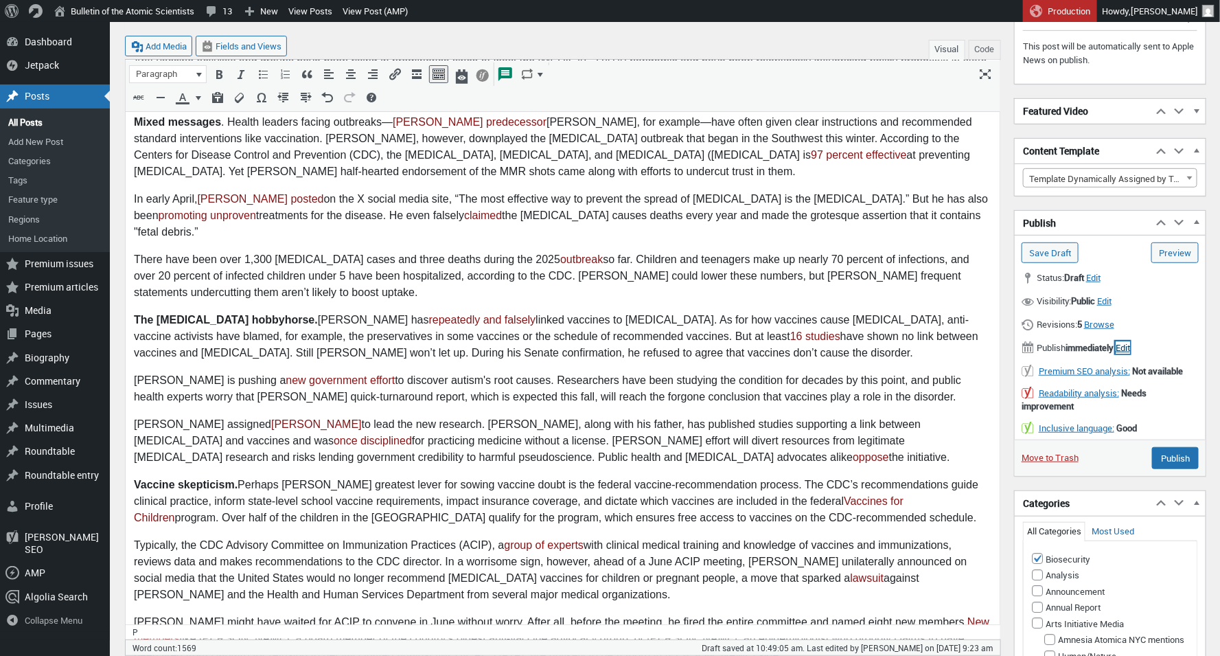
click at [1130, 351] on span "Edit" at bounding box center [1123, 347] width 14 height 12
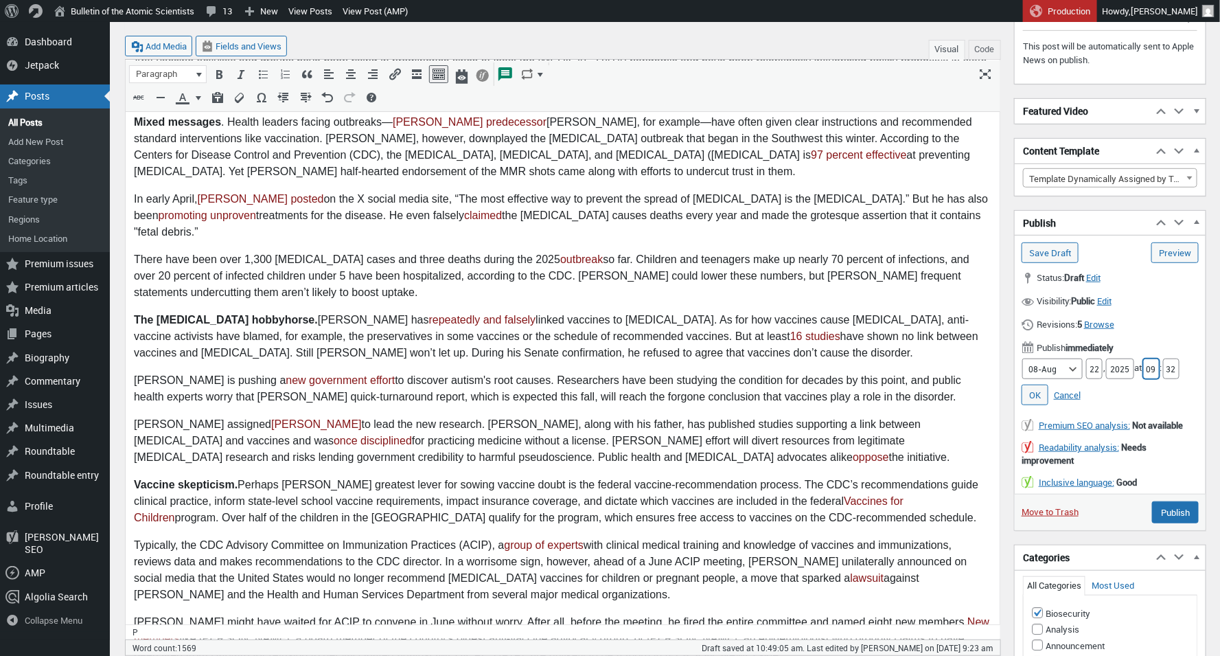
drag, startPoint x: 1161, startPoint y: 372, endPoint x: 1146, endPoint y: 372, distance: 15.8
click at [1146, 372] on label "Hour 09" at bounding box center [1152, 368] width 18 height 12
click at [1093, 371] on input "22" at bounding box center [1095, 369] width 16 height 21
type input "2"
type input "25"
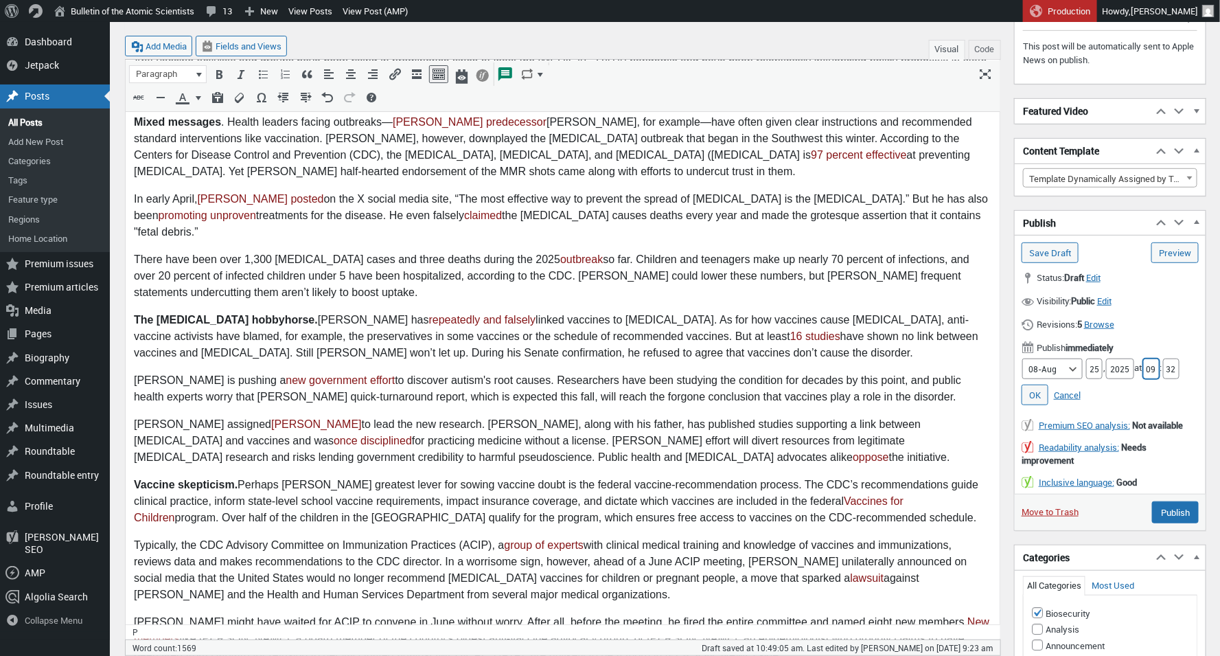
drag, startPoint x: 1162, startPoint y: 372, endPoint x: 1135, endPoint y: 375, distance: 27.6
click at [1136, 374] on div "Month 01-Jan 02-Feb 03-Mar 04-Apr 05-May 06-Jun 07-Jul 08-Aug 09-Sep 10-Oct 11-…" at bounding box center [1110, 369] width 177 height 21
type input "05"
drag, startPoint x: 1171, startPoint y: 372, endPoint x: 1198, endPoint y: 375, distance: 27.0
click at [1198, 375] on div "Month 01-Jan 02-Feb 03-Mar 04-Apr 05-May 06-Jun 07-Jul 08-Aug 09-Sep 10-Oct 11-…" at bounding box center [1110, 369] width 177 height 21
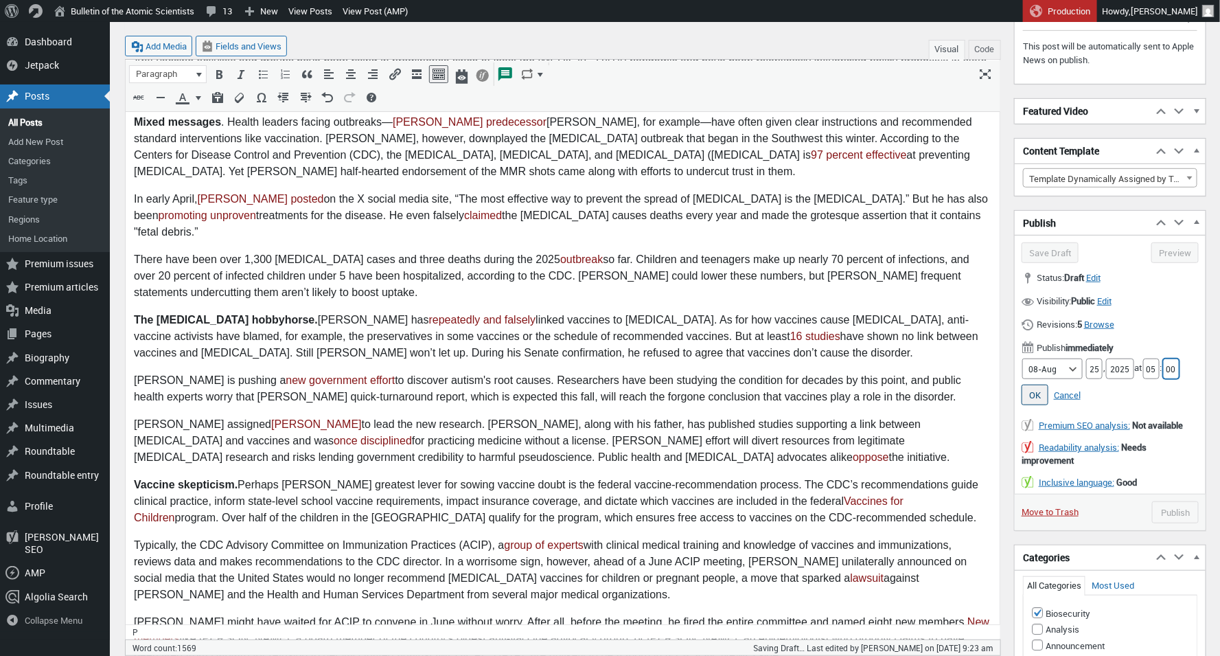
type input "00"
click at [1036, 396] on link "OK" at bounding box center [1035, 395] width 27 height 21
type input "Schedule"
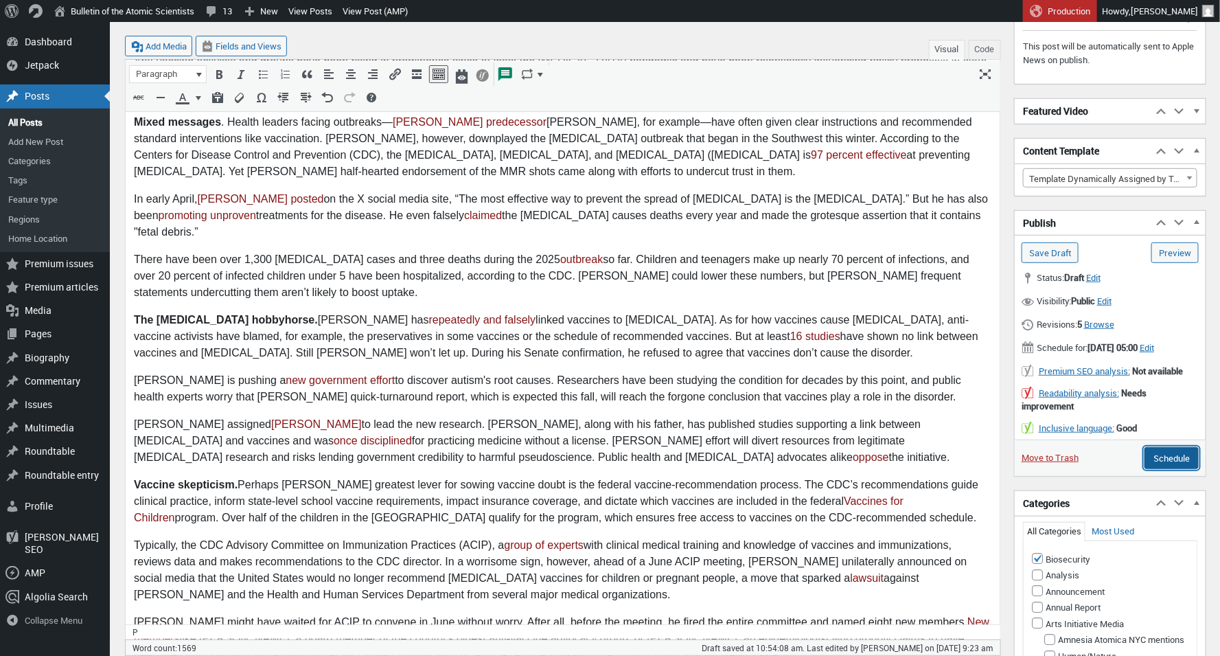
click at [1181, 469] on input "Schedule" at bounding box center [1172, 458] width 54 height 22
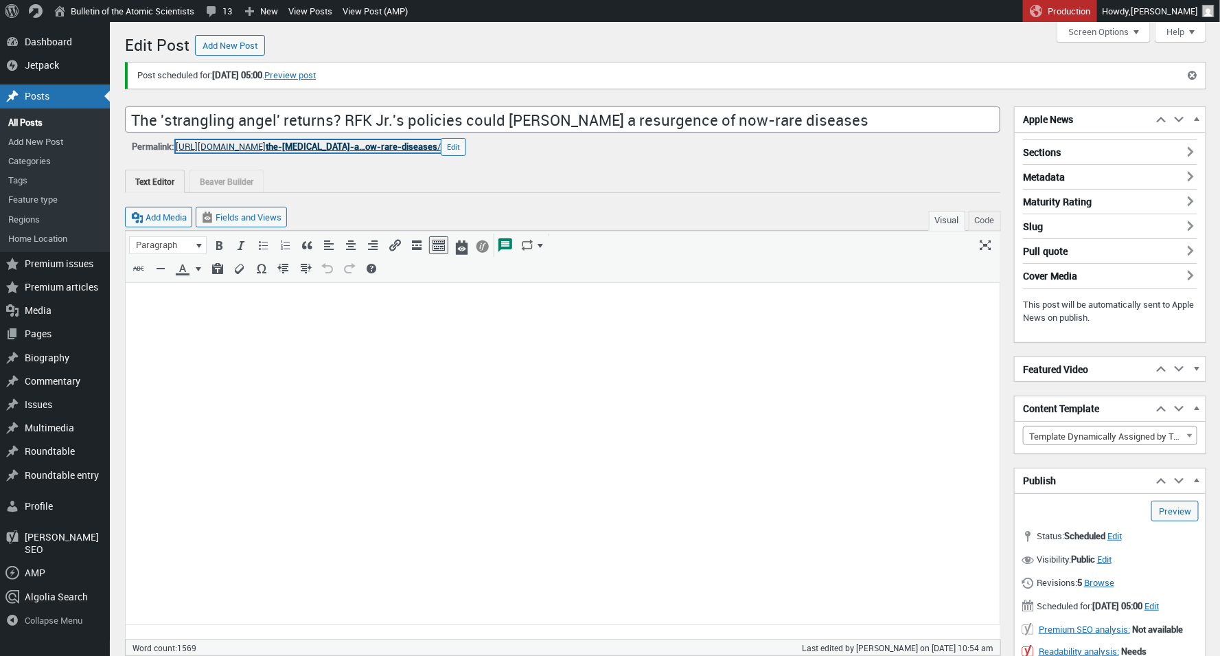
click at [385, 144] on span "the-[MEDICAL_DATA]-a…ow-rare-diseases" at bounding box center [352, 146] width 172 height 12
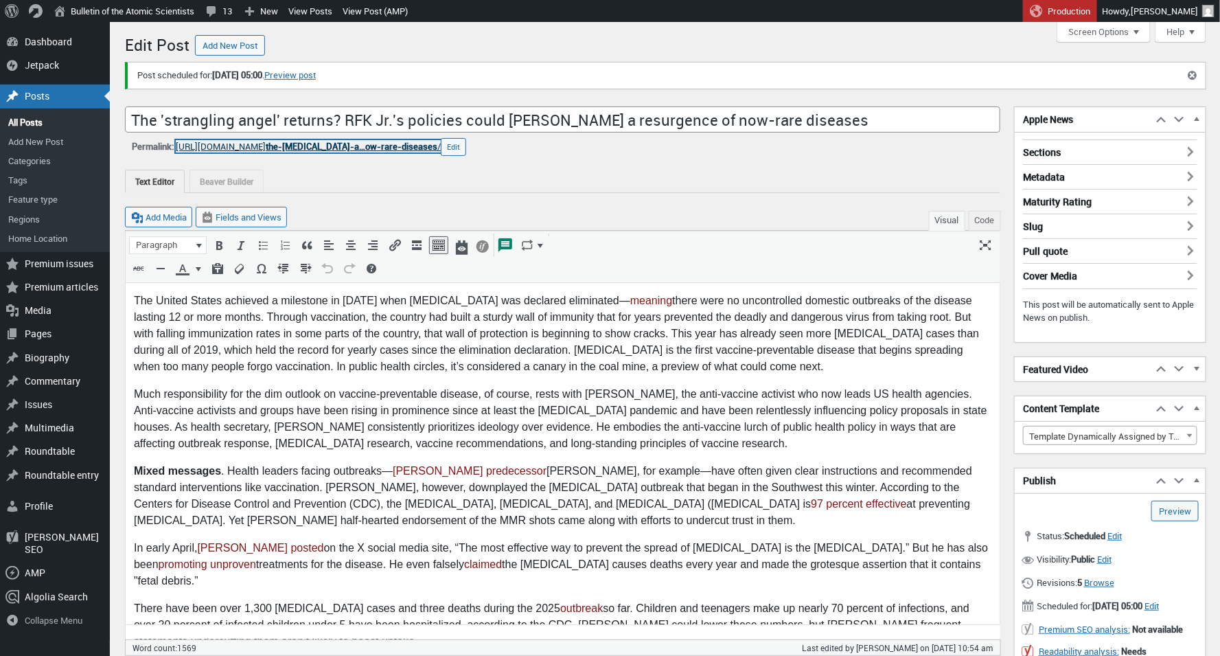
scroll to position [10, 0]
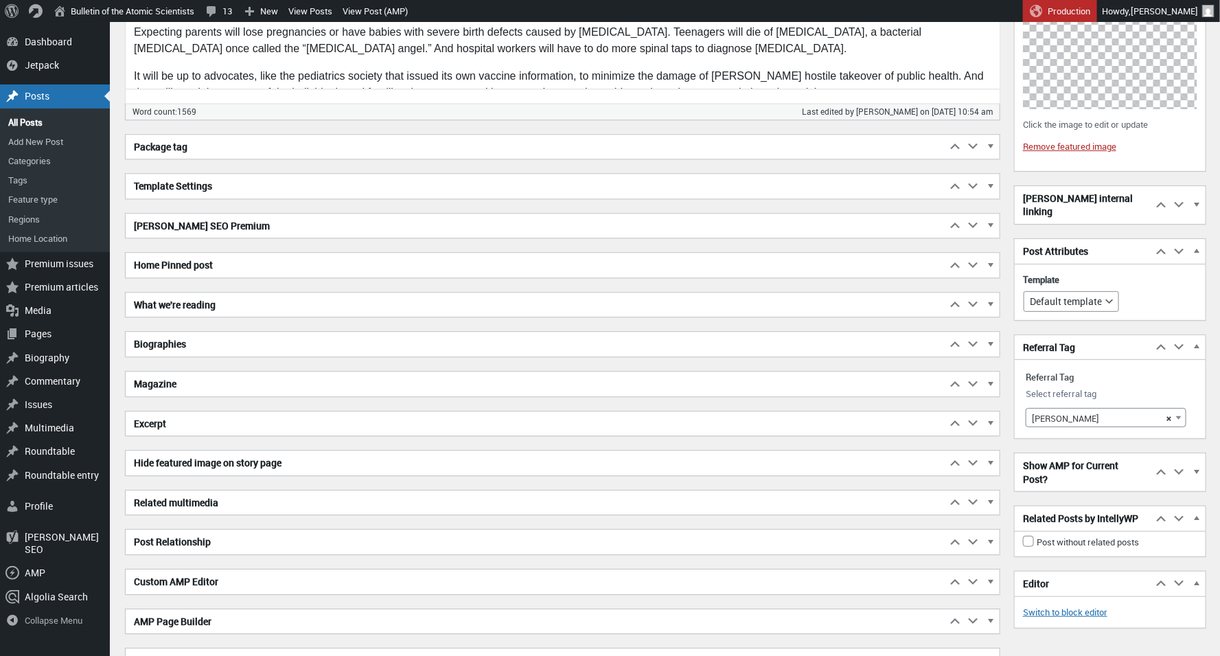
scroll to position [1709, 0]
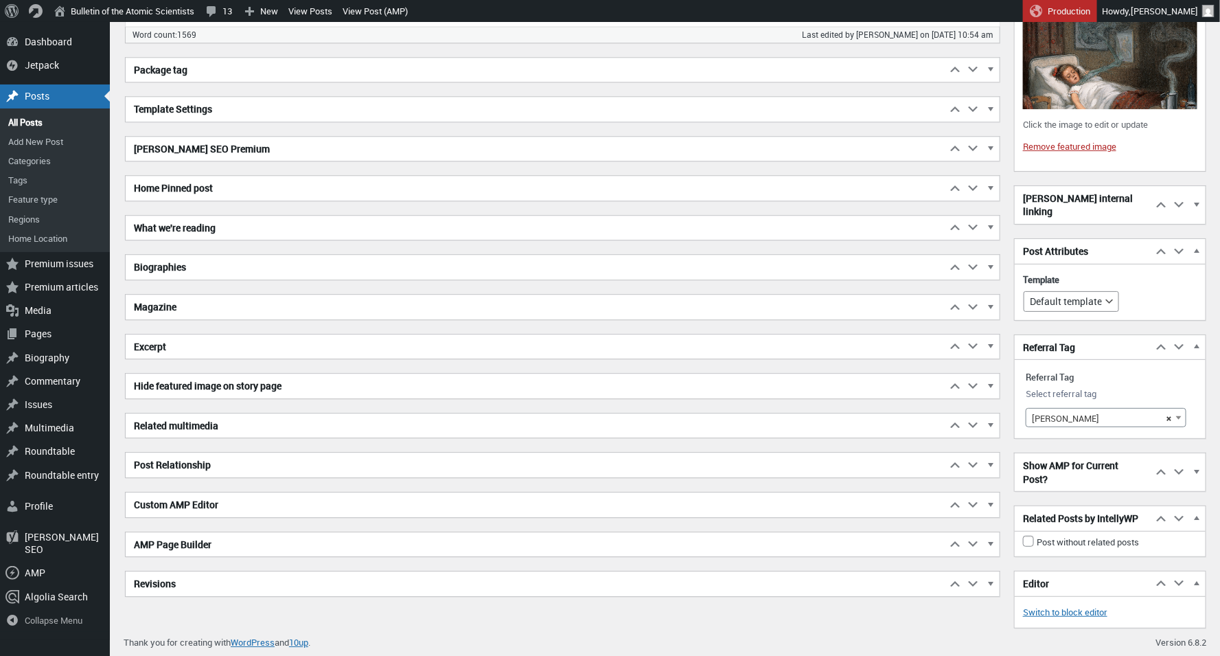
click at [207, 345] on h2 "Excerpt" at bounding box center [536, 346] width 821 height 25
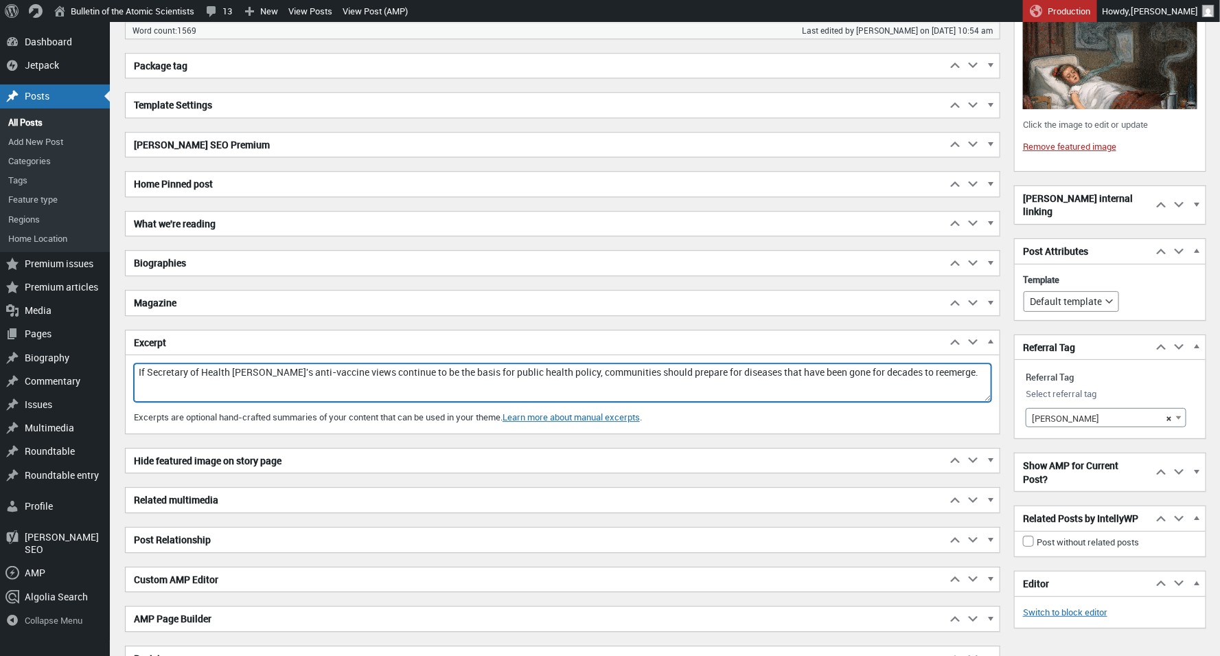
drag, startPoint x: 225, startPoint y: 393, endPoint x: 115, endPoint y: 375, distance: 111.3
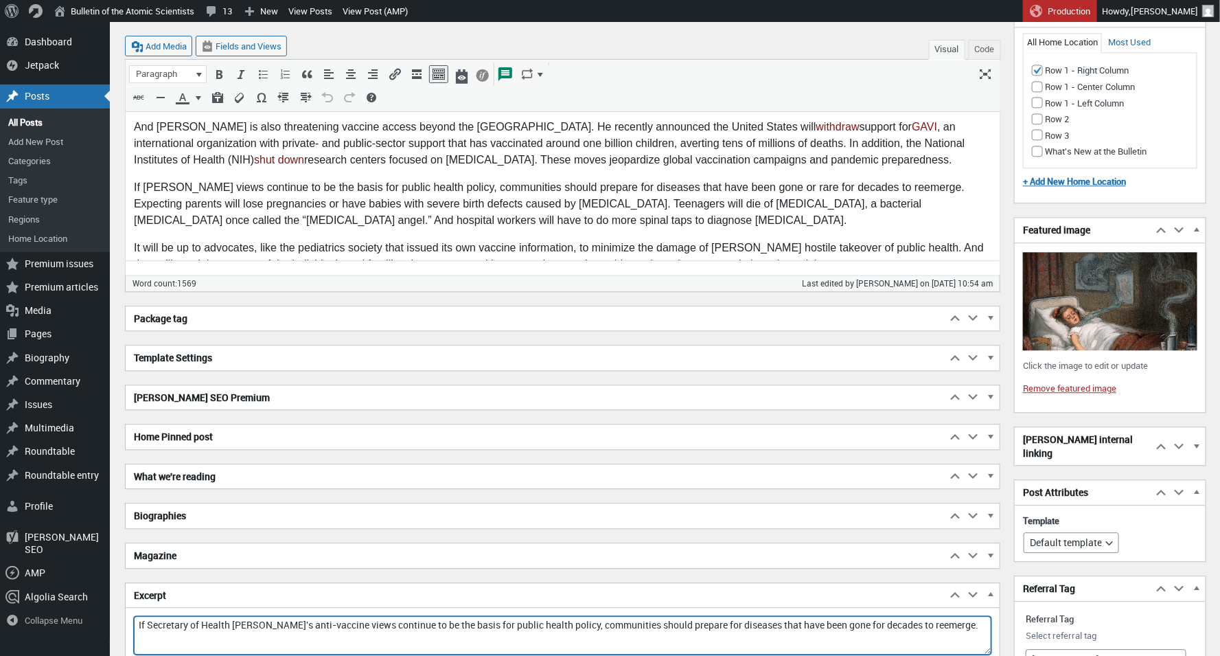
scroll to position [1371, 0]
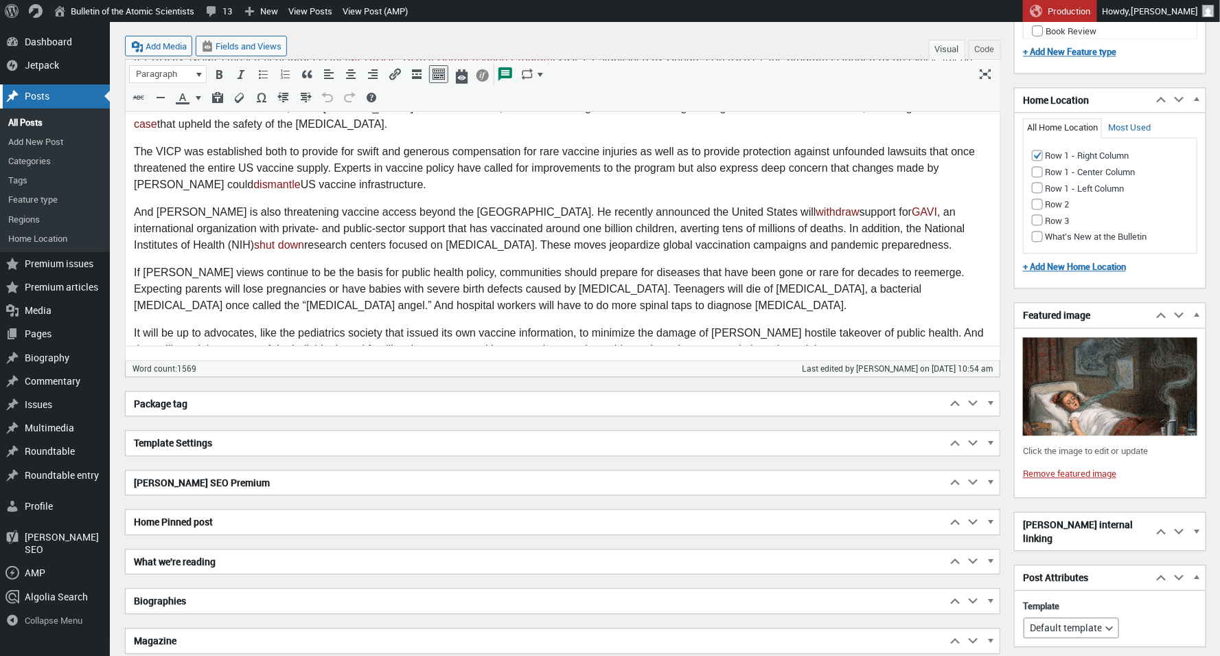
click at [57, 98] on div "Posts" at bounding box center [55, 95] width 110 height 23
